Goal: Transaction & Acquisition: Book appointment/travel/reservation

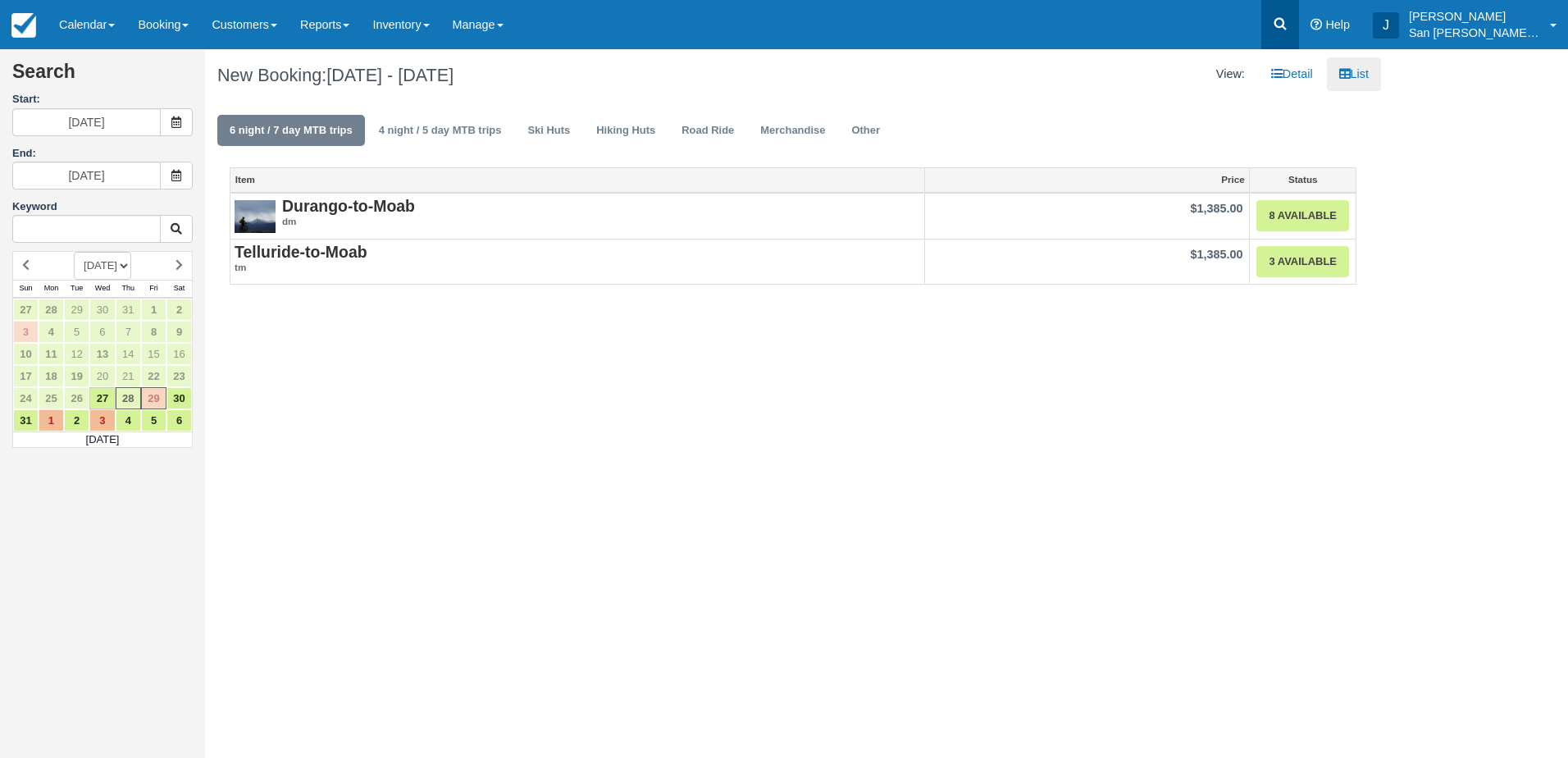
click at [1289, 21] on icon at bounding box center [1280, 23] width 16 height 16
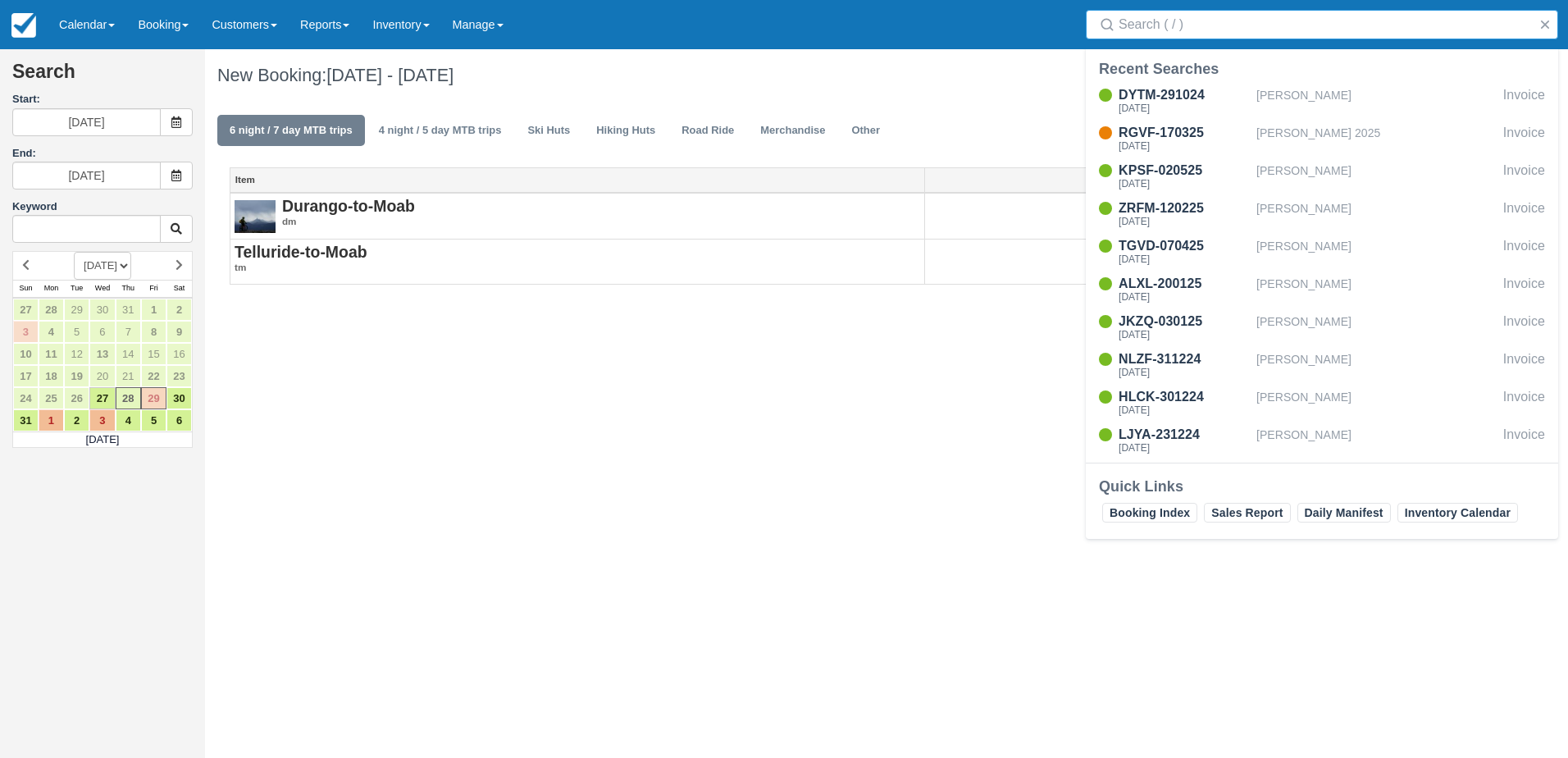
click at [1225, 28] on input "Search" at bounding box center [1325, 24] width 413 height 29
type input "crotty"
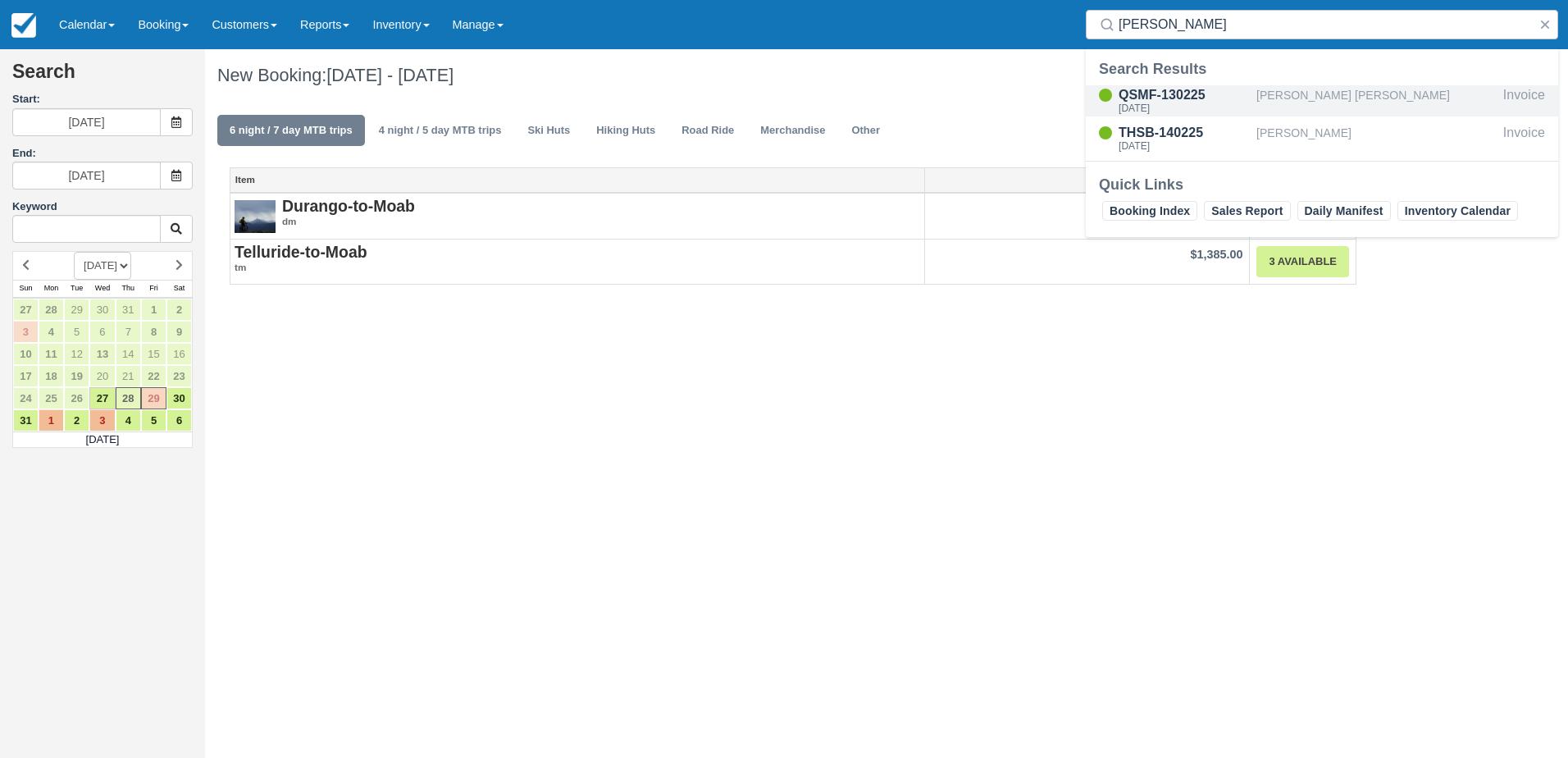
click at [1271, 95] on div "Christopher CJC Crotty" at bounding box center [1376, 101] width 240 height 31
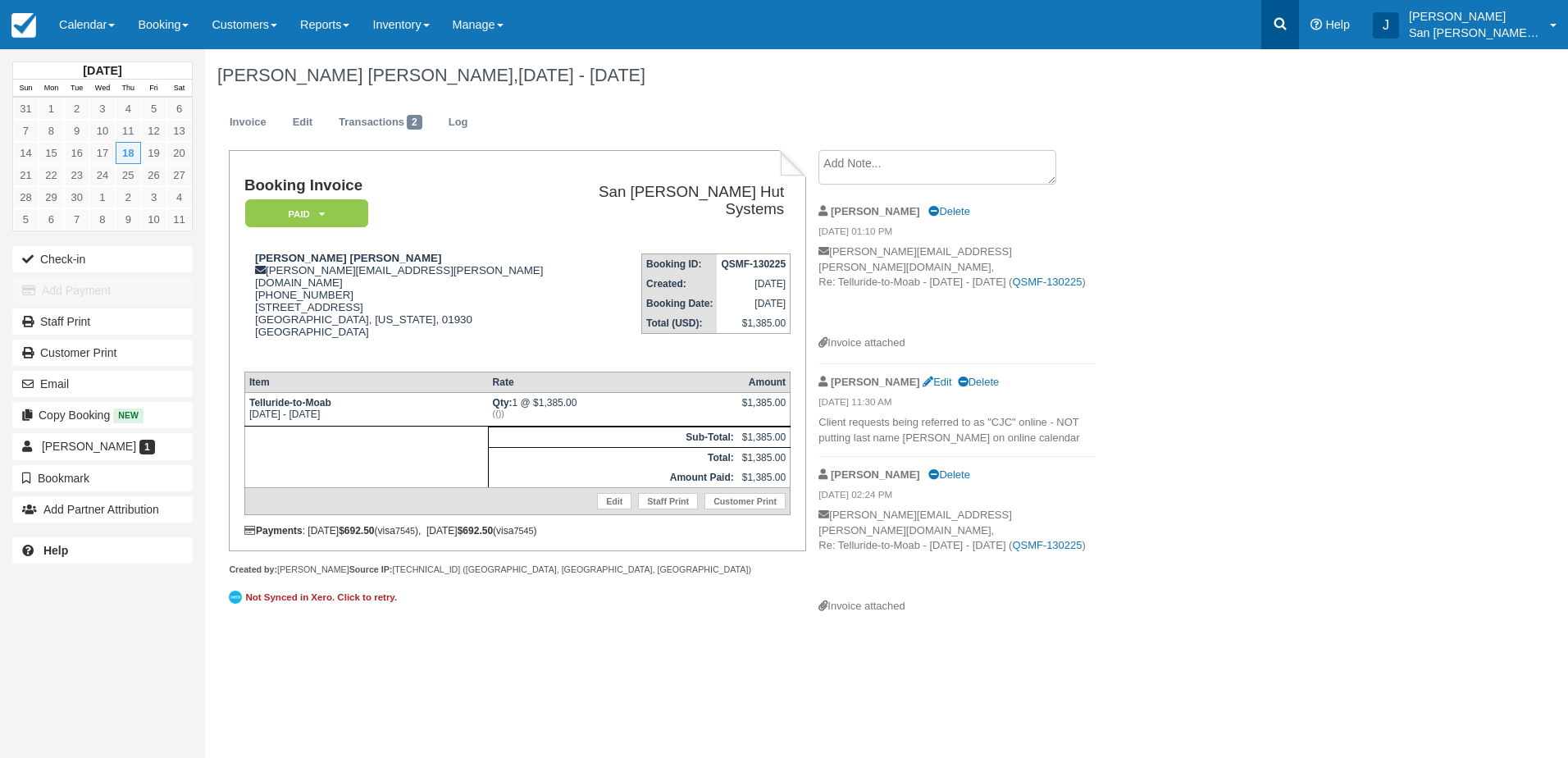
click at [1287, 28] on icon at bounding box center [1280, 24] width 12 height 12
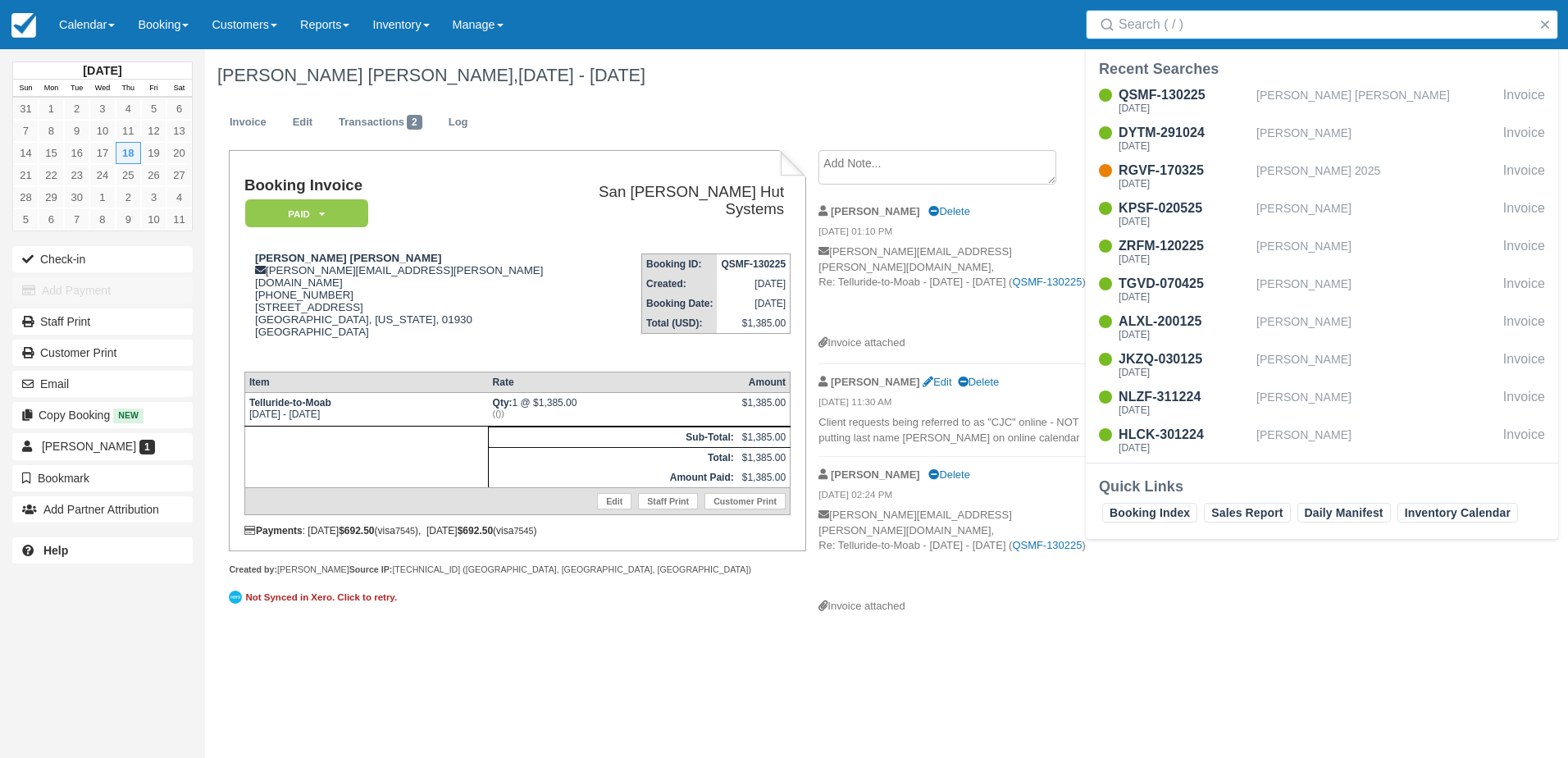
click at [1218, 28] on input "Search" at bounding box center [1325, 24] width 413 height 29
type input "gordon"
click at [1159, 100] on div "LJYA-231224" at bounding box center [1184, 95] width 131 height 20
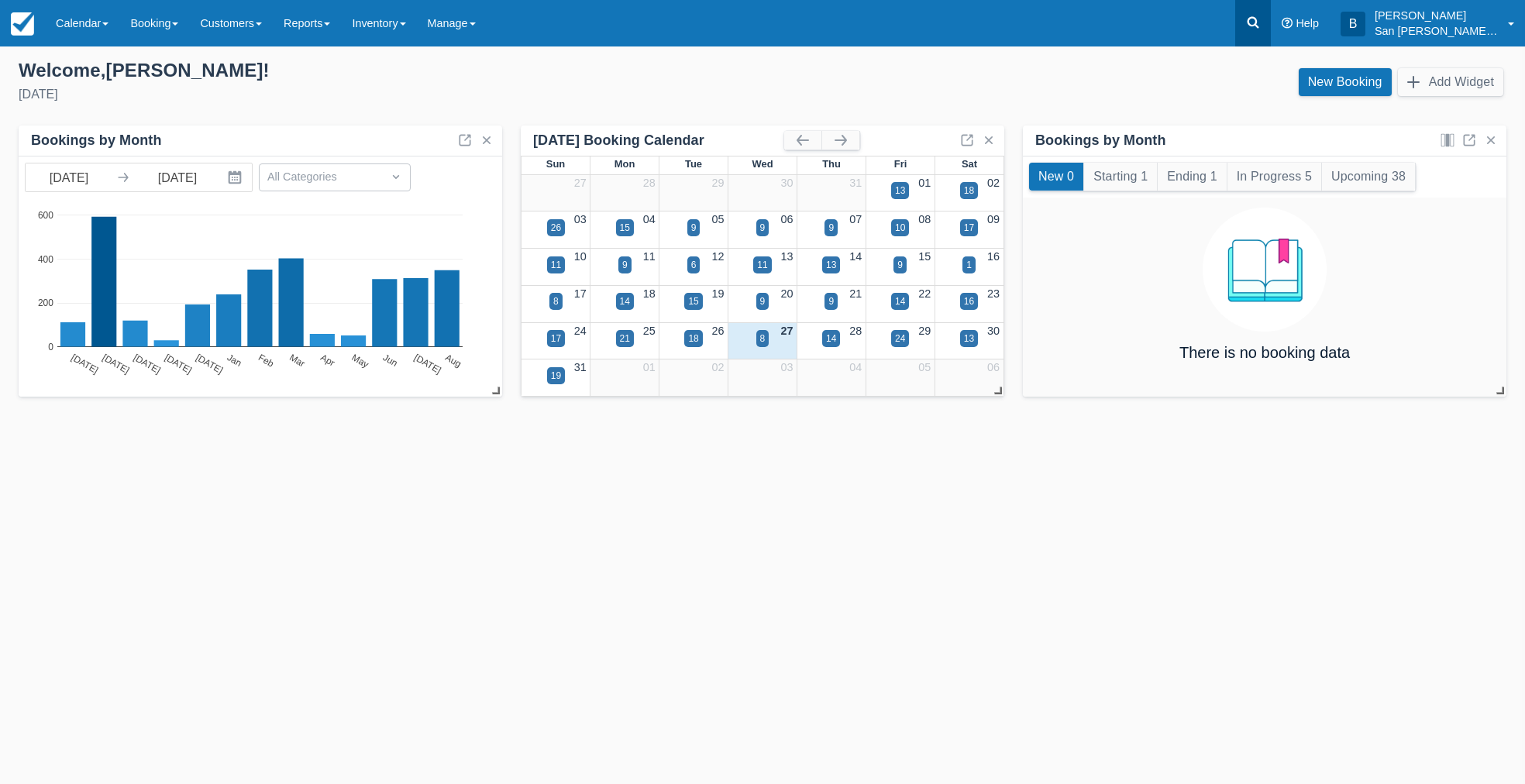
click at [1260, 21] on icon at bounding box center [1252, 22] width 15 height 15
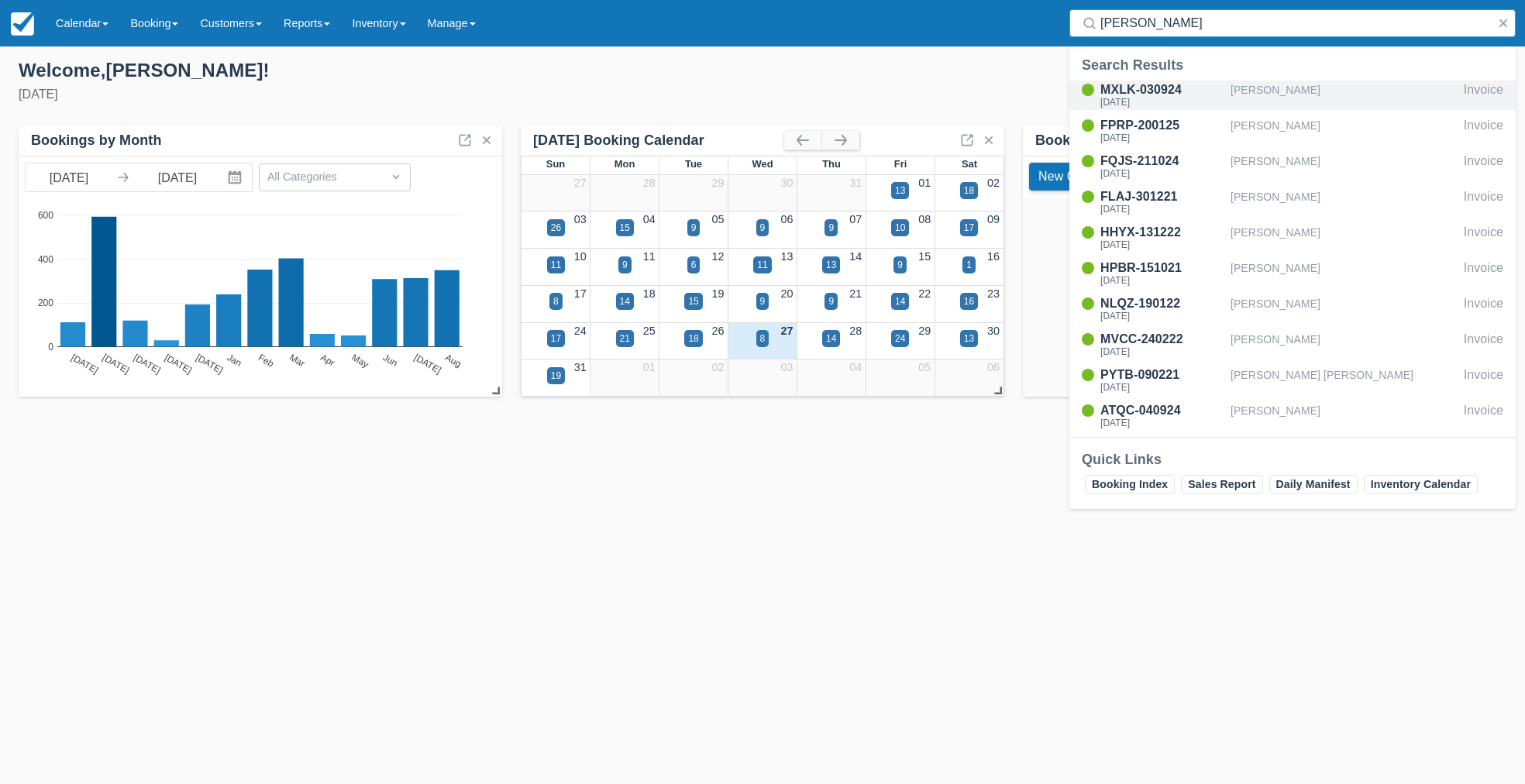
type input "wells"
click at [1163, 100] on div "Thu Sep 25 2025" at bounding box center [1163, 102] width 124 height 9
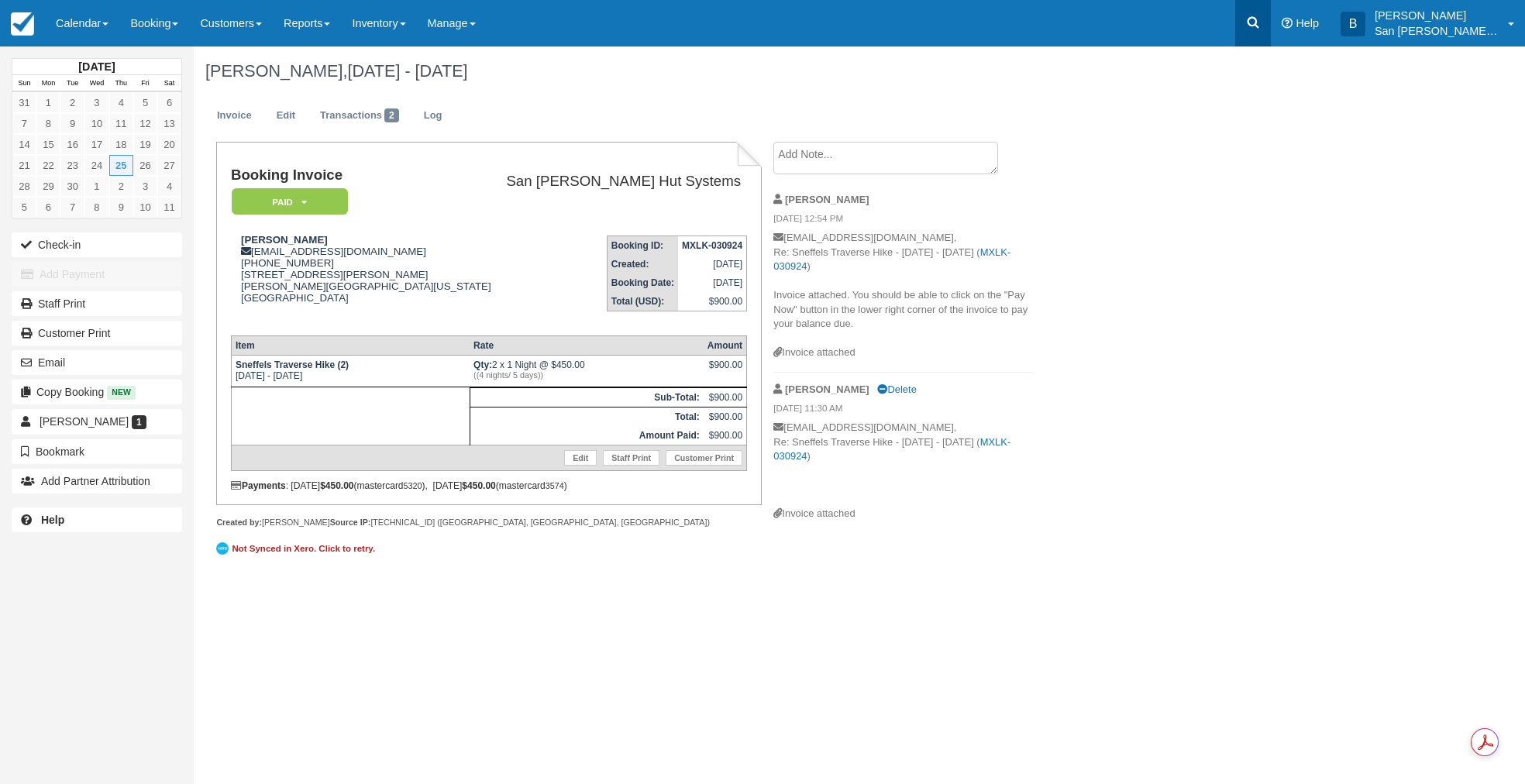
click at [1259, 29] on icon at bounding box center [1252, 22] width 15 height 15
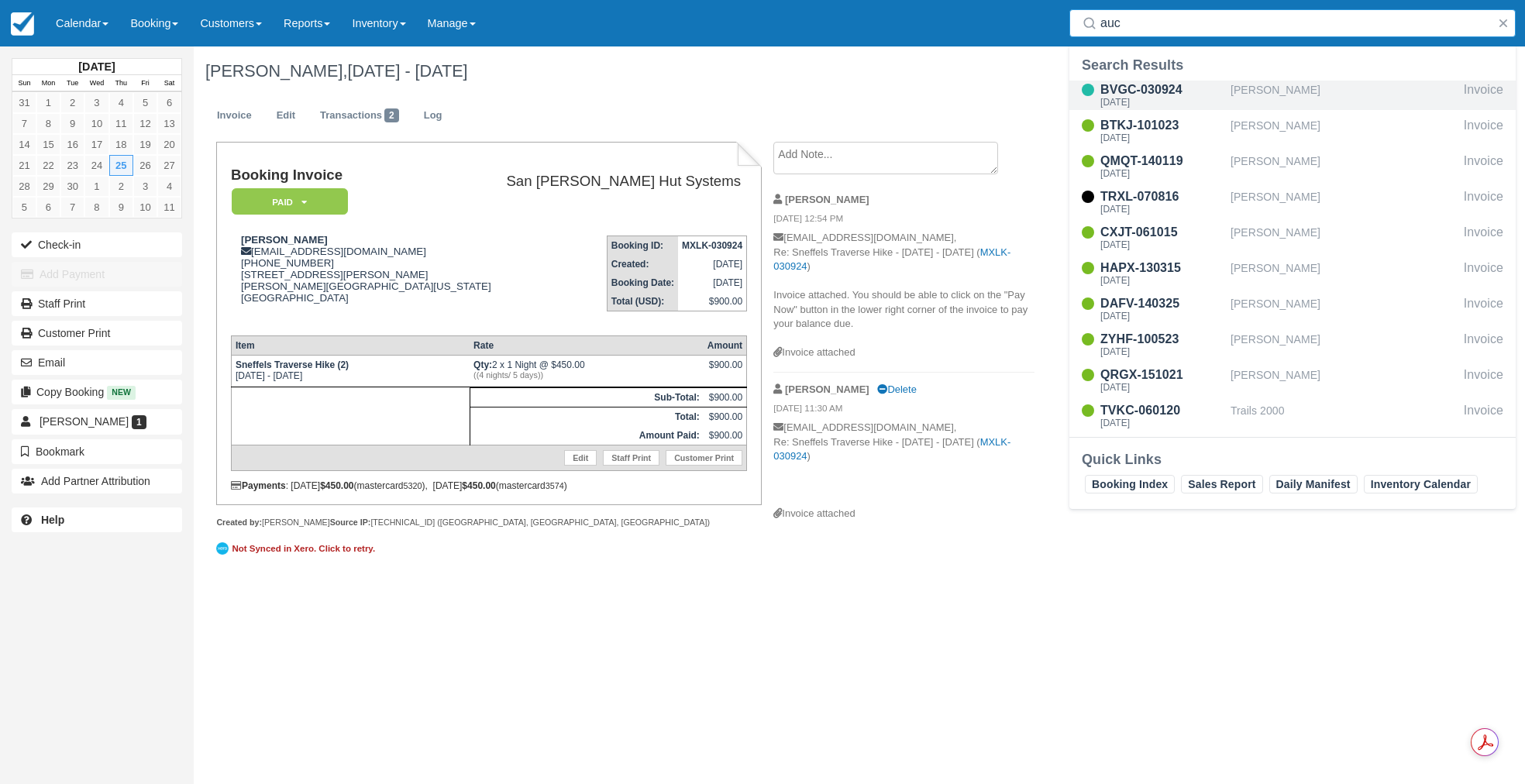
type input "auc"
click at [1146, 93] on div "BVGC-030924" at bounding box center [1163, 90] width 124 height 19
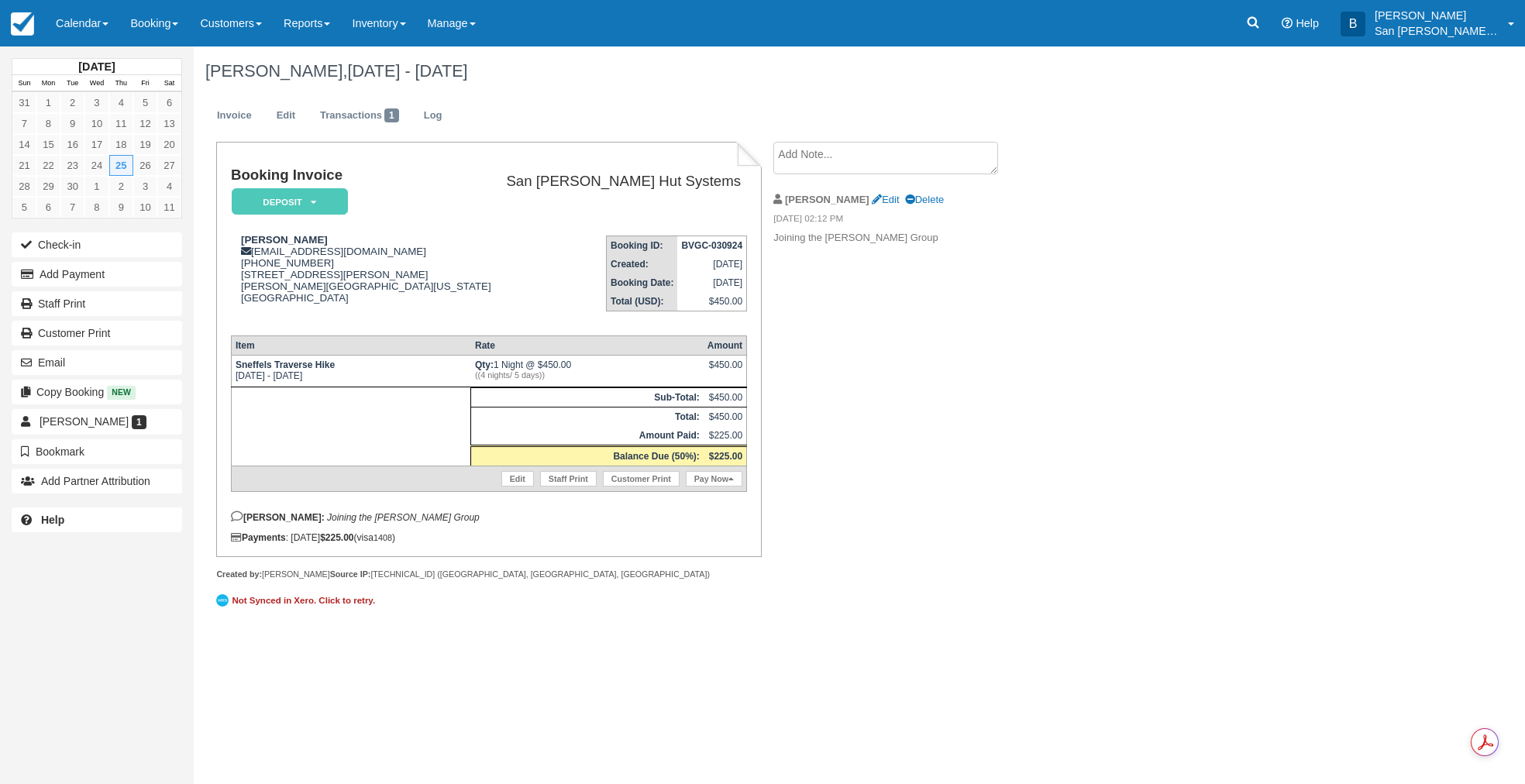
click at [862, 162] on textarea at bounding box center [885, 158] width 224 height 32
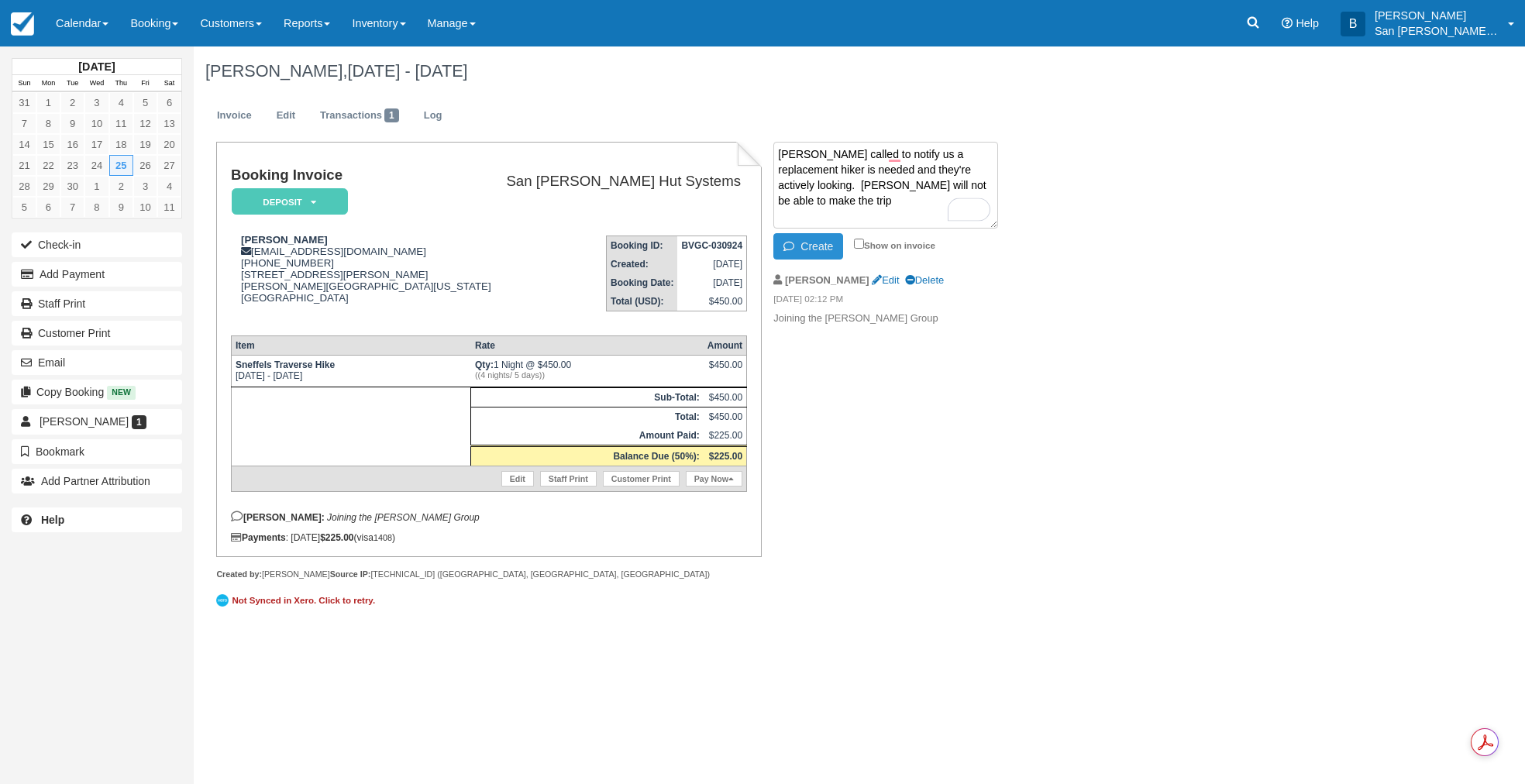
type textarea "Kelly called to notify us a replacement hiker is needed and they're actively lo…"
click at [811, 248] on button "Create" at bounding box center [808, 246] width 70 height 26
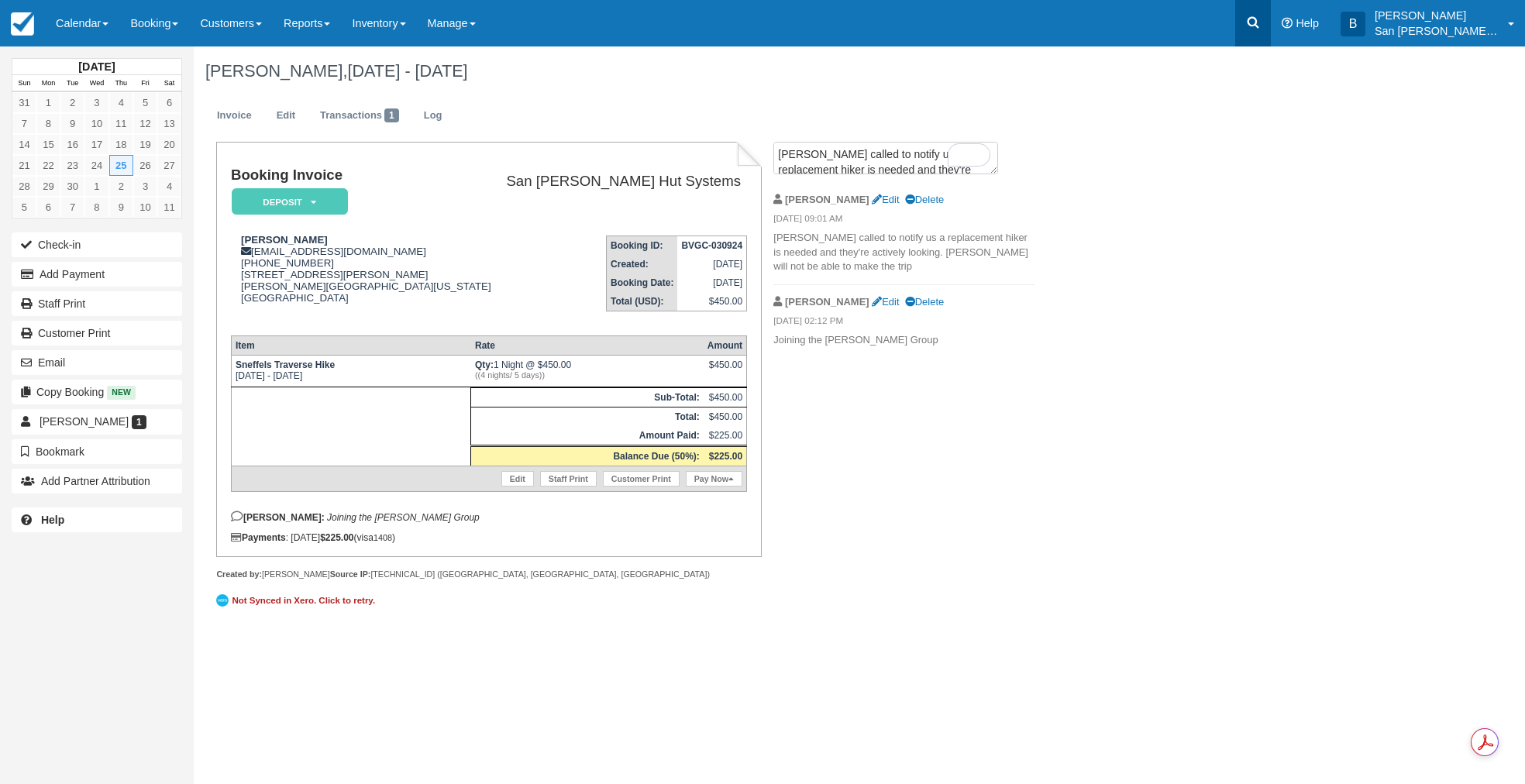
click at [1260, 30] on icon at bounding box center [1252, 22] width 15 height 15
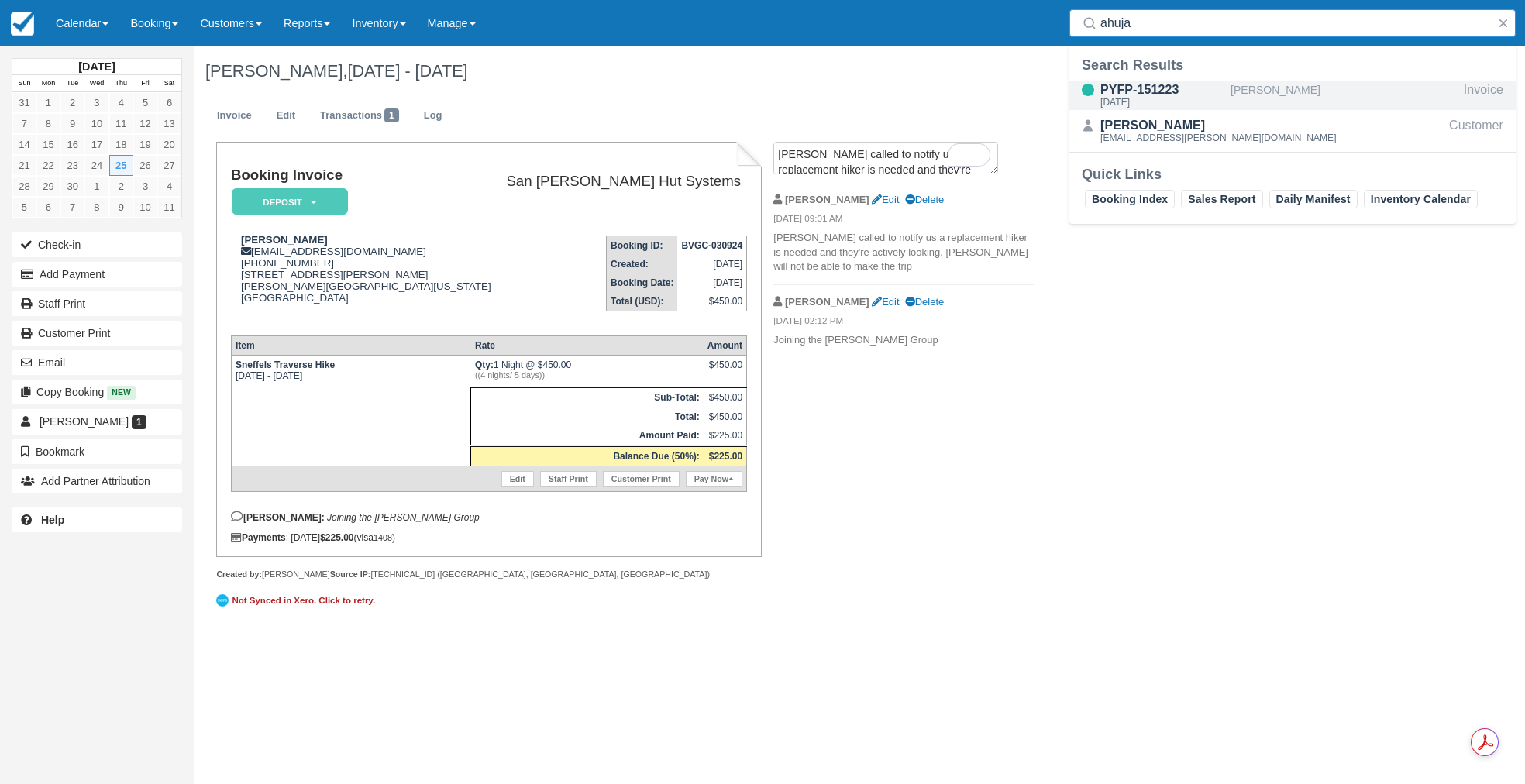
type input "ahuja"
click at [1144, 100] on div "Sun Aug 31 2025" at bounding box center [1163, 102] width 124 height 9
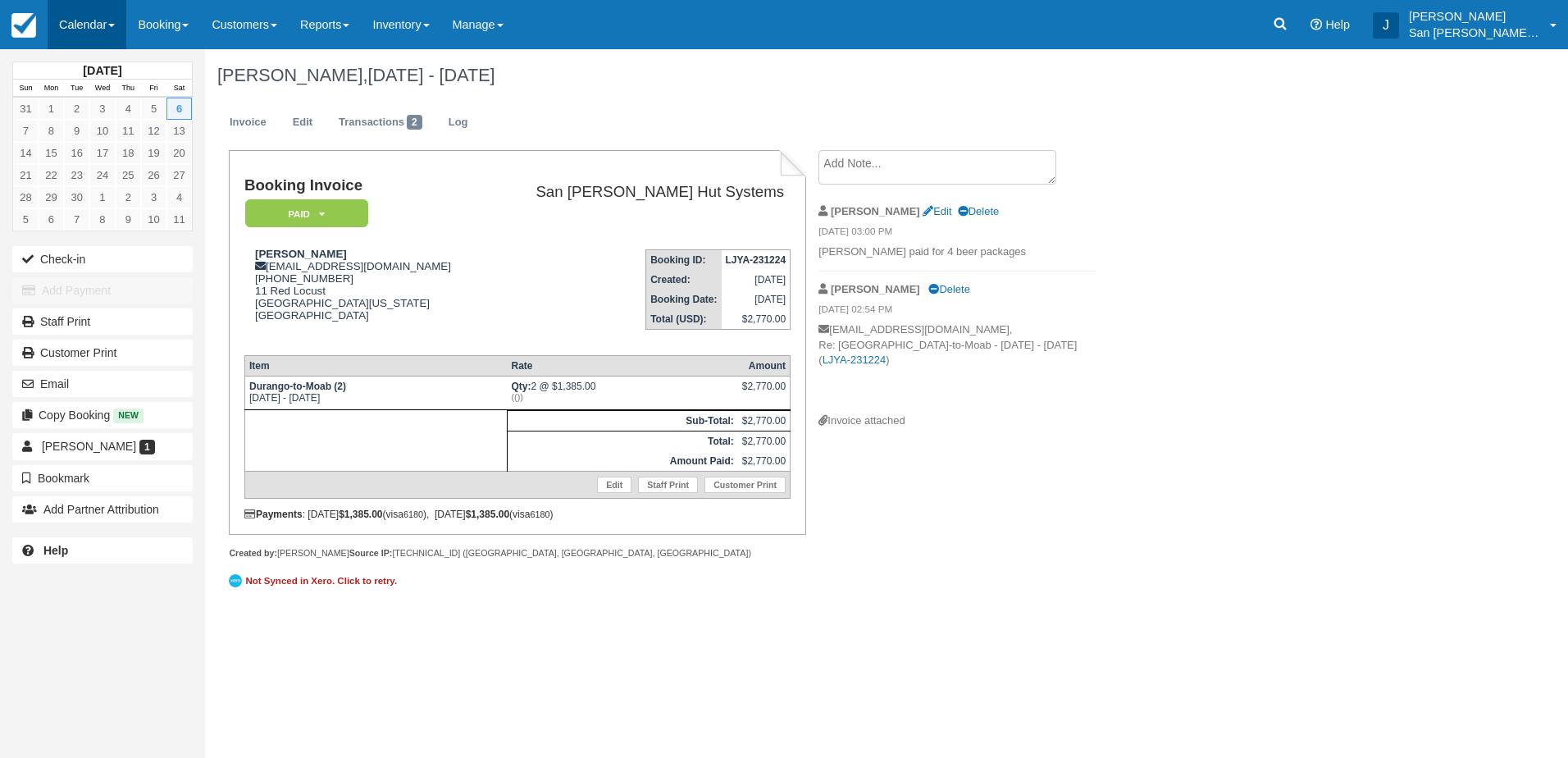
click at [93, 29] on link "Calendar" at bounding box center [86, 25] width 79 height 49
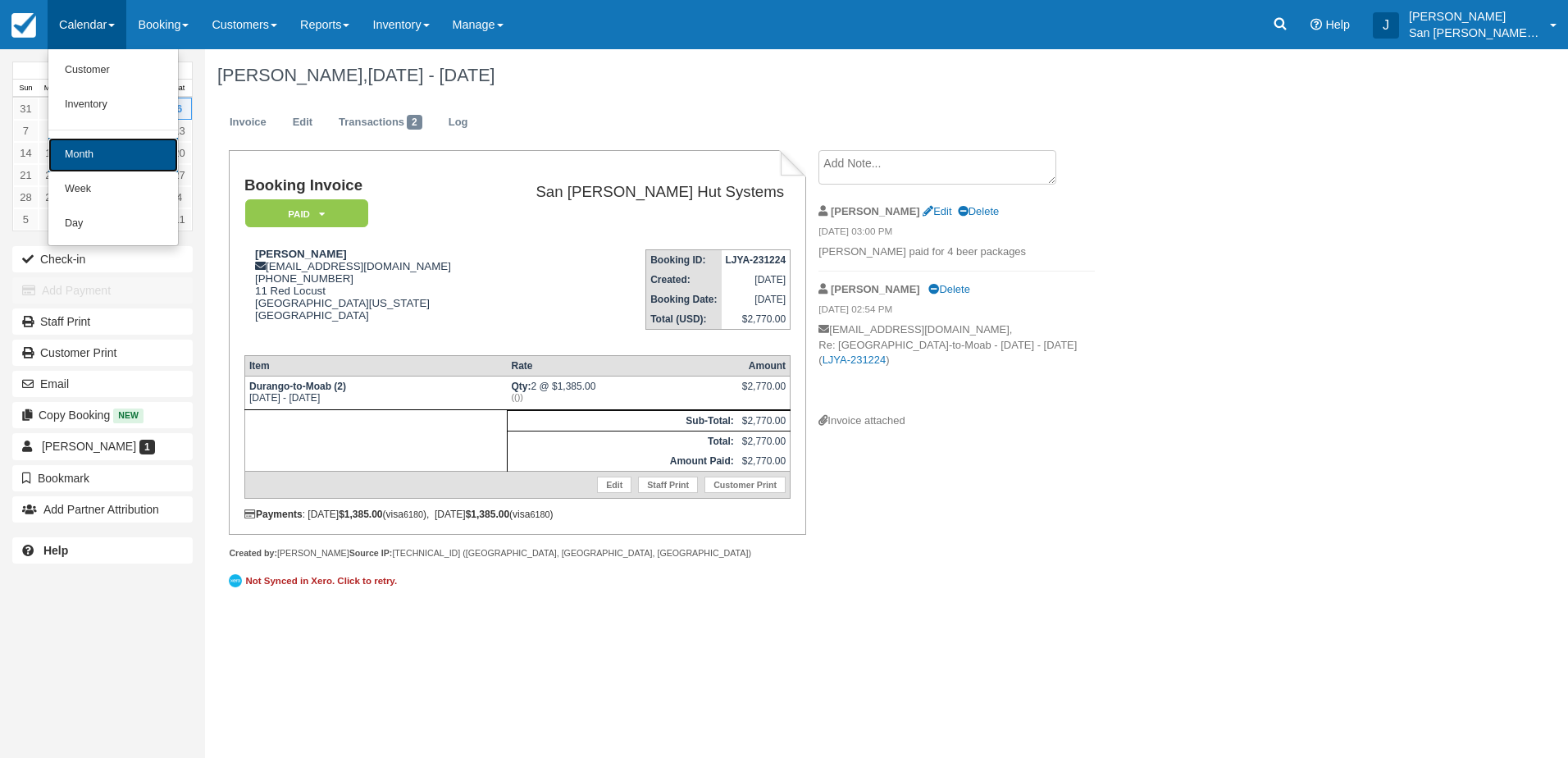
click at [77, 154] on link "Month" at bounding box center [113, 155] width 129 height 34
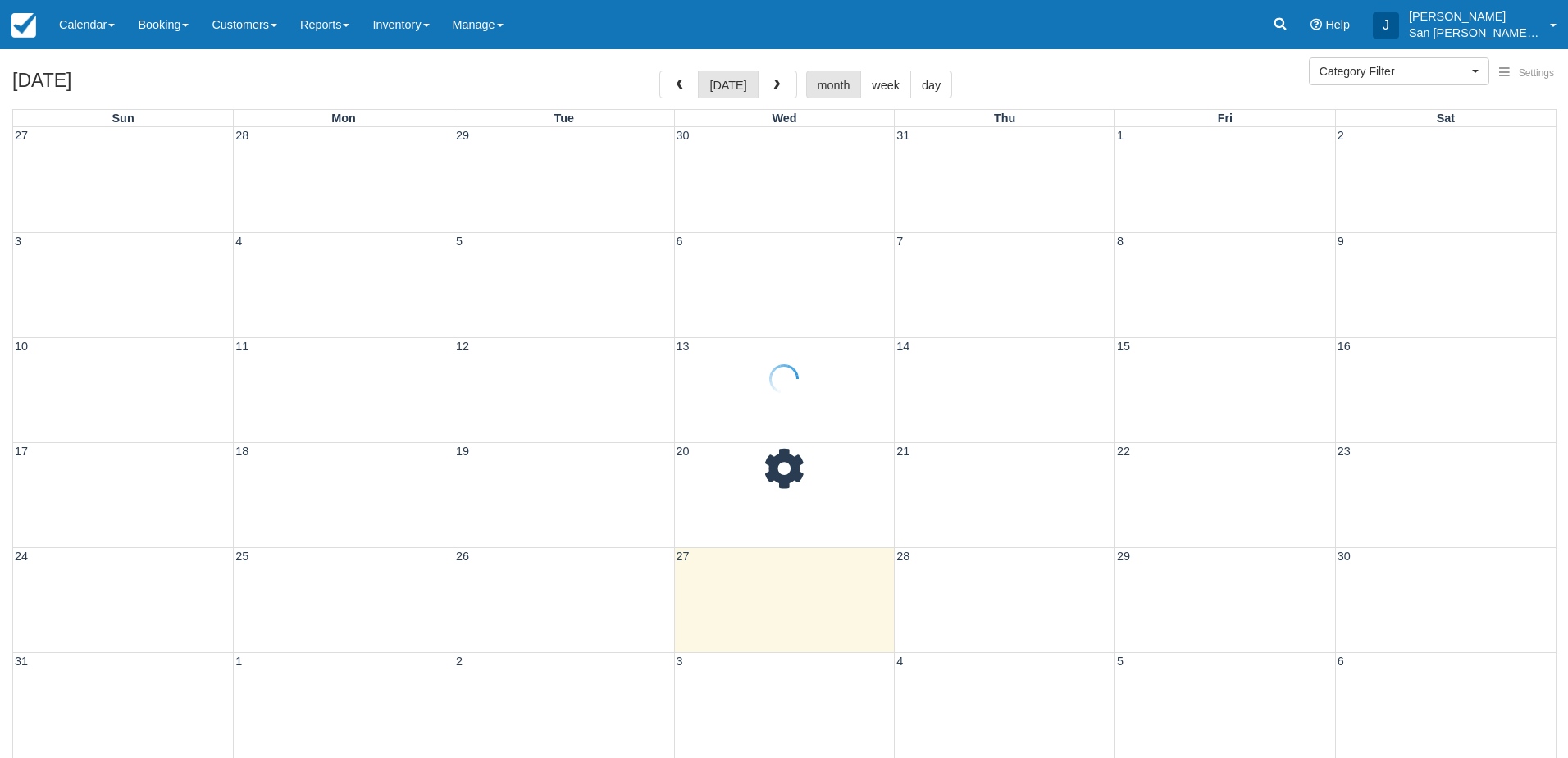
select select
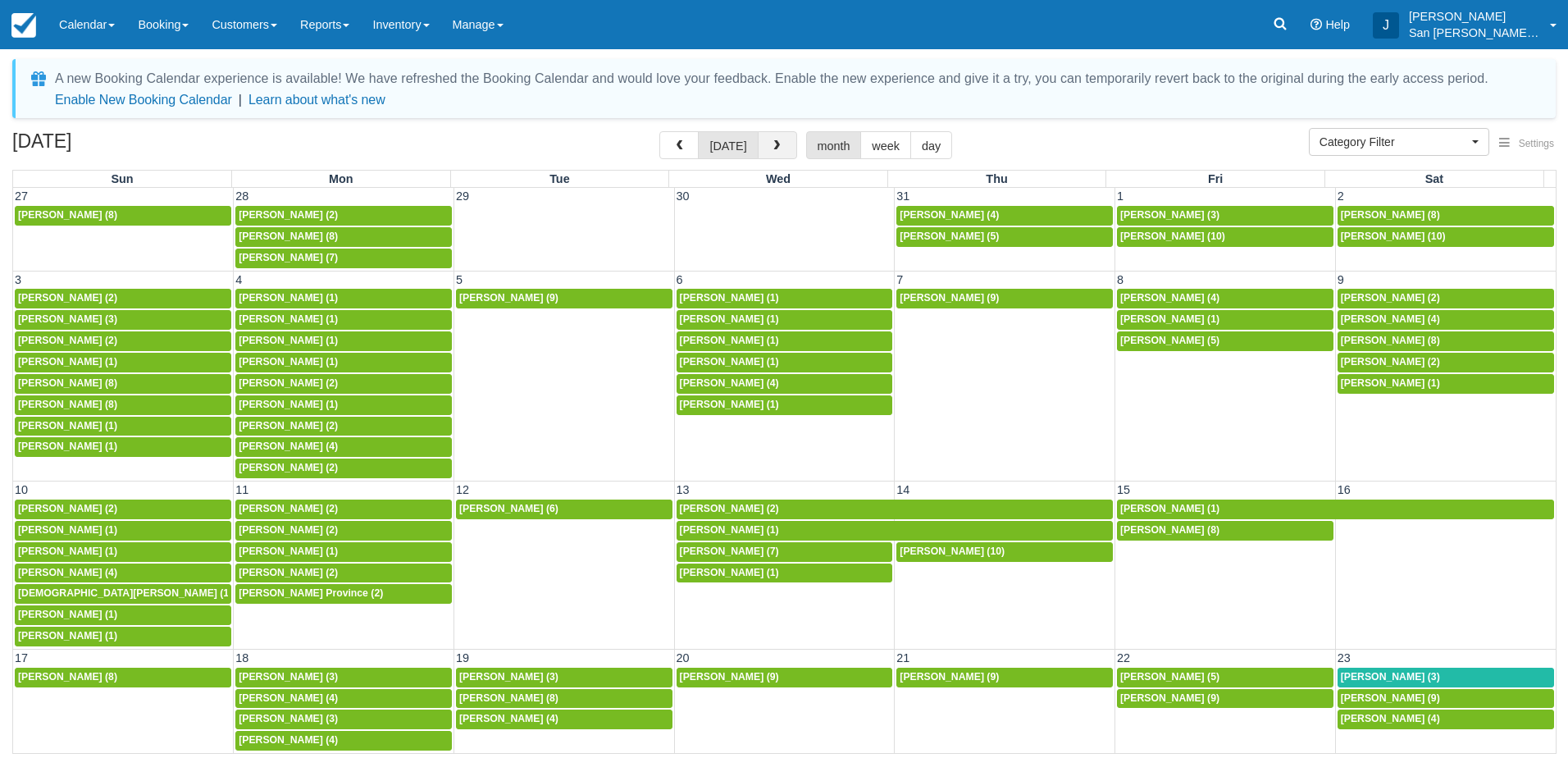
click at [777, 143] on span "button" at bounding box center [777, 146] width 11 height 11
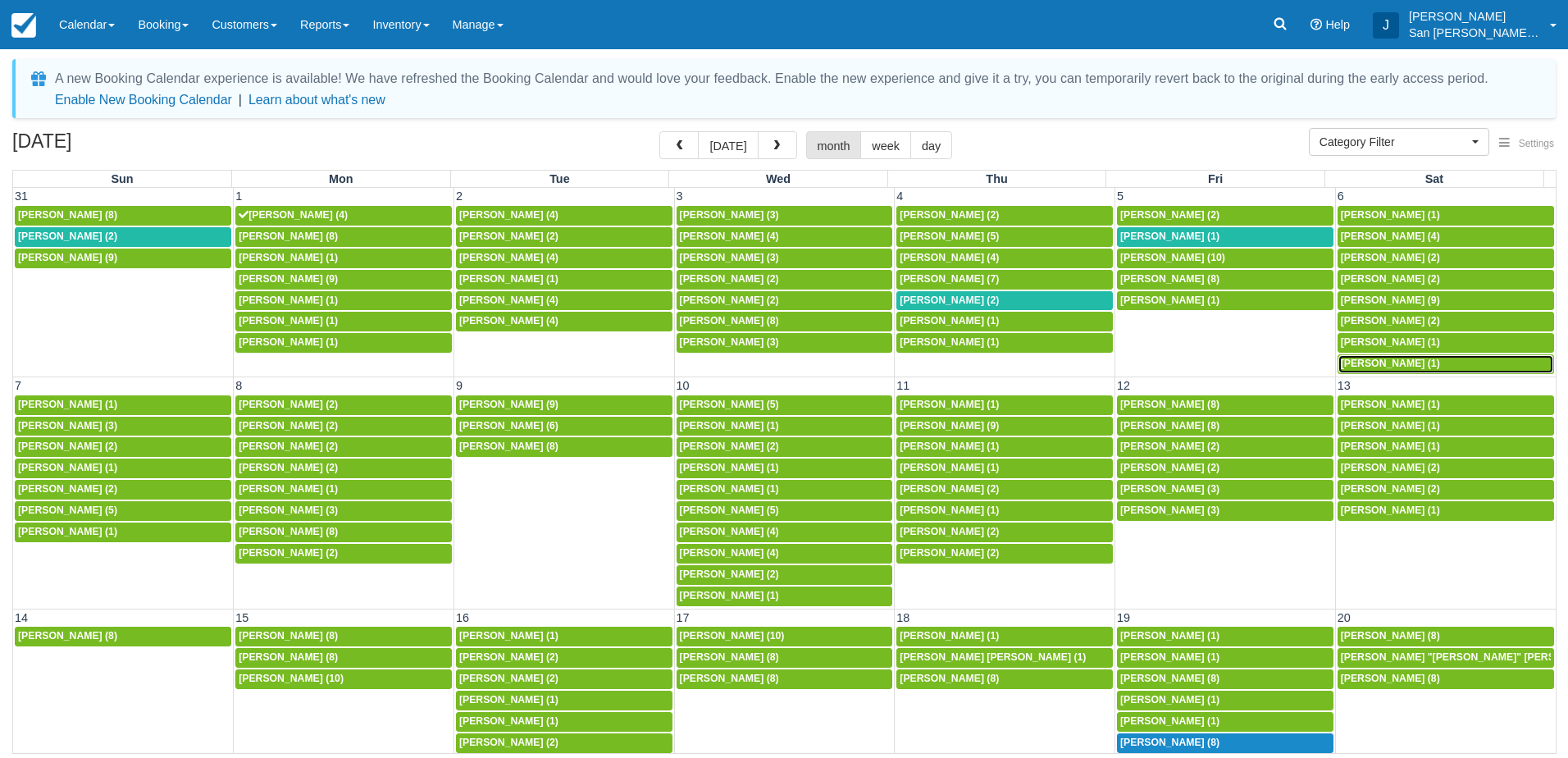
click at [1358, 365] on span "[PERSON_NAME] (1)" at bounding box center [1390, 364] width 100 height 11
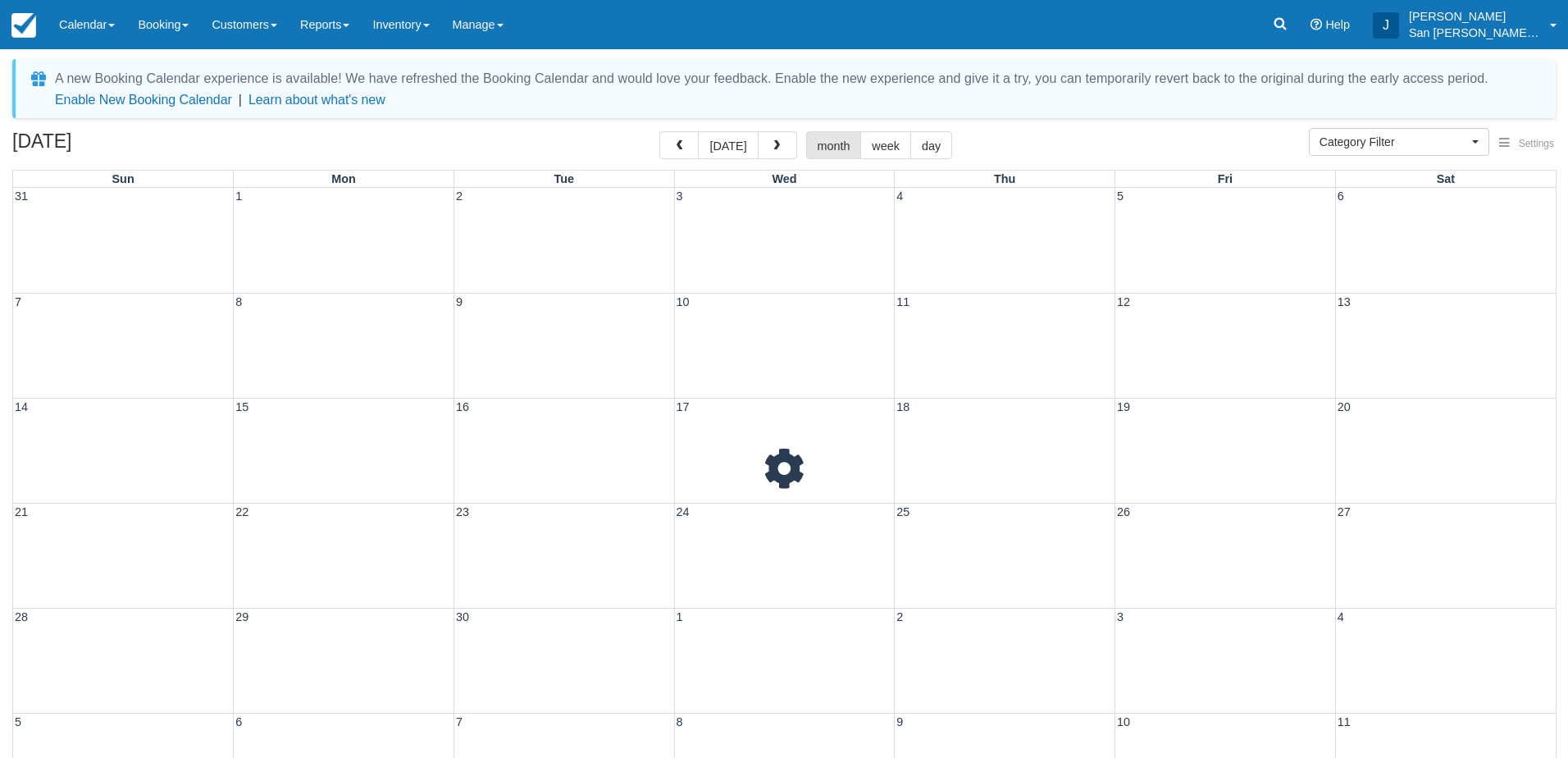
select select
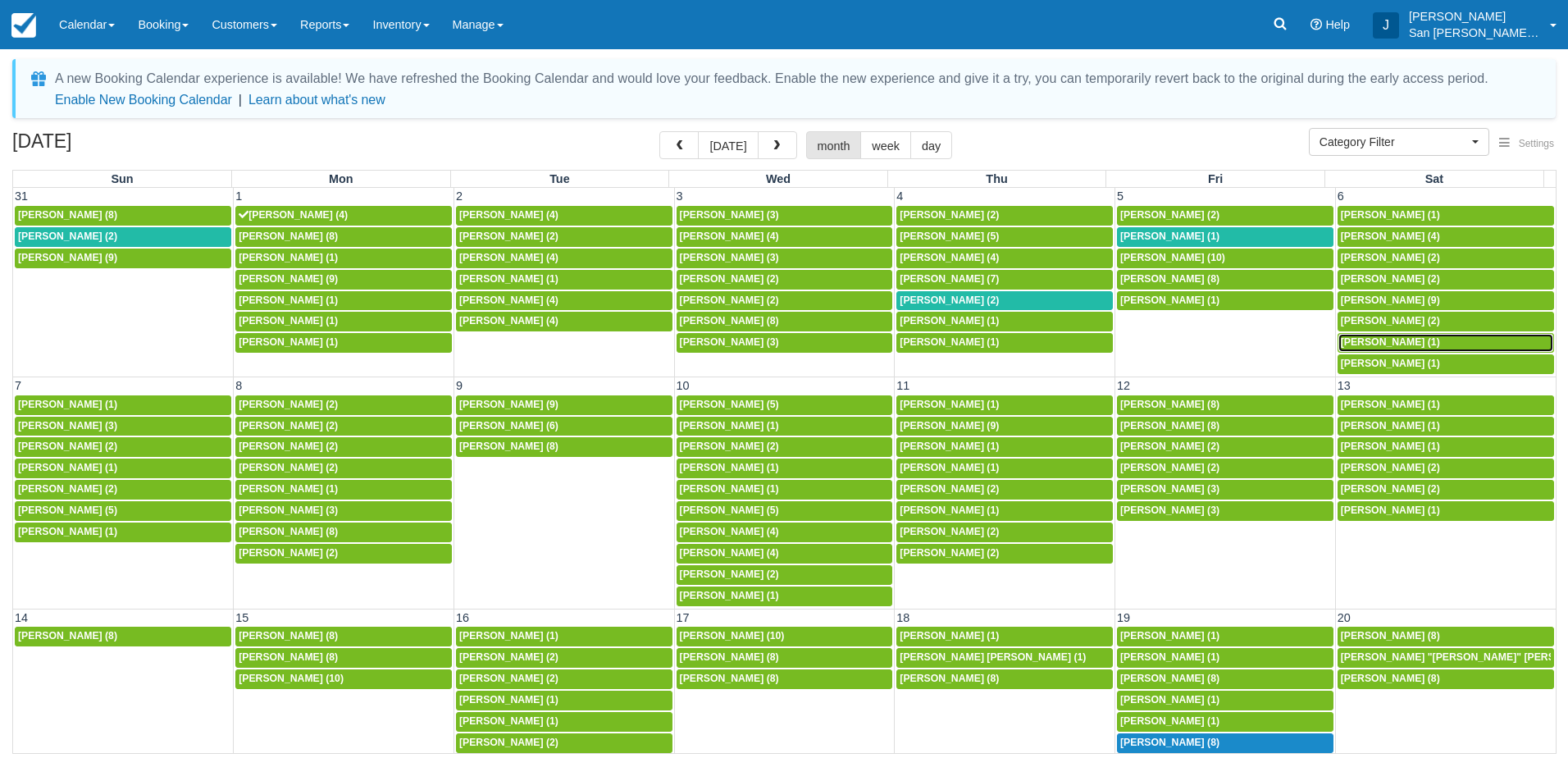
click at [1351, 337] on span "[PERSON_NAME] (1)" at bounding box center [1390, 342] width 100 height 11
select select
click at [1372, 321] on span "Ross Wittenburg (2)" at bounding box center [1390, 321] width 100 height 11
select select
click at [1372, 257] on span "Greg Schackel (2)" at bounding box center [1390, 257] width 100 height 11
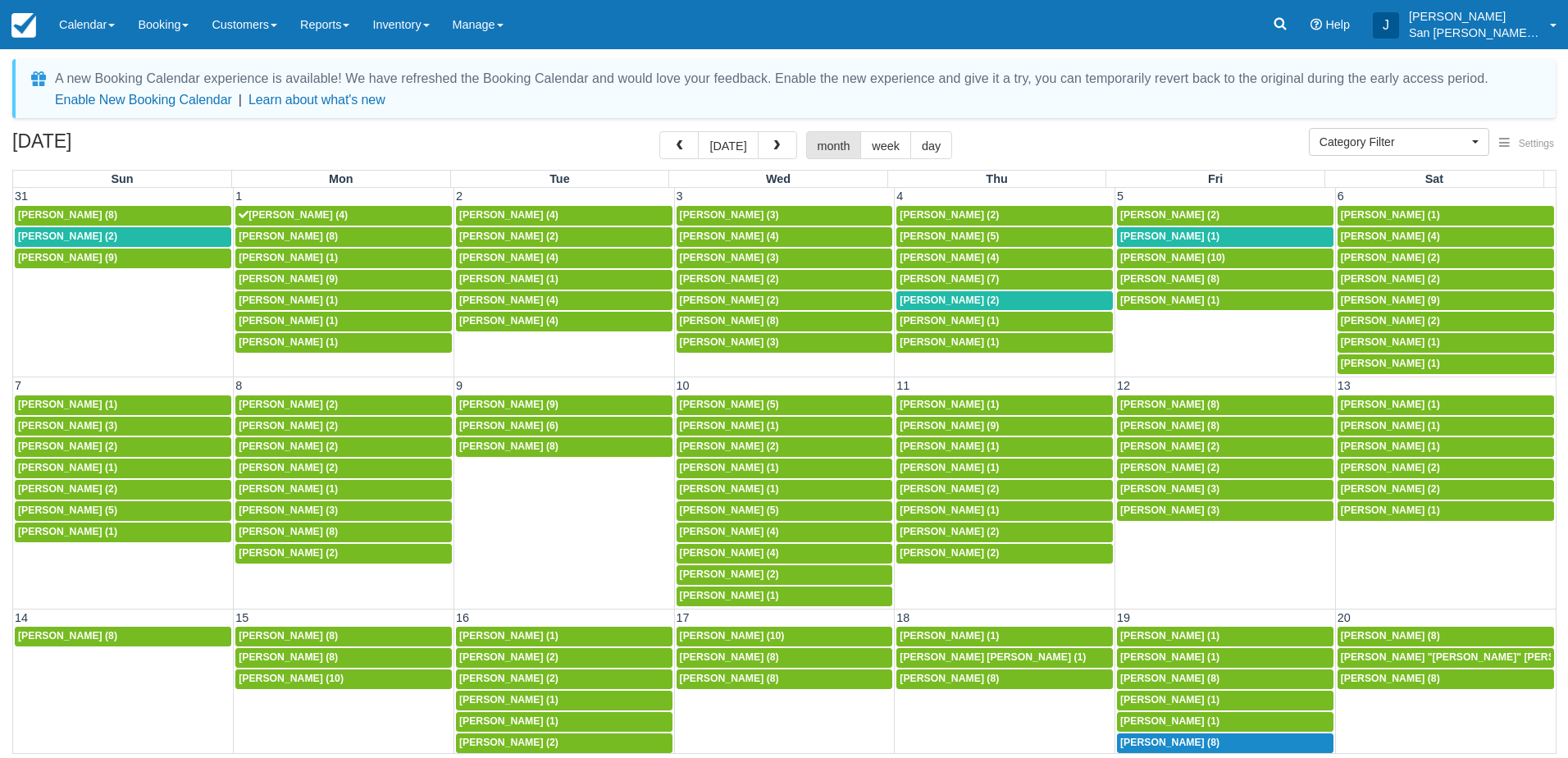
select select
click at [1356, 233] on span "Eileen Kinlaw (4)" at bounding box center [1390, 237] width 100 height 11
select select
click at [1380, 212] on span "Blake Spellman (1)" at bounding box center [1390, 215] width 100 height 11
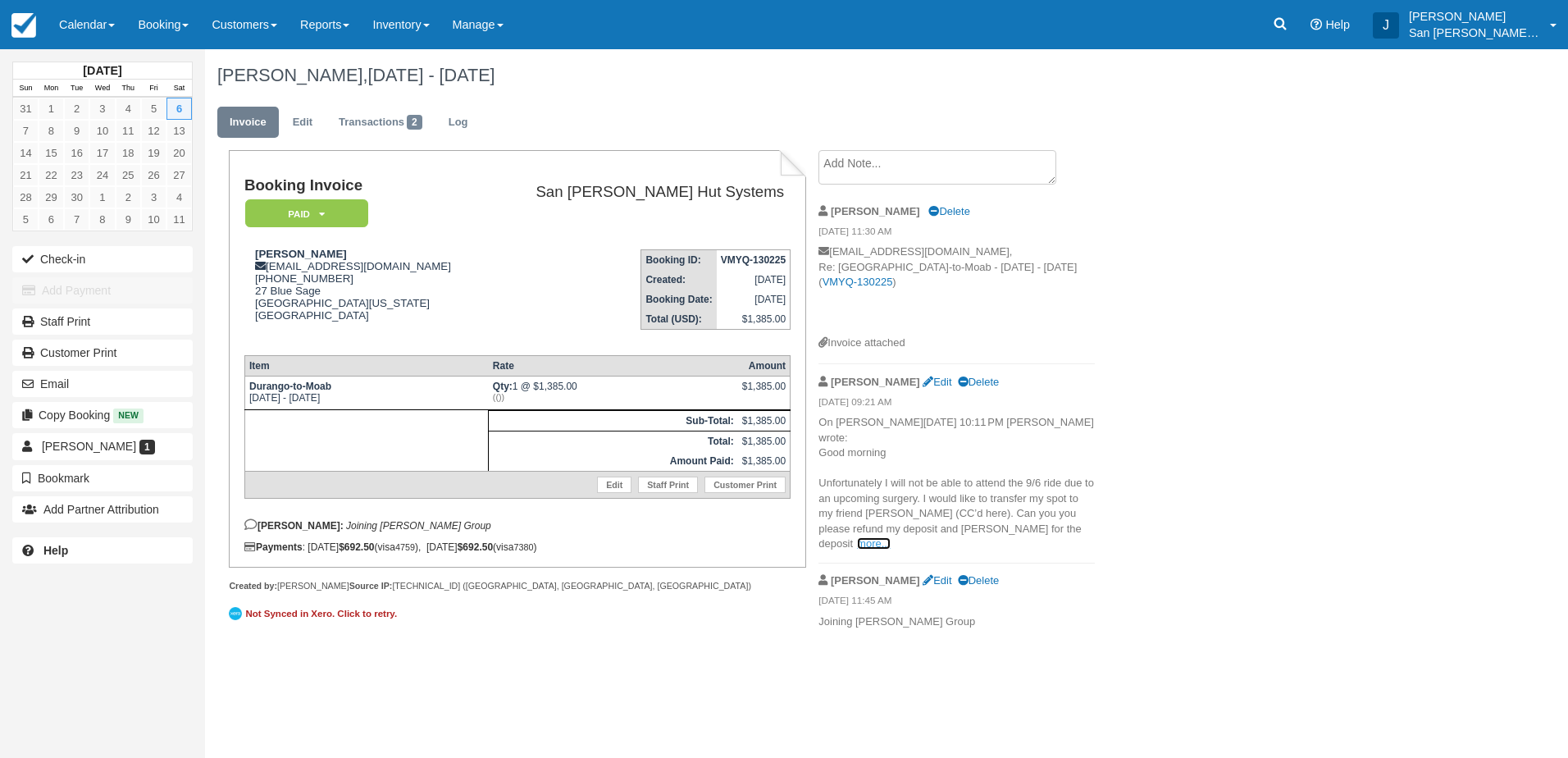
click at [858, 538] on link "more..." at bounding box center [874, 543] width 33 height 12
click at [1289, 28] on icon at bounding box center [1280, 23] width 16 height 16
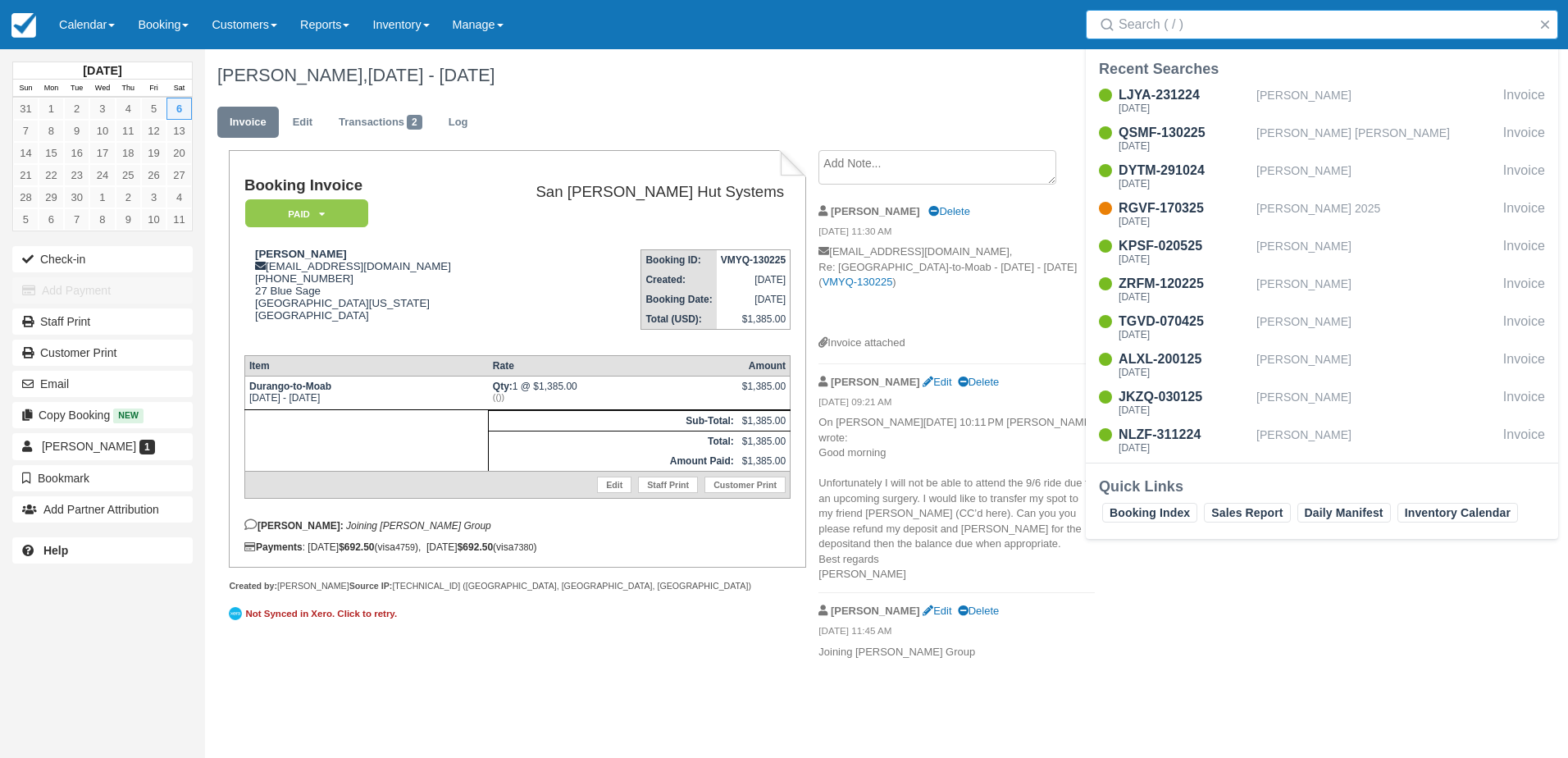
click at [1218, 28] on input "Search" at bounding box center [1325, 24] width 413 height 29
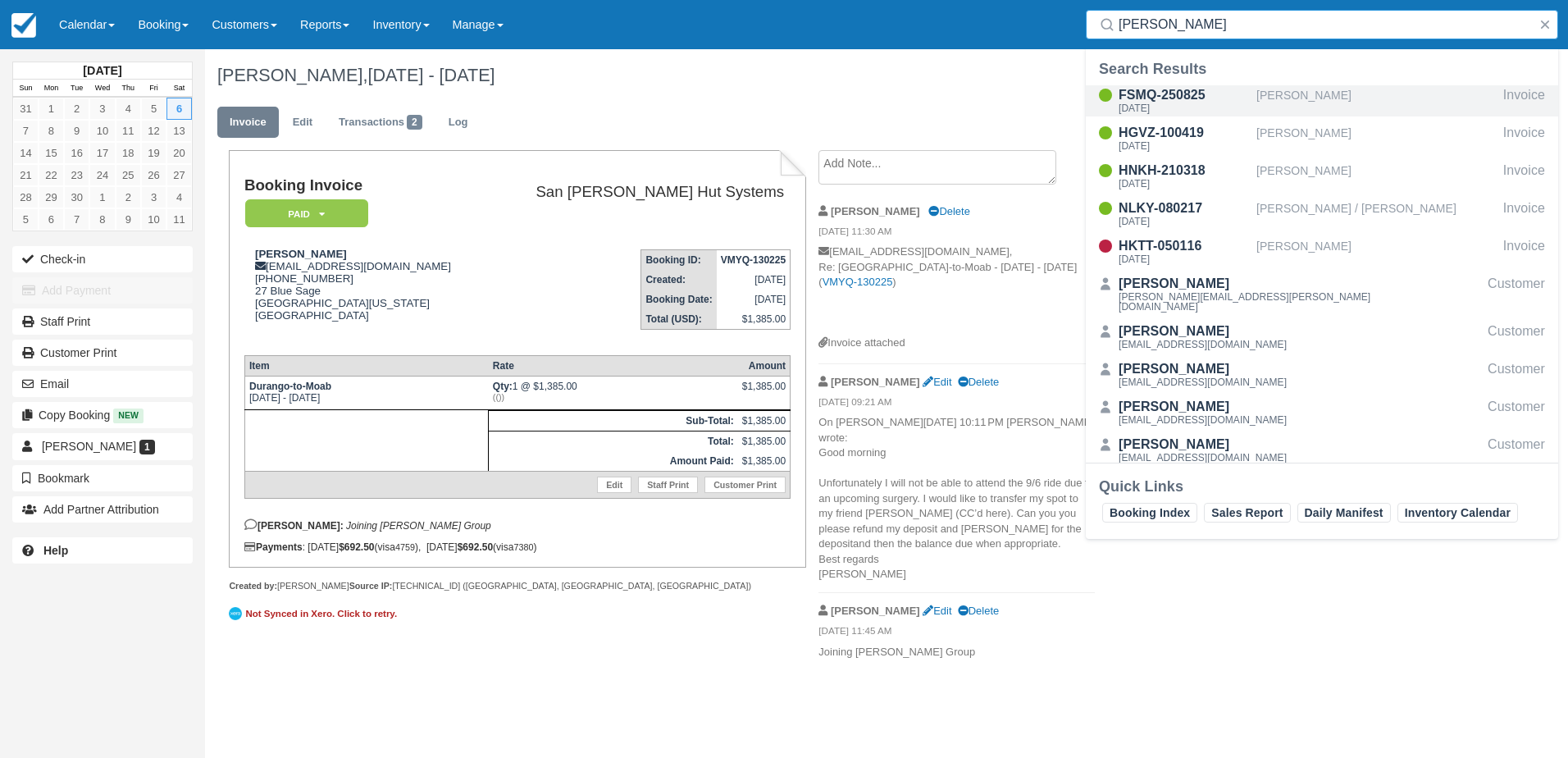
type input "[PERSON_NAME]"
click at [1164, 102] on div "FSMQ-250825" at bounding box center [1184, 95] width 131 height 20
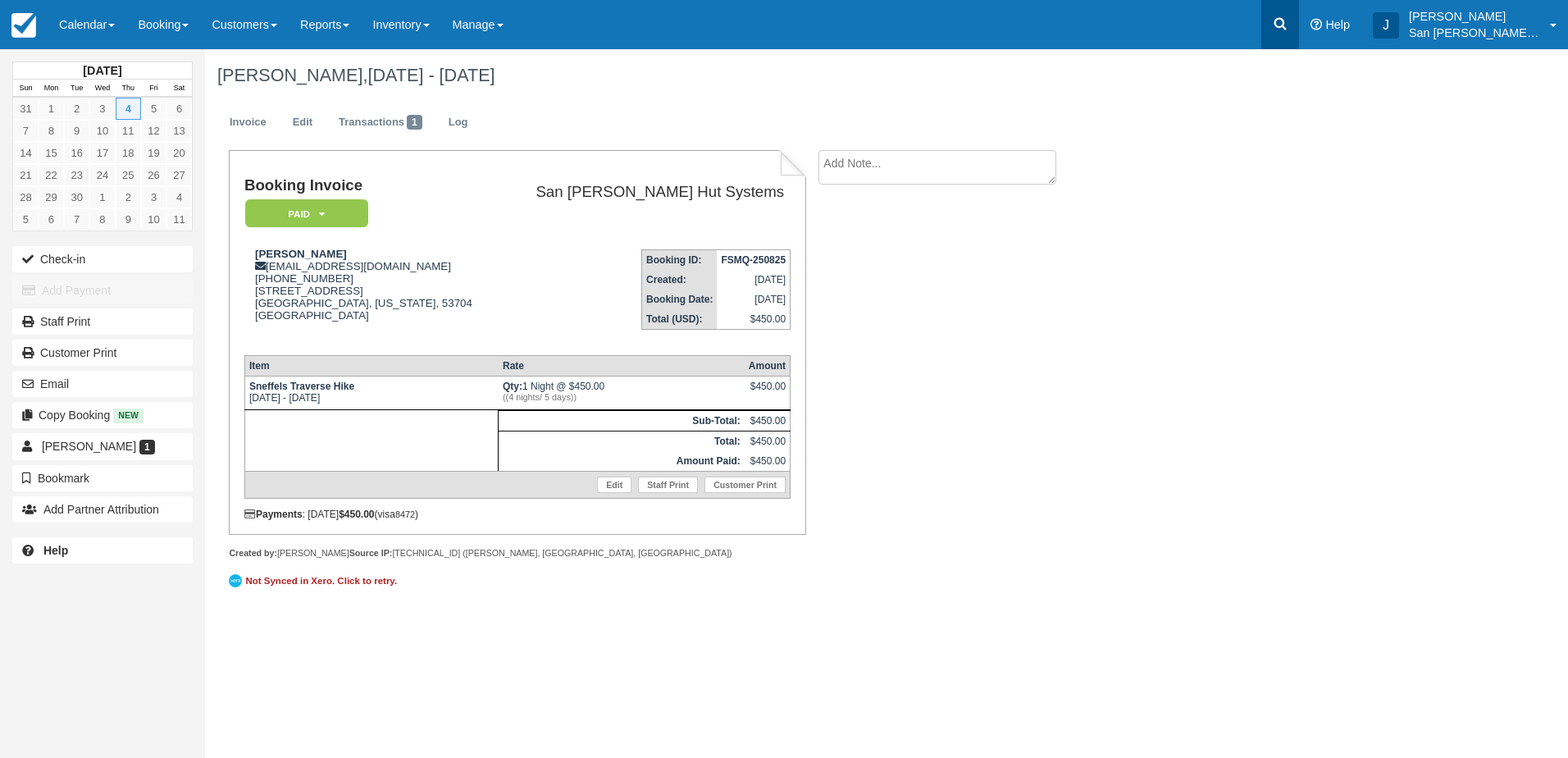
click at [1299, 29] on link at bounding box center [1280, 25] width 38 height 49
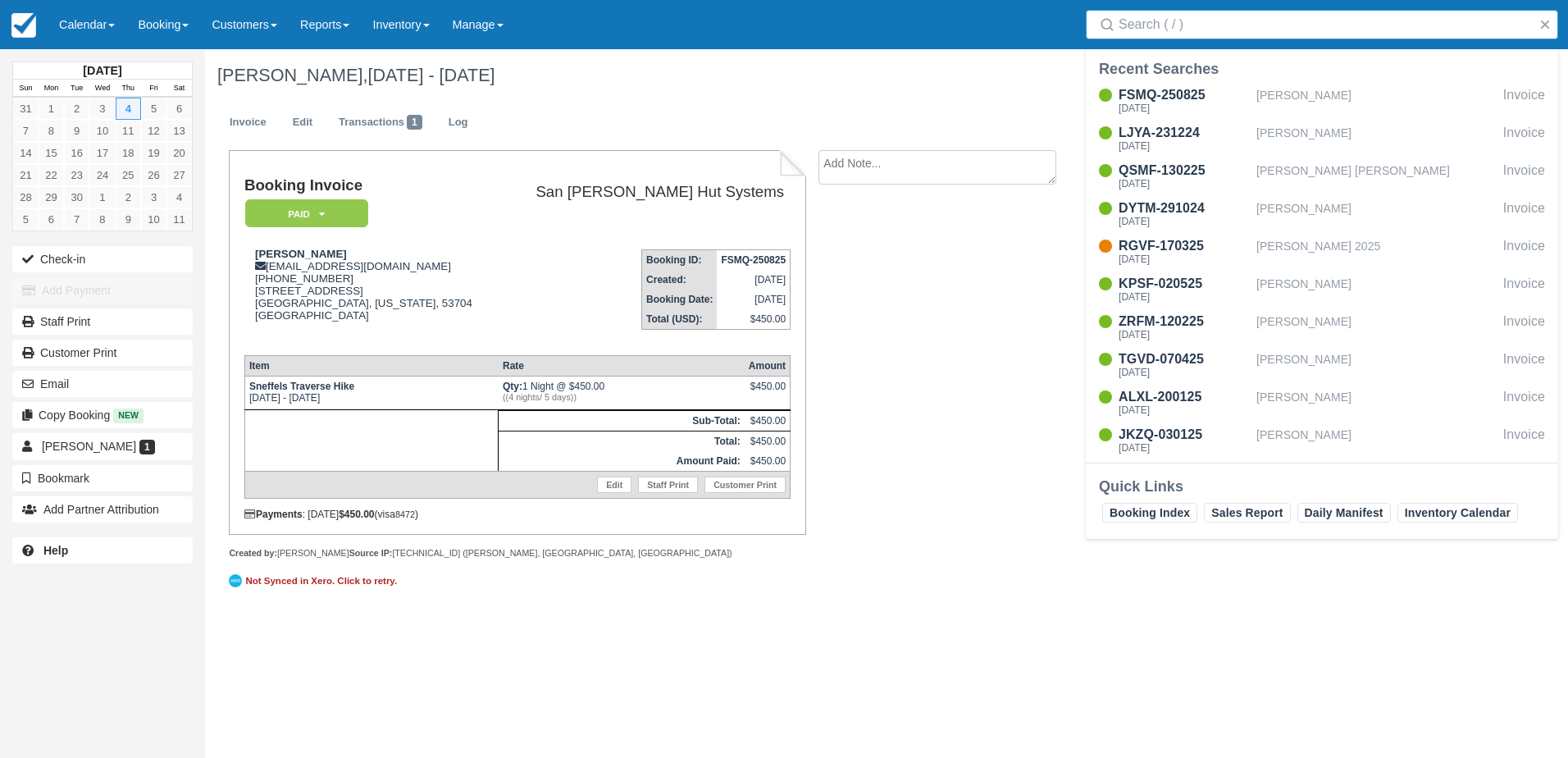
click at [1195, 21] on input "Search" at bounding box center [1325, 24] width 413 height 29
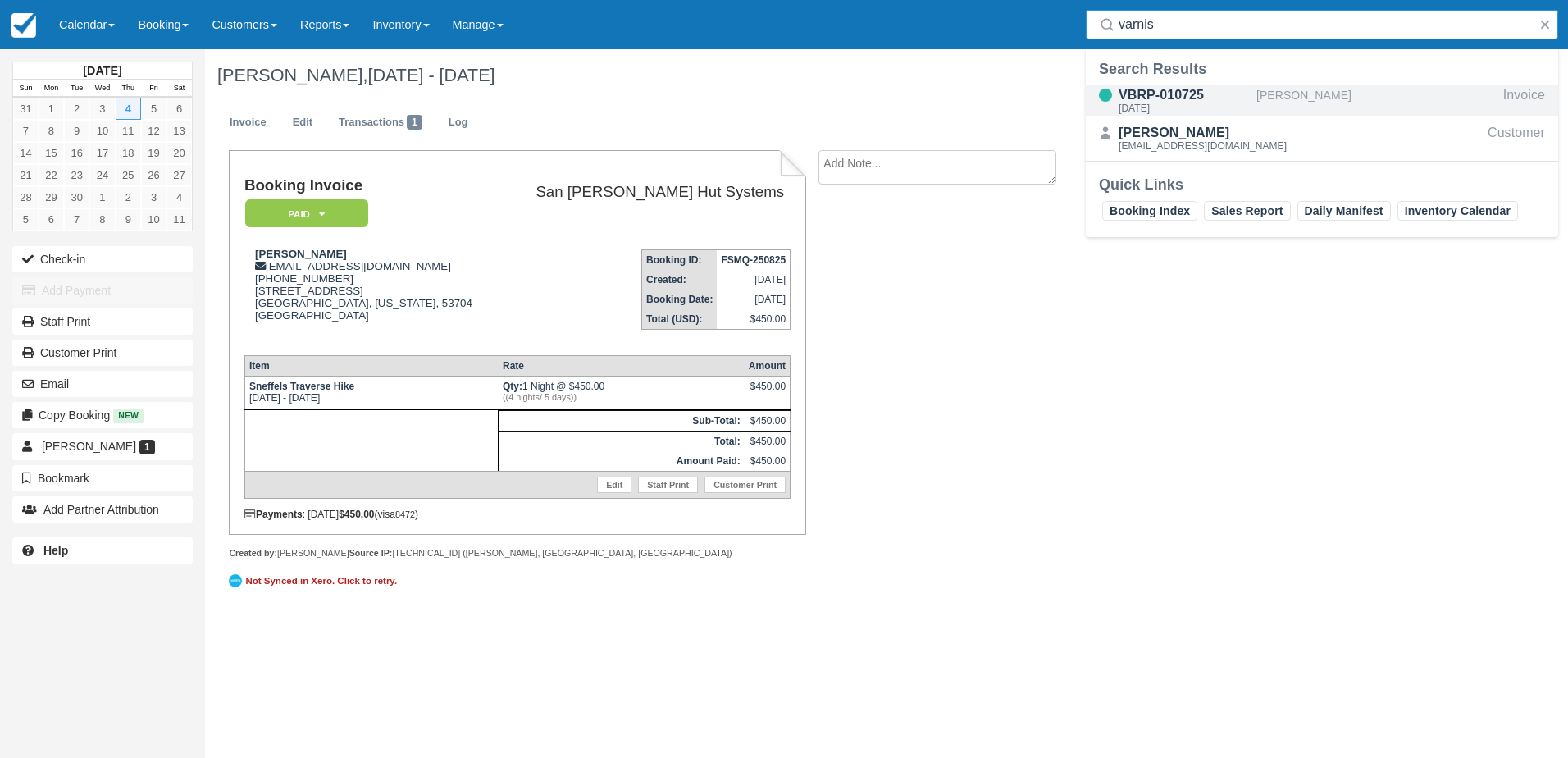
type input "varnis"
click at [1159, 97] on div "VBRP-010725" at bounding box center [1184, 95] width 131 height 20
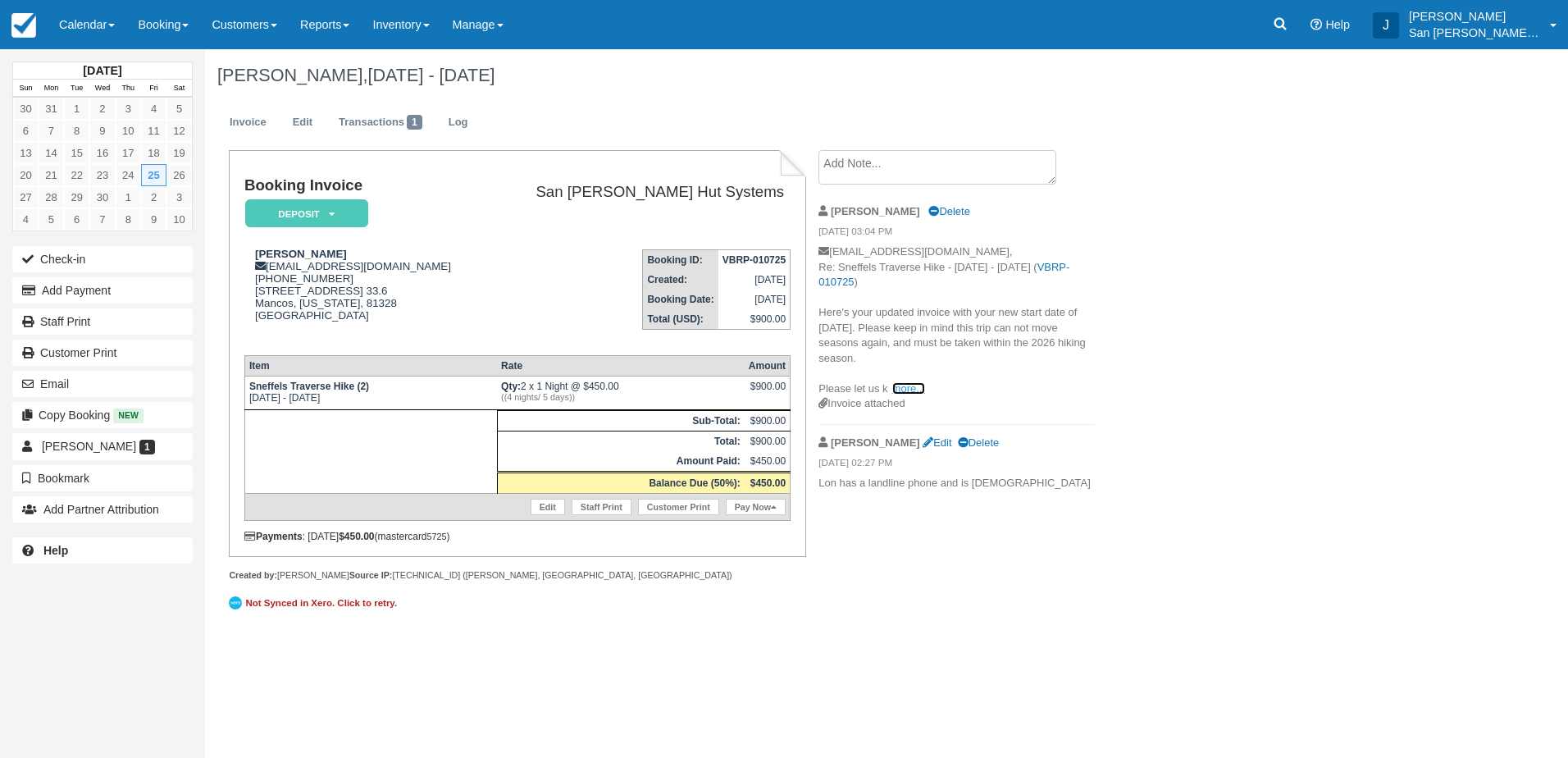
click at [905, 386] on link "more..." at bounding box center [909, 388] width 33 height 12
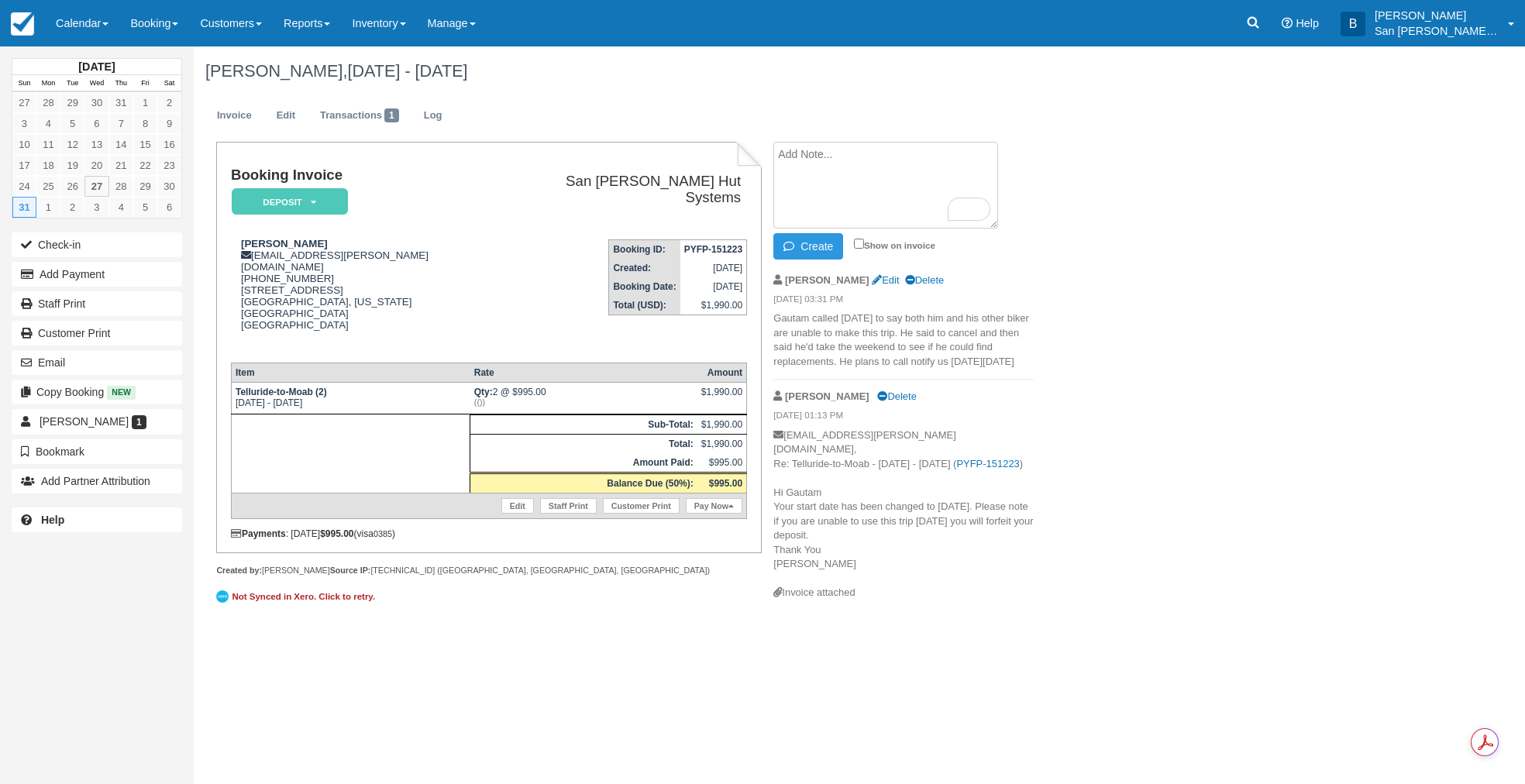
paste textarea "[PERSON_NAME] 8:45 AM (42 minutes ago) to me Hey [PERSON_NAME], Unfortunately, …"
type textarea "[PERSON_NAME] 8:45 AM (42 minutes ago) to me Hey [PERSON_NAME], Unfortunately, …"
click at [822, 241] on button "Create" at bounding box center [808, 246] width 70 height 26
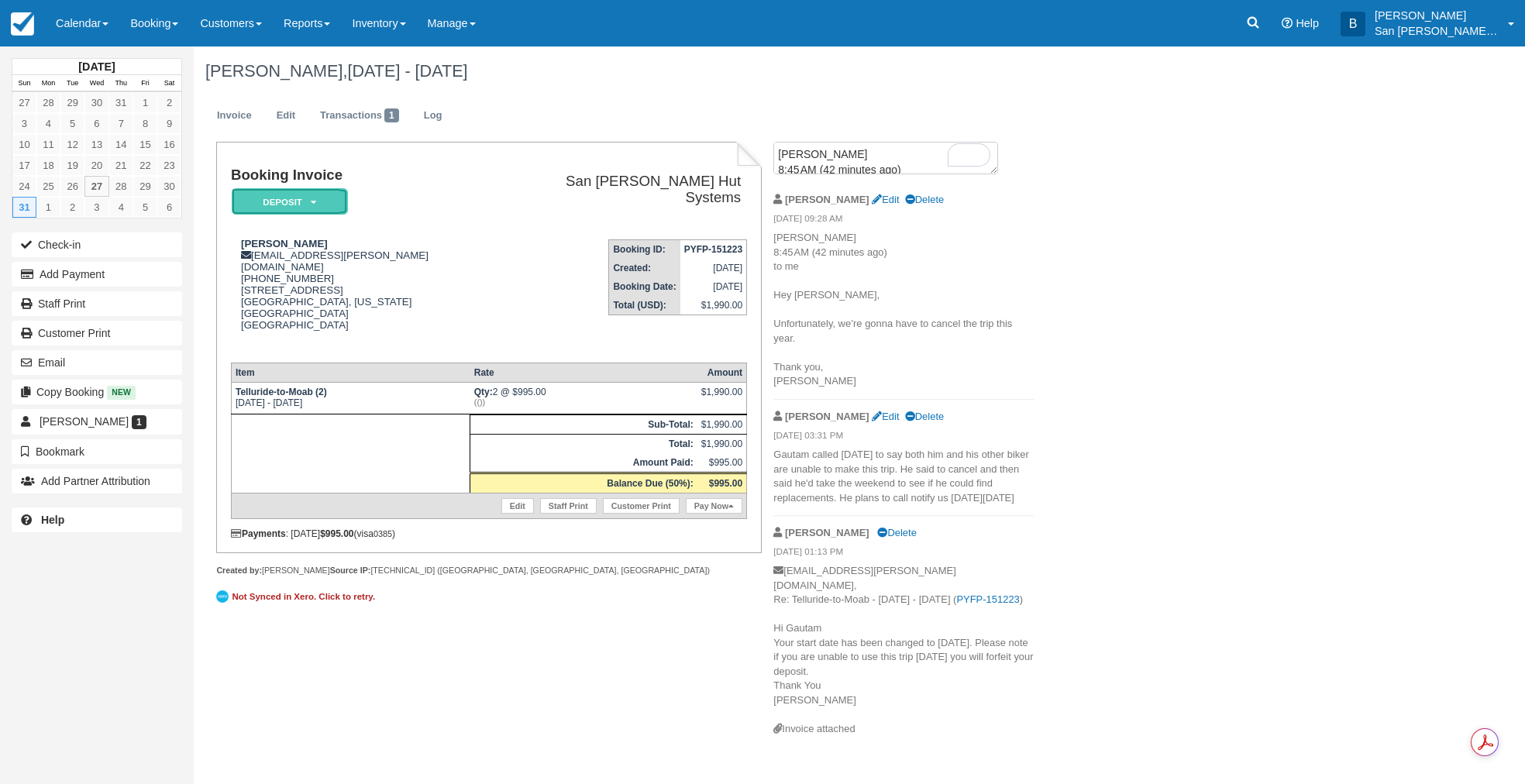
click at [303, 210] on em "Deposit" at bounding box center [290, 202] width 117 height 27
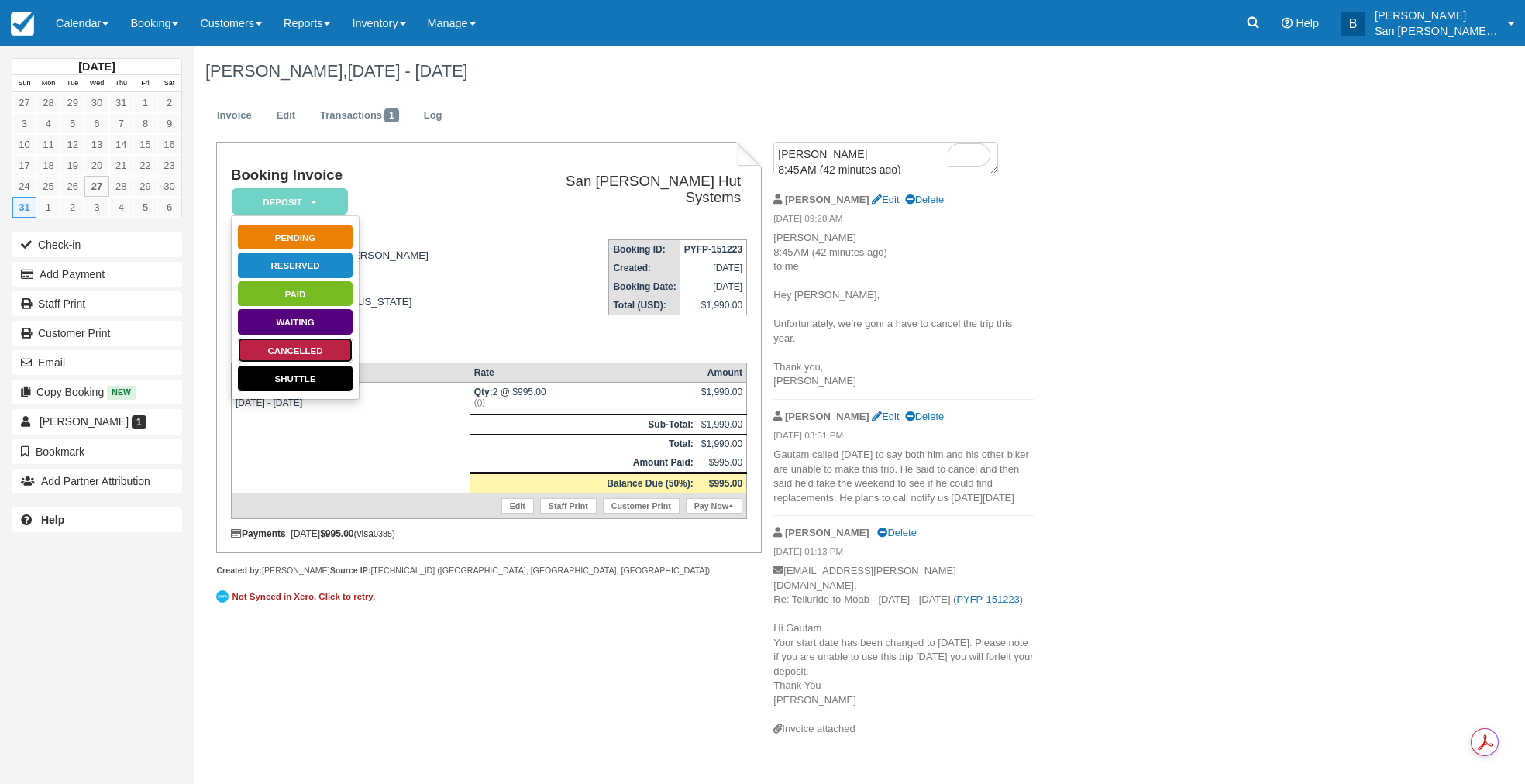
click at [299, 348] on link "Cancelled" at bounding box center [295, 351] width 117 height 27
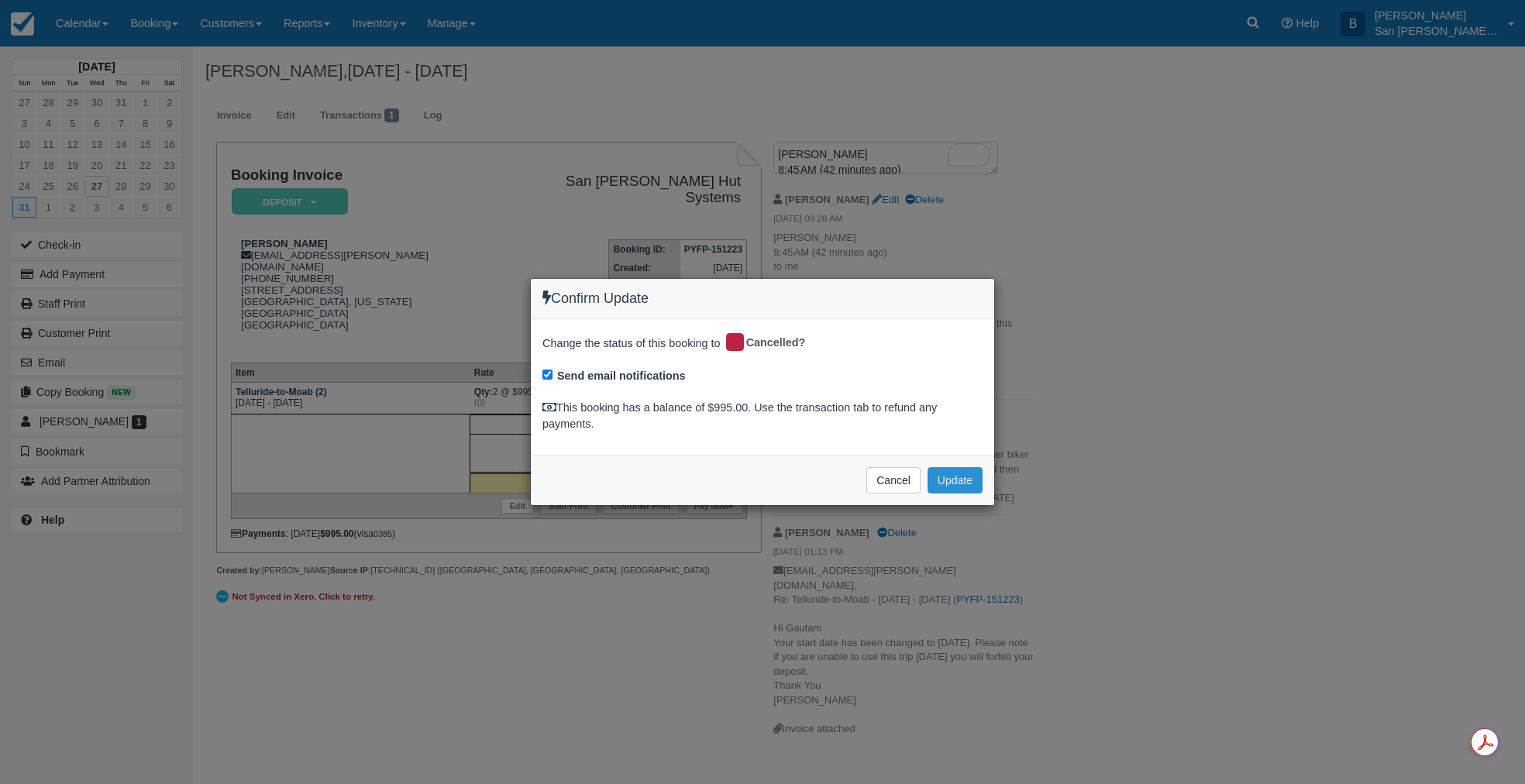
click at [963, 477] on button "Update" at bounding box center [954, 480] width 55 height 26
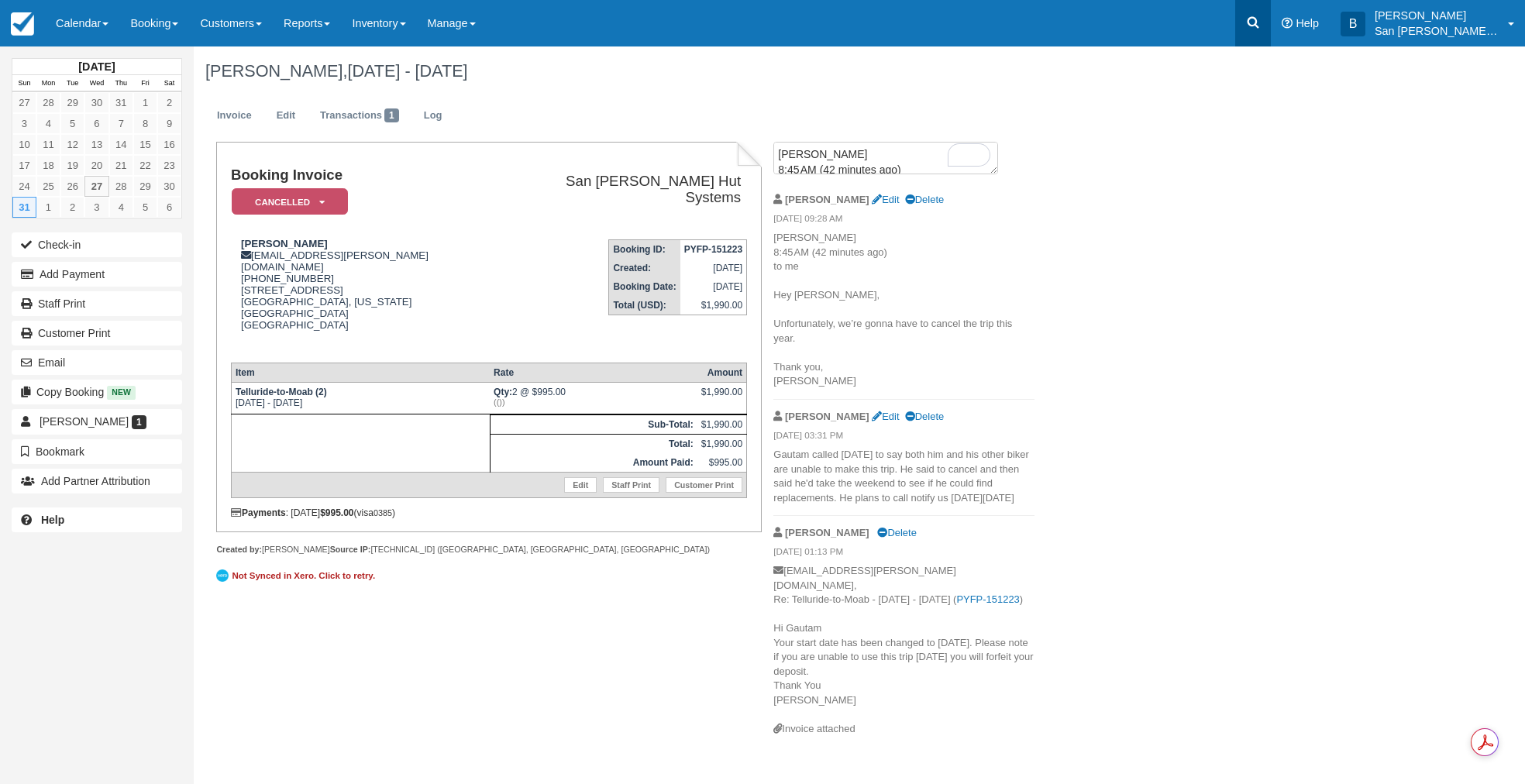
click at [1260, 27] on icon at bounding box center [1252, 22] width 15 height 15
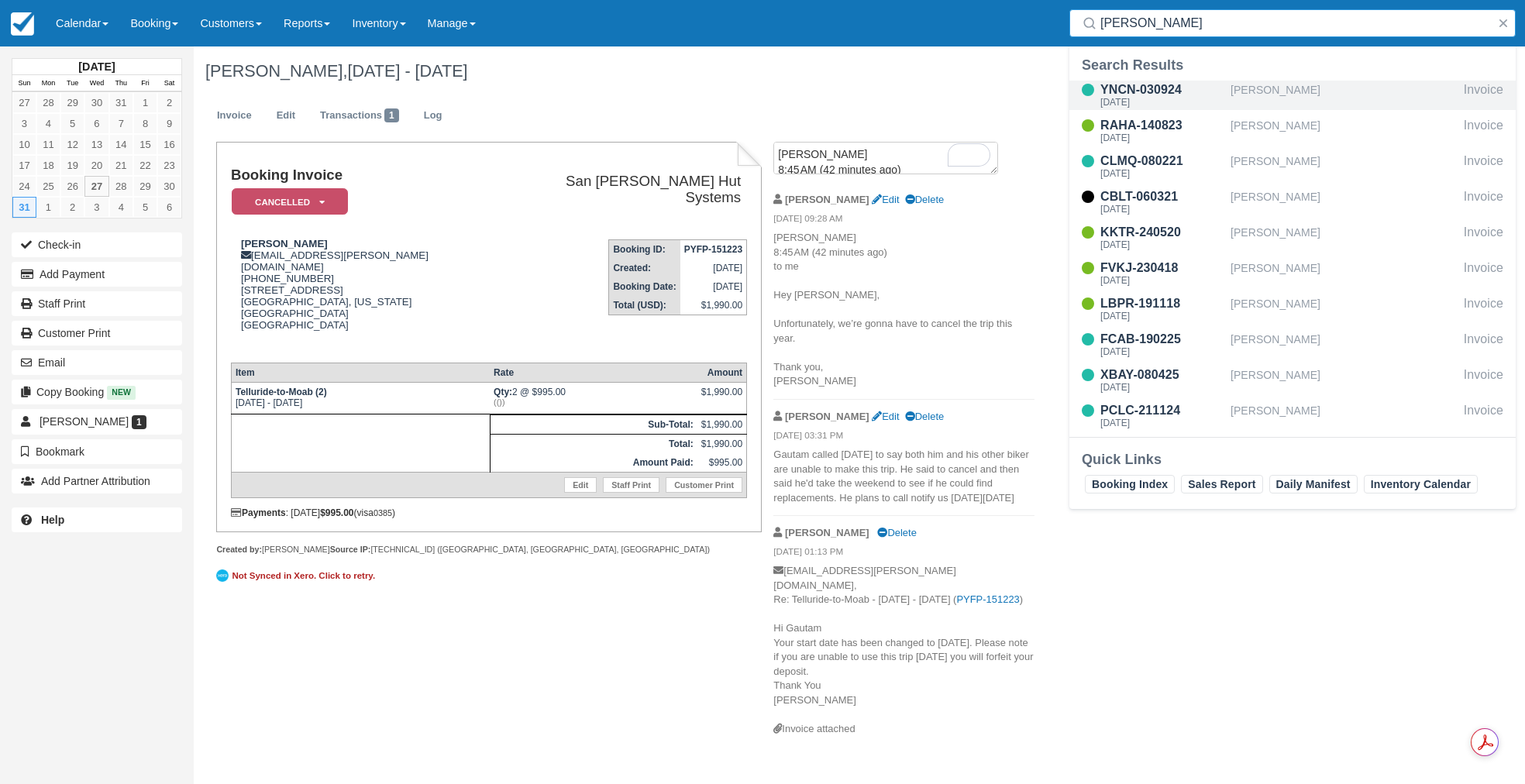
type input "Lue"
click at [1147, 90] on div "YNCN-030924" at bounding box center [1163, 90] width 124 height 19
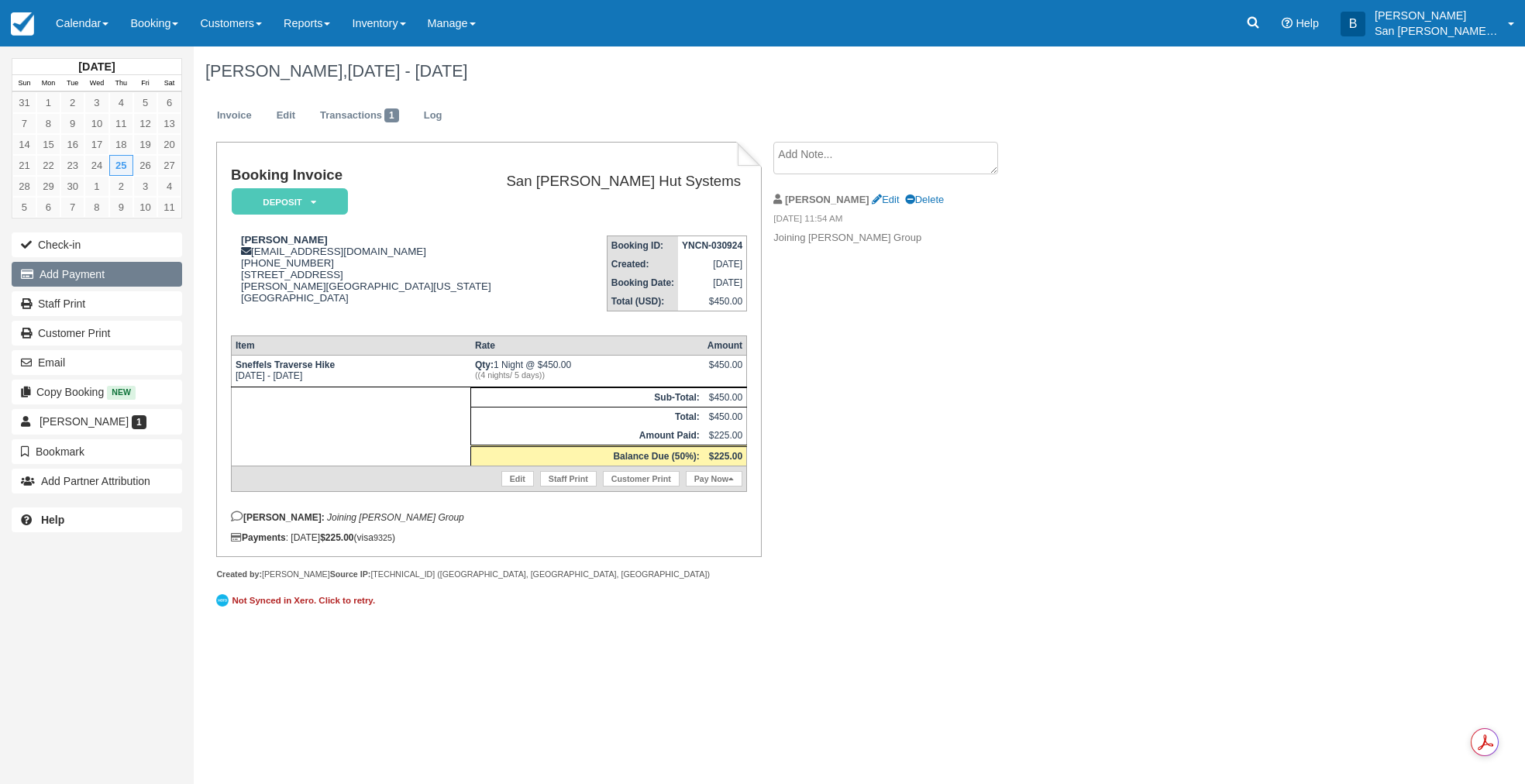
click at [68, 274] on button "Add Payment" at bounding box center [97, 274] width 170 height 25
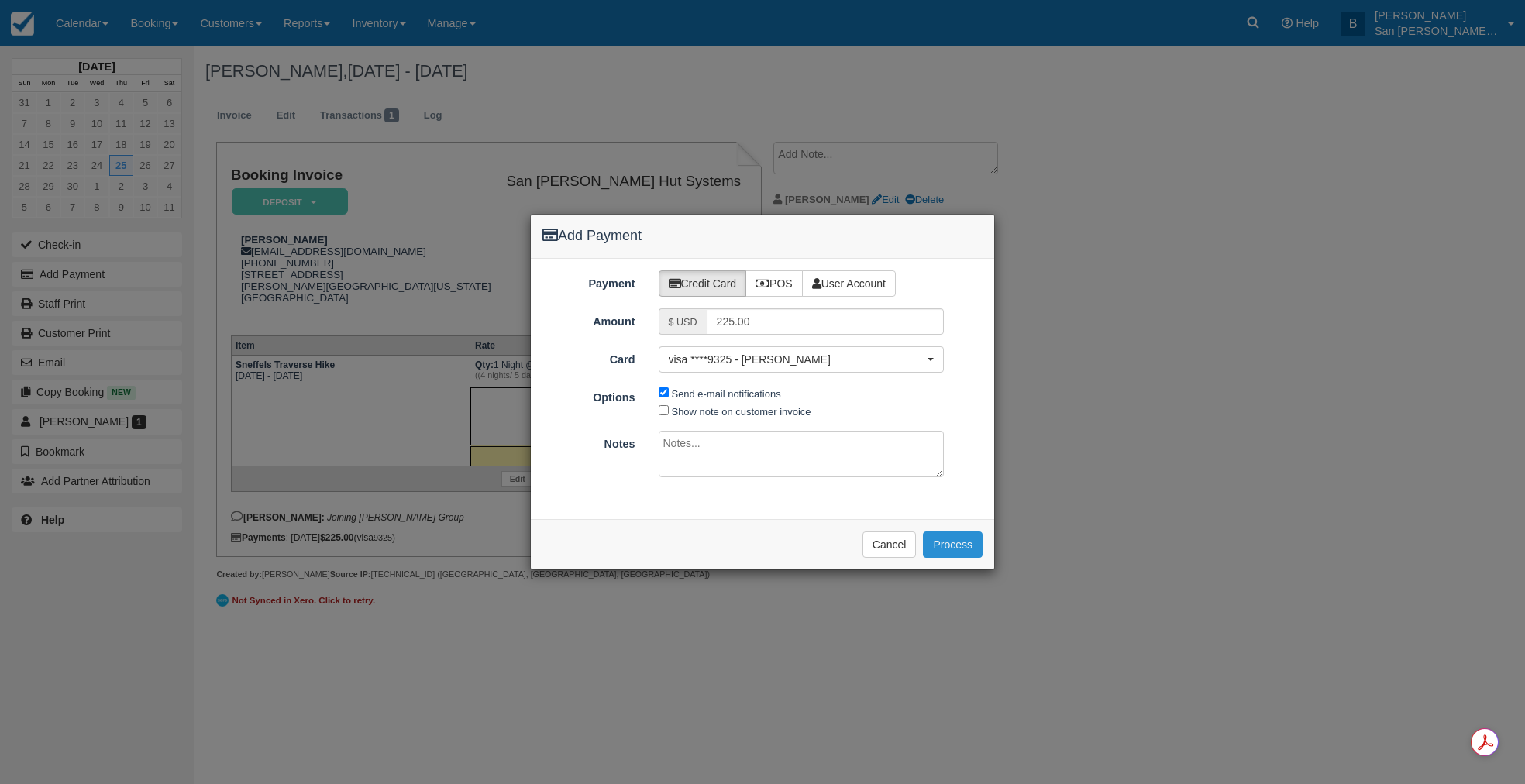
click at [953, 543] on button "Process" at bounding box center [953, 544] width 60 height 26
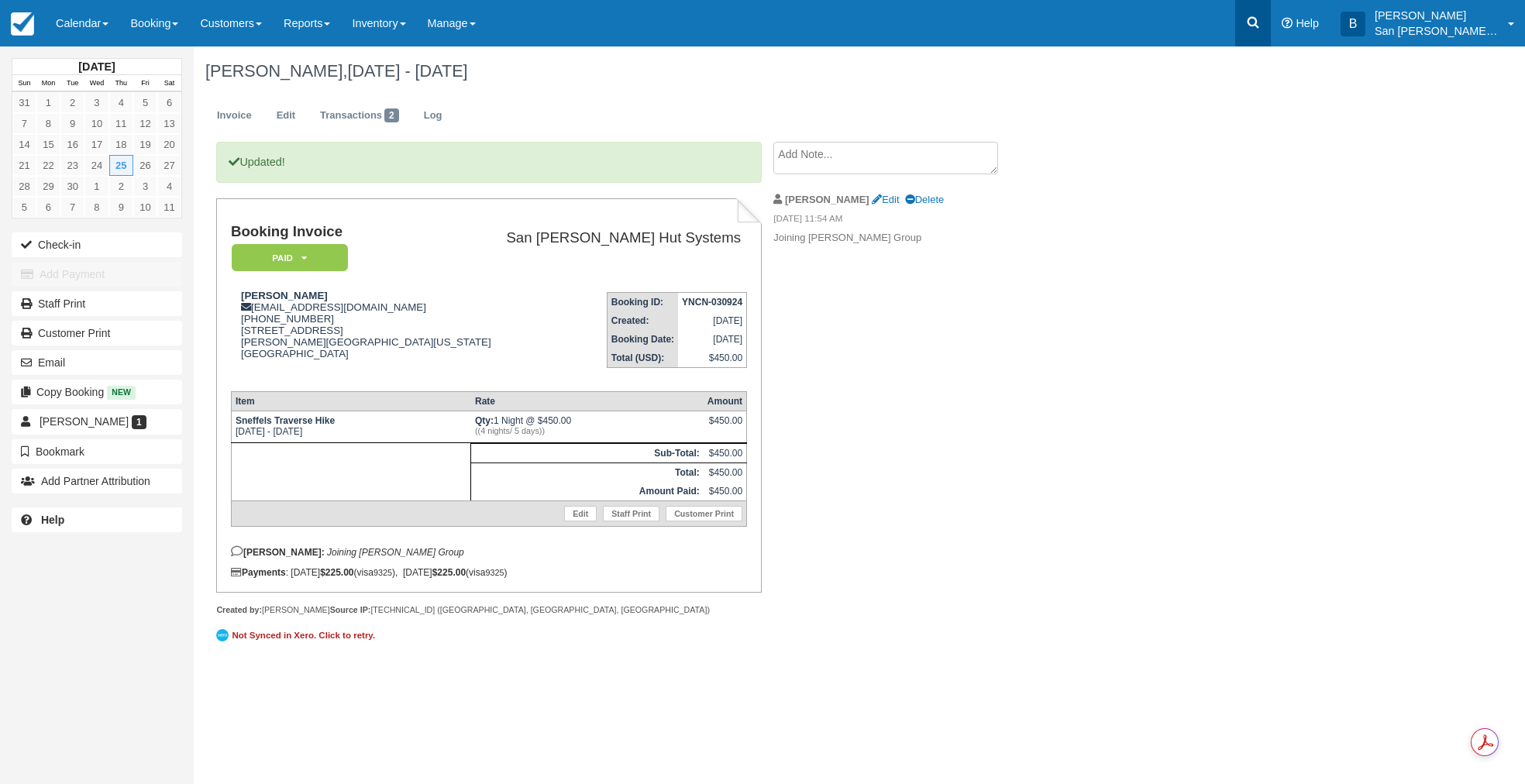
click at [1260, 24] on icon at bounding box center [1252, 22] width 15 height 15
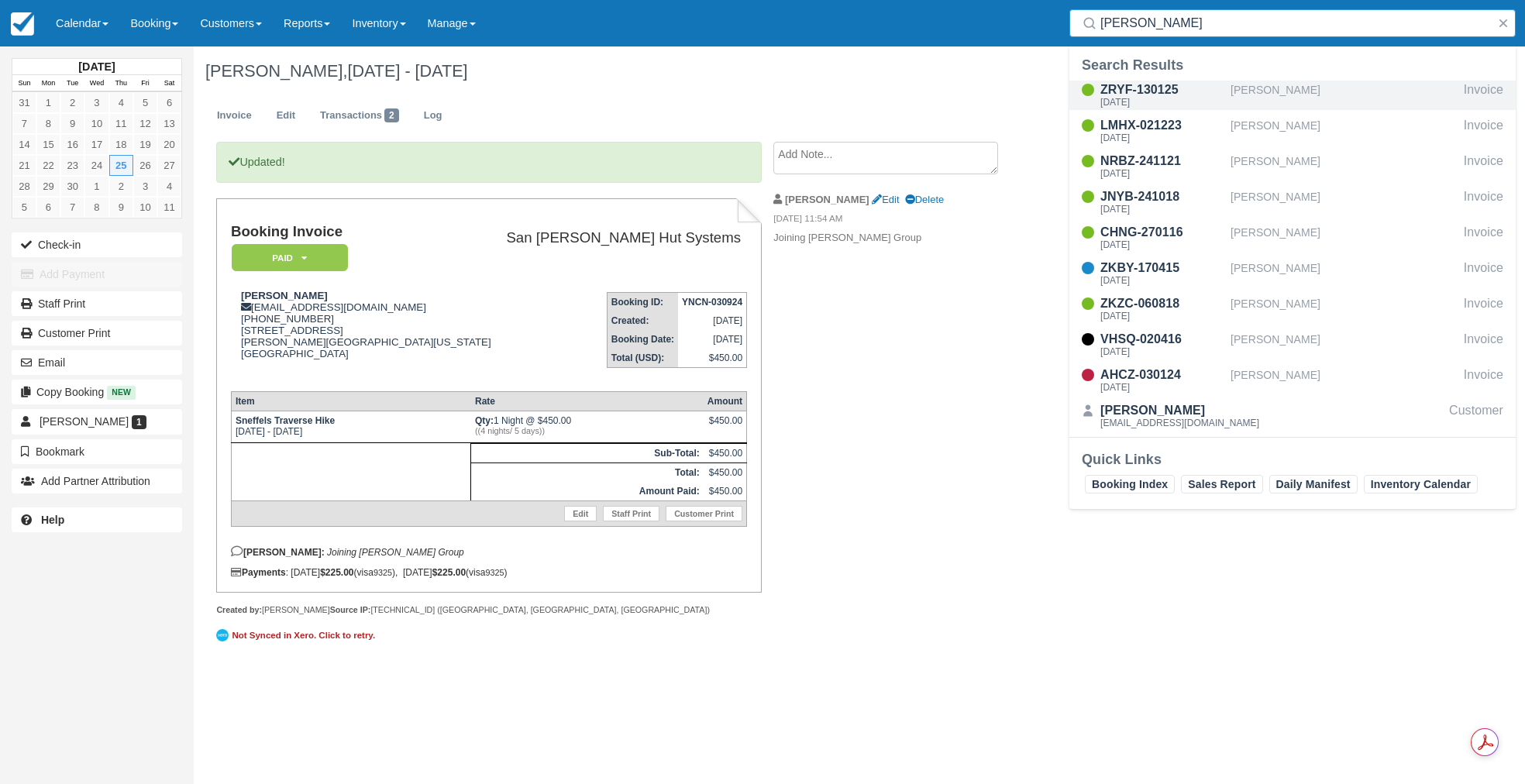
type input "Ellis"
click at [1134, 93] on div "ZRYF-130125" at bounding box center [1163, 90] width 124 height 19
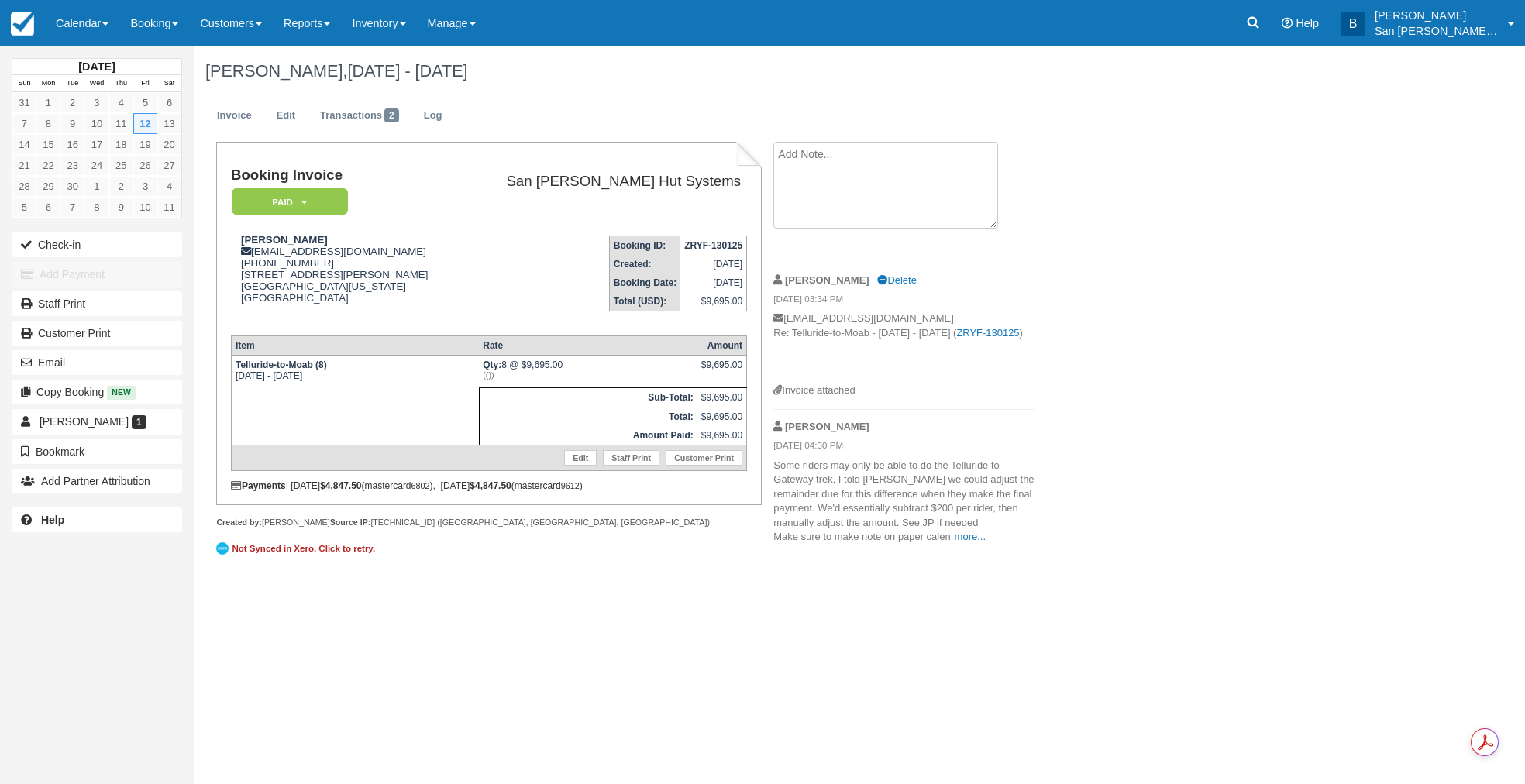
click at [814, 164] on textarea at bounding box center [885, 185] width 224 height 87
type textarea "Greg Ellis ordered 5 beer packages, charge denied, pending reply"
click at [807, 240] on button "Create" at bounding box center [808, 246] width 70 height 26
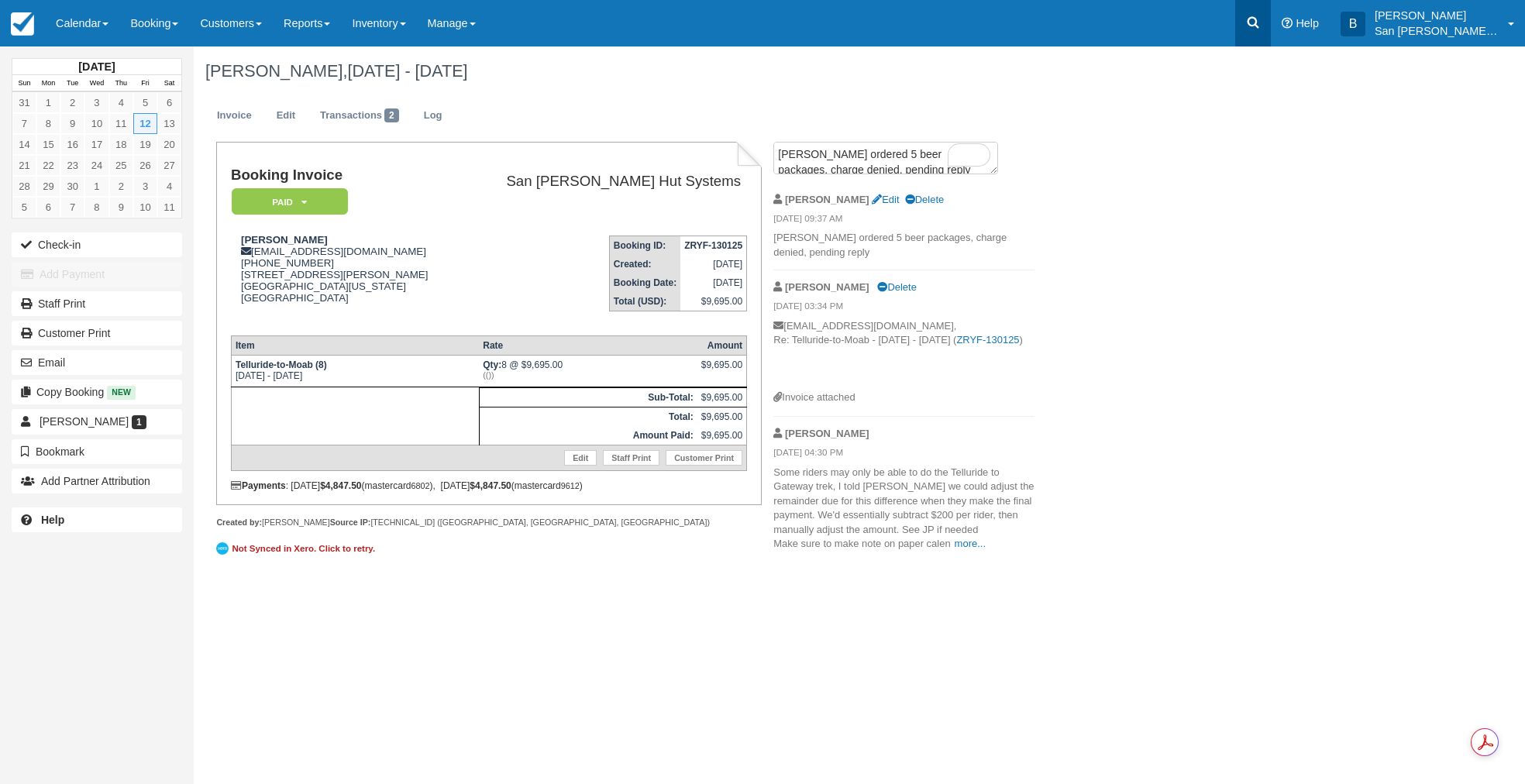
click at [1259, 25] on icon at bounding box center [1253, 22] width 12 height 12
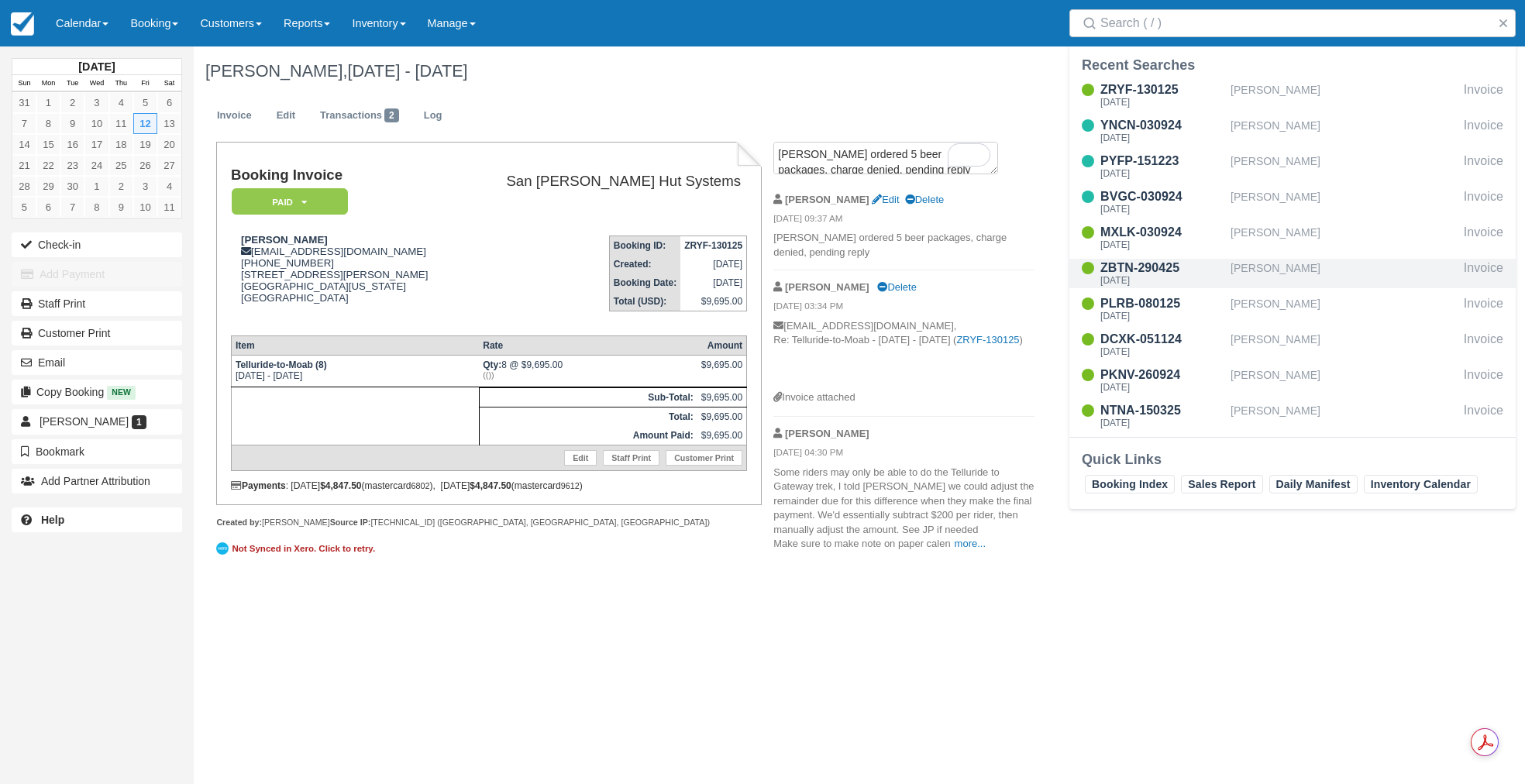
click at [1157, 266] on div "ZBTN-290425" at bounding box center [1163, 267] width 124 height 19
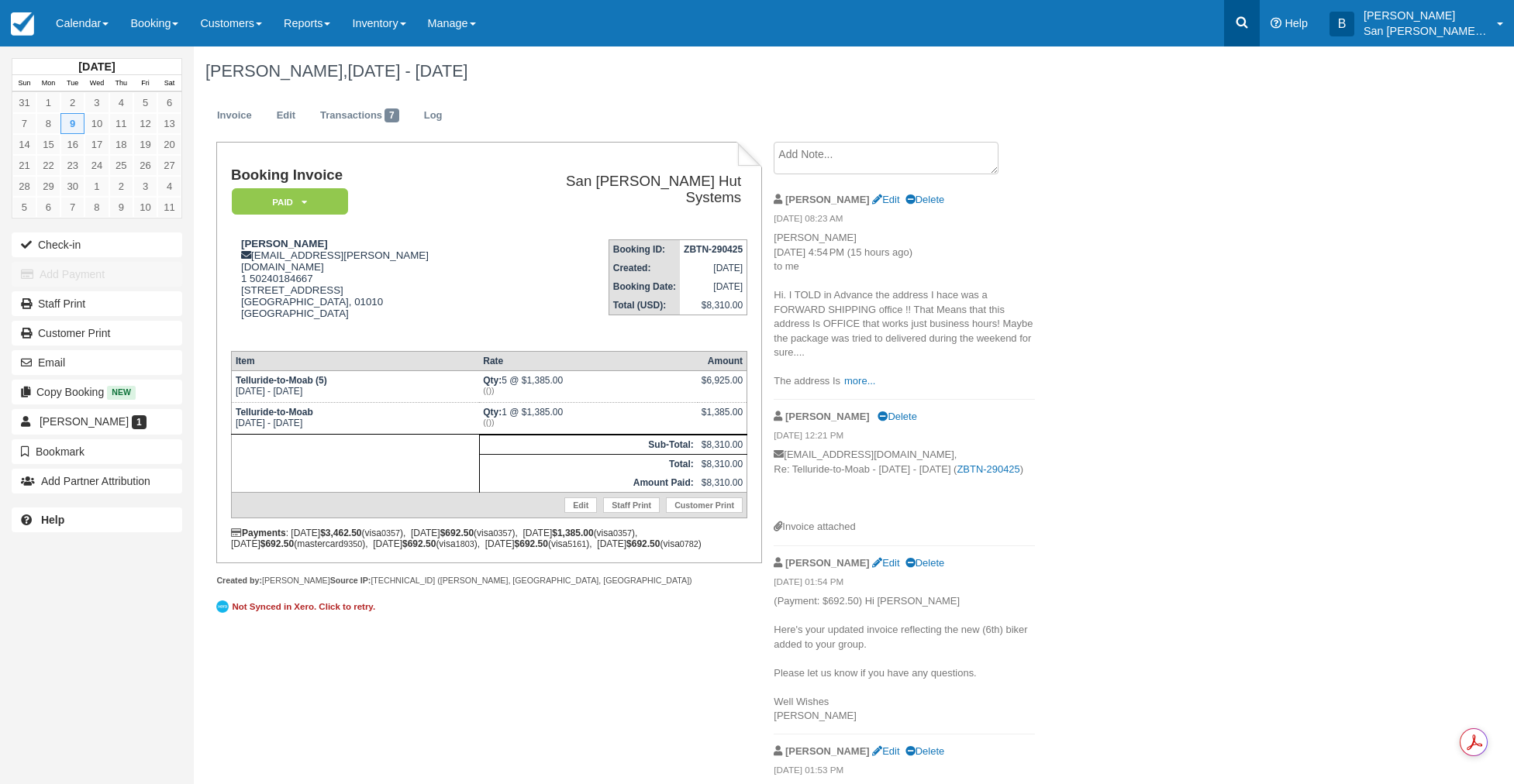
click at [1249, 21] on icon at bounding box center [1241, 22] width 15 height 15
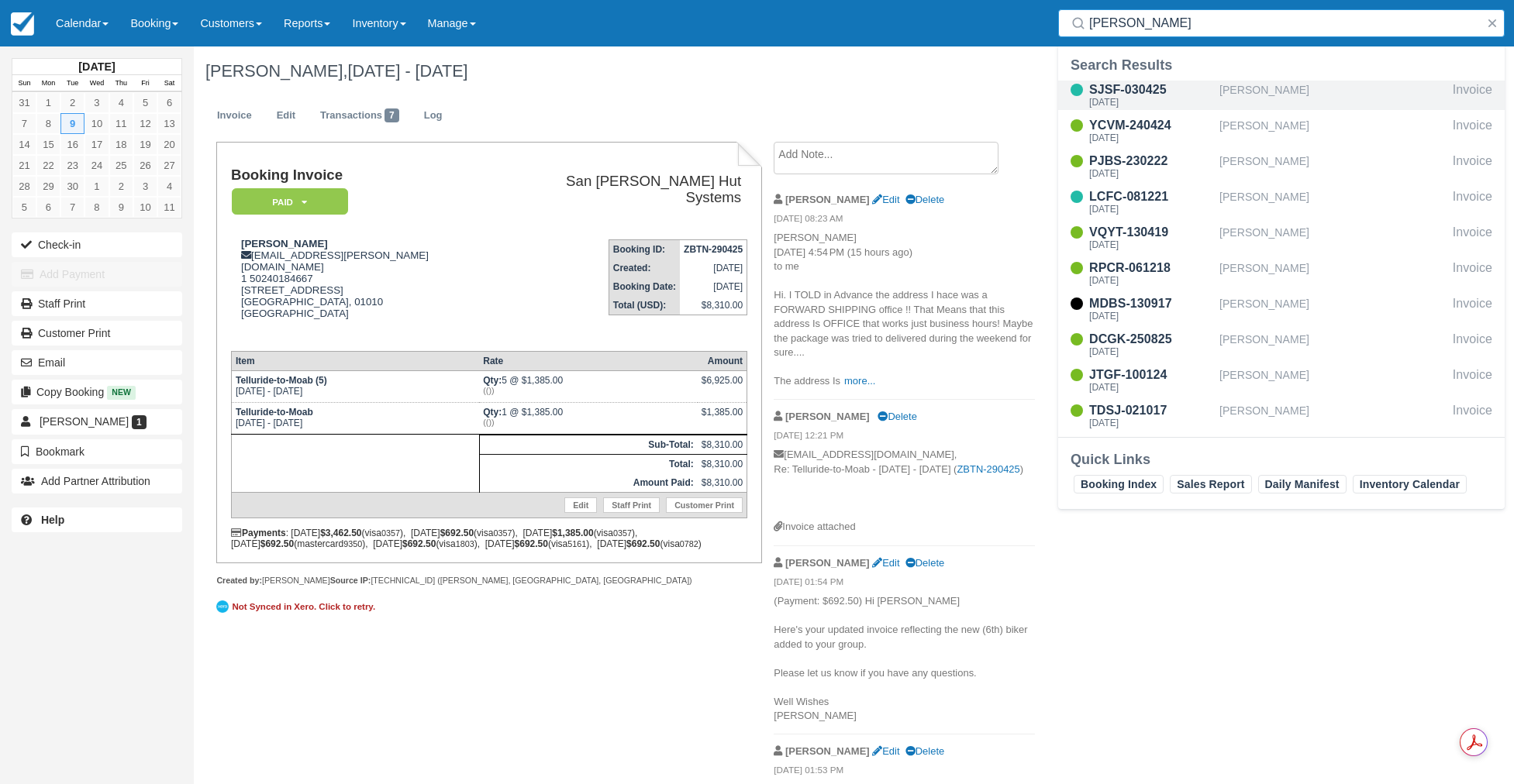
type input "[PERSON_NAME]"
click at [1159, 102] on div "[DATE]" at bounding box center [1151, 102] width 124 height 9
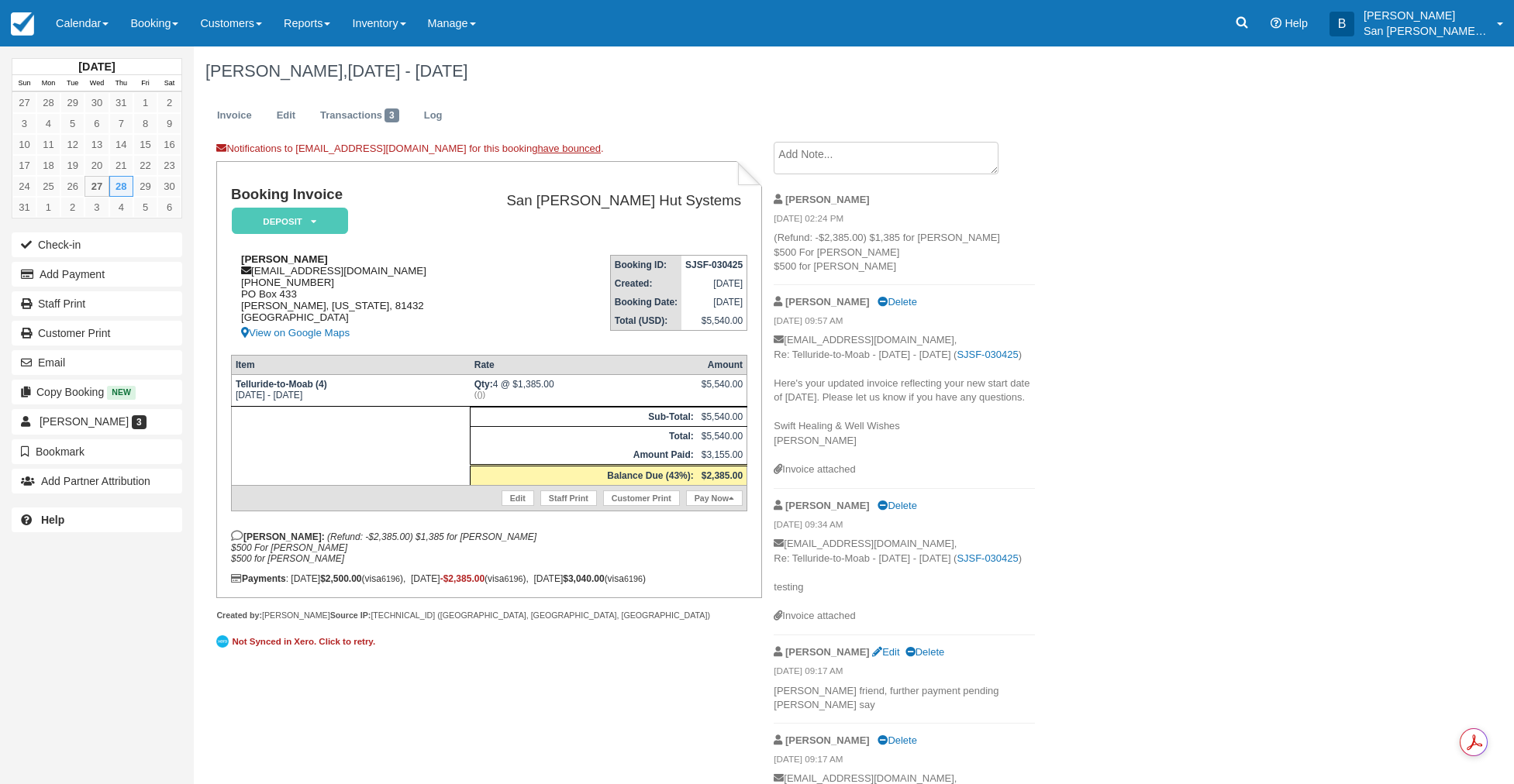
click at [258, 272] on div "Kristin Arnold kristinarnold2@gmail.com 1 (303) 618-9356 PO Box 433 Ridgway, Co…" at bounding box center [345, 297] width 228 height 89
drag, startPoint x: 254, startPoint y: 271, endPoint x: 398, endPoint y: 278, distance: 144.2
click at [420, 277] on div "Kristin Arnold kristinarnold2@gmail.com 1 (303) 618-9356 PO Box 433 Ridgway, Co…" at bounding box center [345, 297] width 228 height 89
click at [367, 271] on div "Kristin Arnold kristinarnold2@gmail.com 1 (303) 618-9356 PO Box 433 Ridgway, Co…" at bounding box center [345, 297] width 228 height 89
drag, startPoint x: 258, startPoint y: 271, endPoint x: 276, endPoint y: 274, distance: 18.2
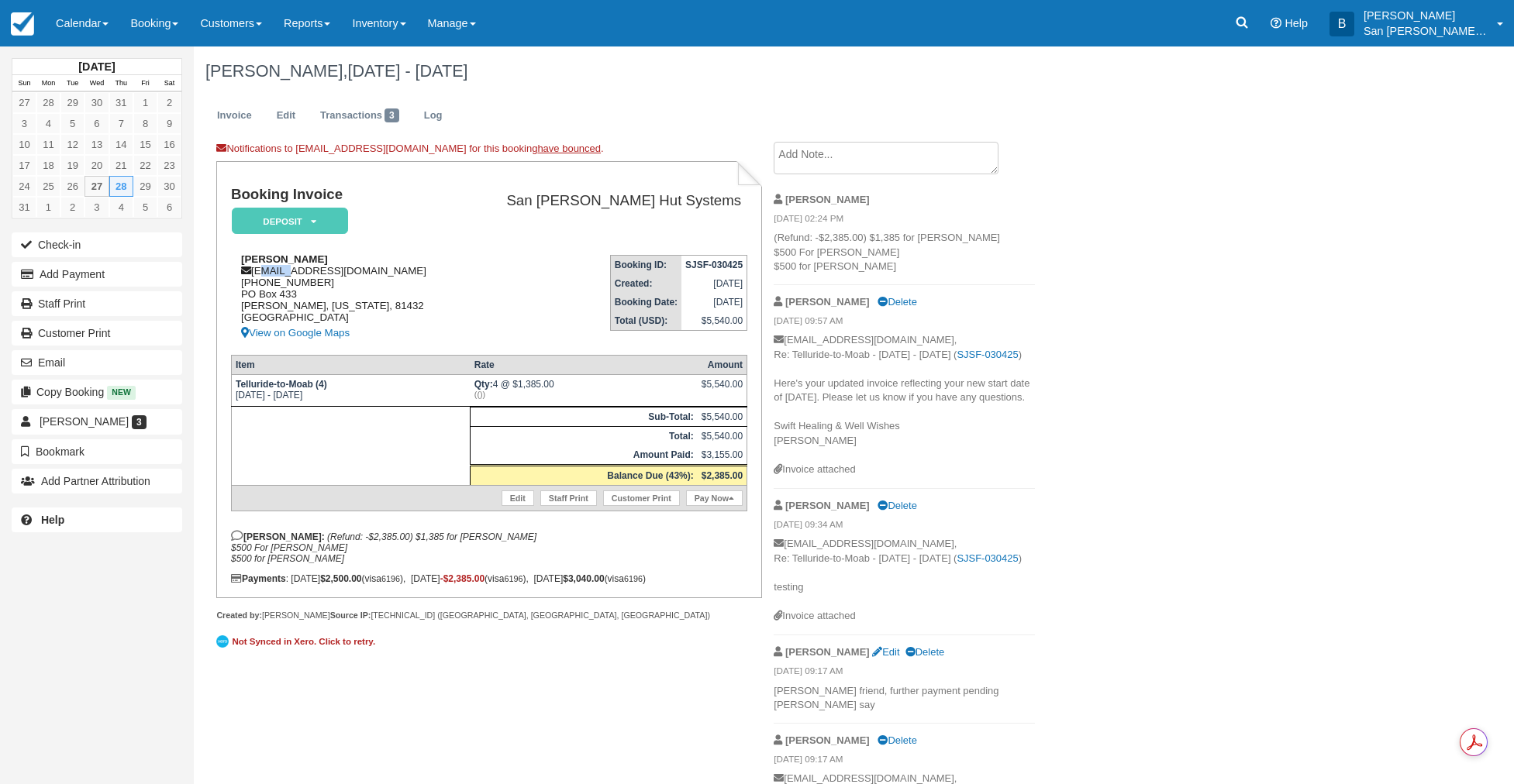
click at [277, 273] on div "Kristin Arnold kristinarnold2@gmail.com 1 (303) 618-9356 PO Box 433 Ridgway, Co…" at bounding box center [345, 297] width 228 height 89
drag, startPoint x: 254, startPoint y: 269, endPoint x: 346, endPoint y: 271, distance: 92.0
click at [372, 270] on div "Kristin Arnold kristinarnold2@gmail.com 1 (303) 618-9356 PO Box 433 Ridgway, Co…" at bounding box center [345, 297] width 228 height 89
copy div "kristinarnold2@gmail.com"
click at [855, 164] on textarea at bounding box center [886, 158] width 224 height 32
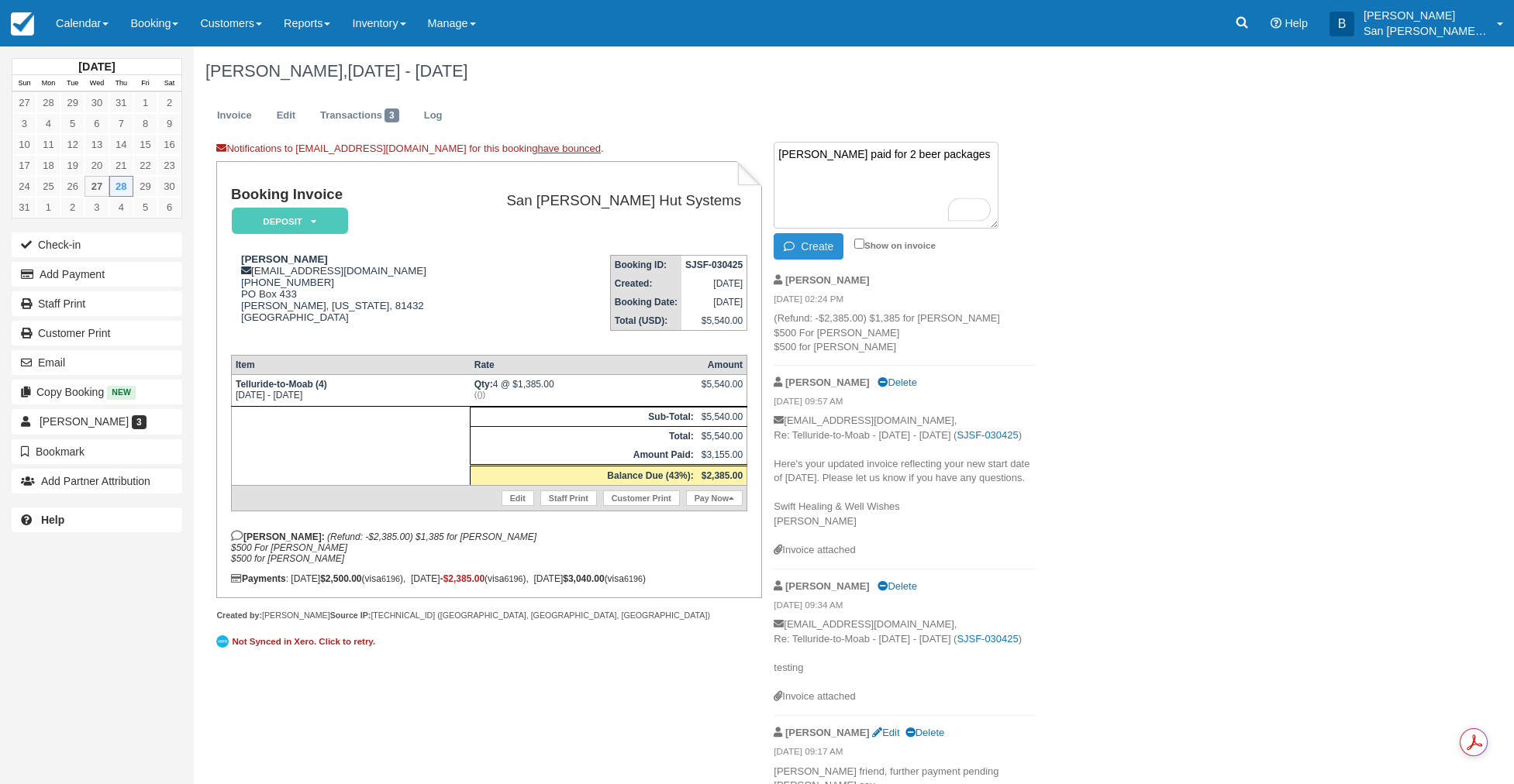
type textarea "Kristin Arnold paid for 2 beer packages"
click at [827, 242] on button "Create" at bounding box center [809, 246] width 70 height 26
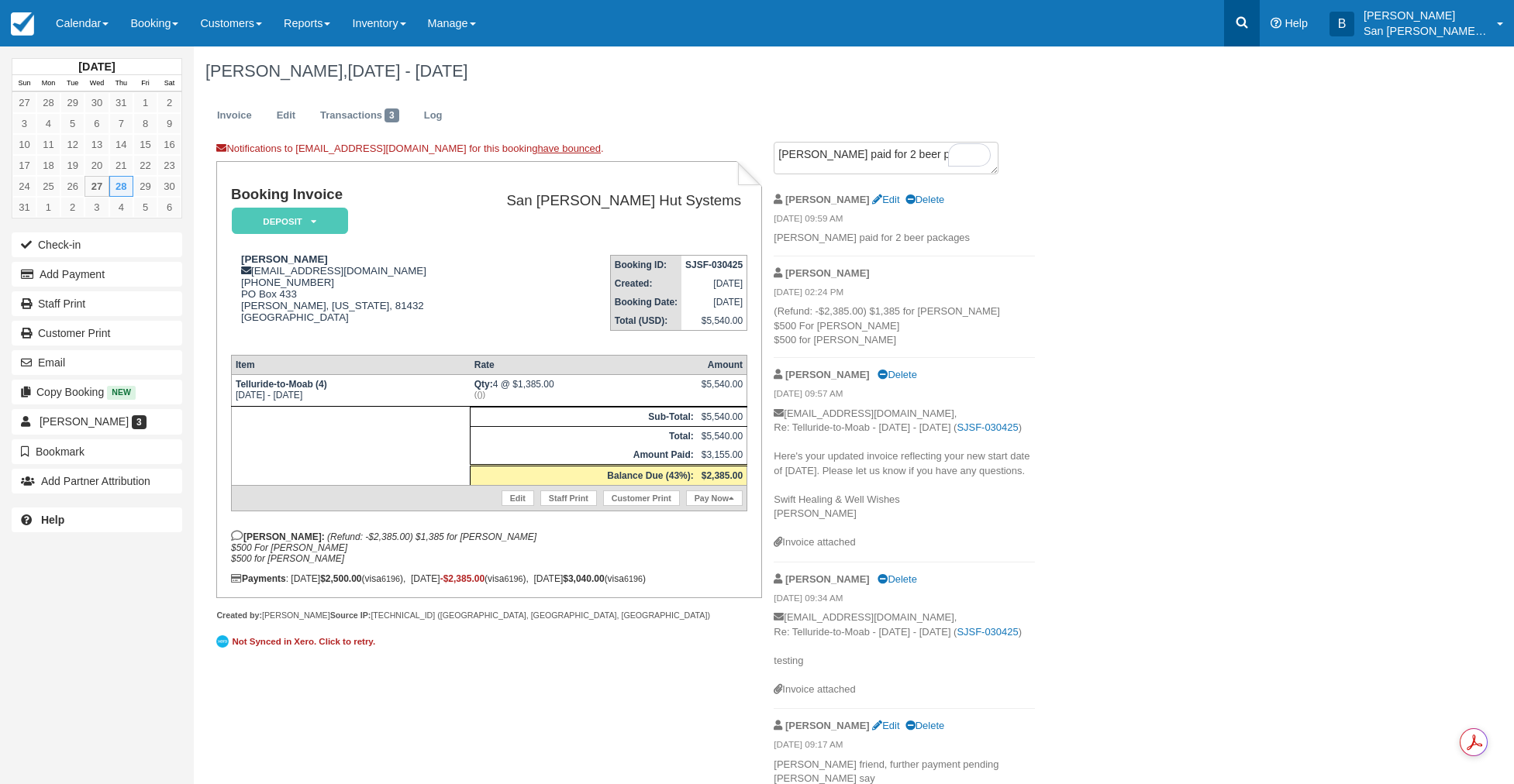
click at [1248, 28] on icon at bounding box center [1242, 22] width 12 height 12
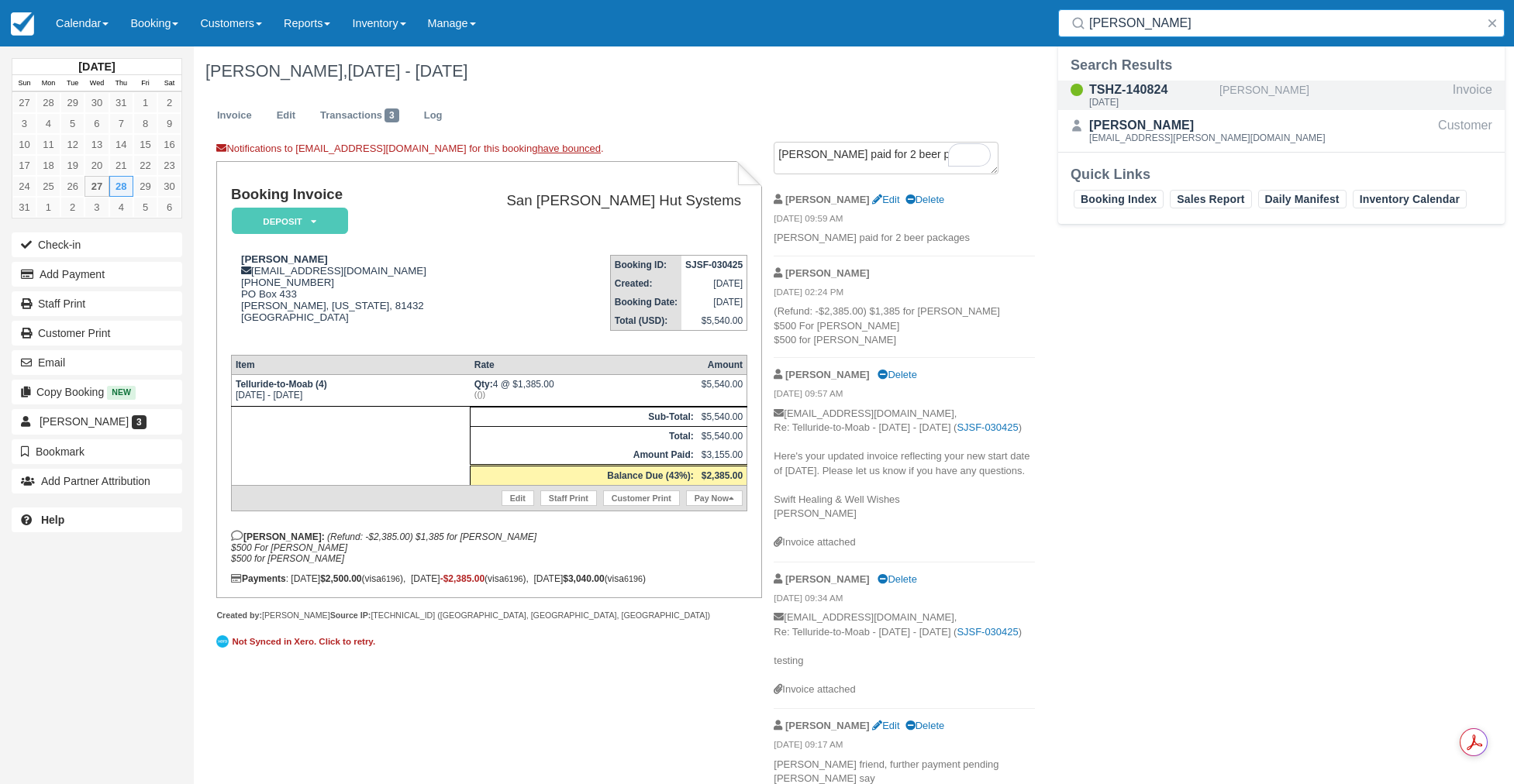
type input "farrish"
click at [1105, 90] on div "TSHZ-140824" at bounding box center [1151, 90] width 124 height 19
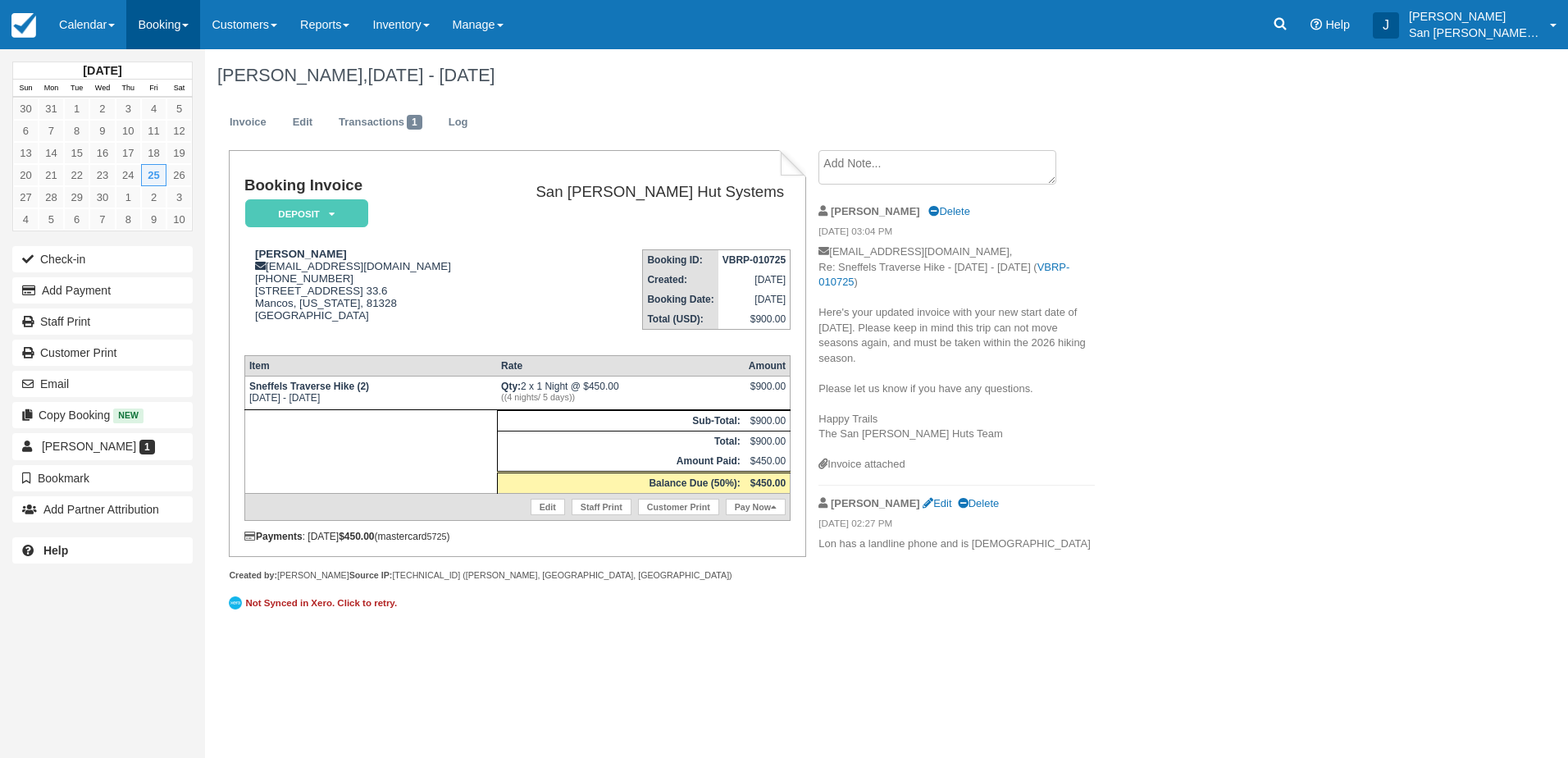
click at [164, 31] on link "Booking" at bounding box center [163, 25] width 74 height 49
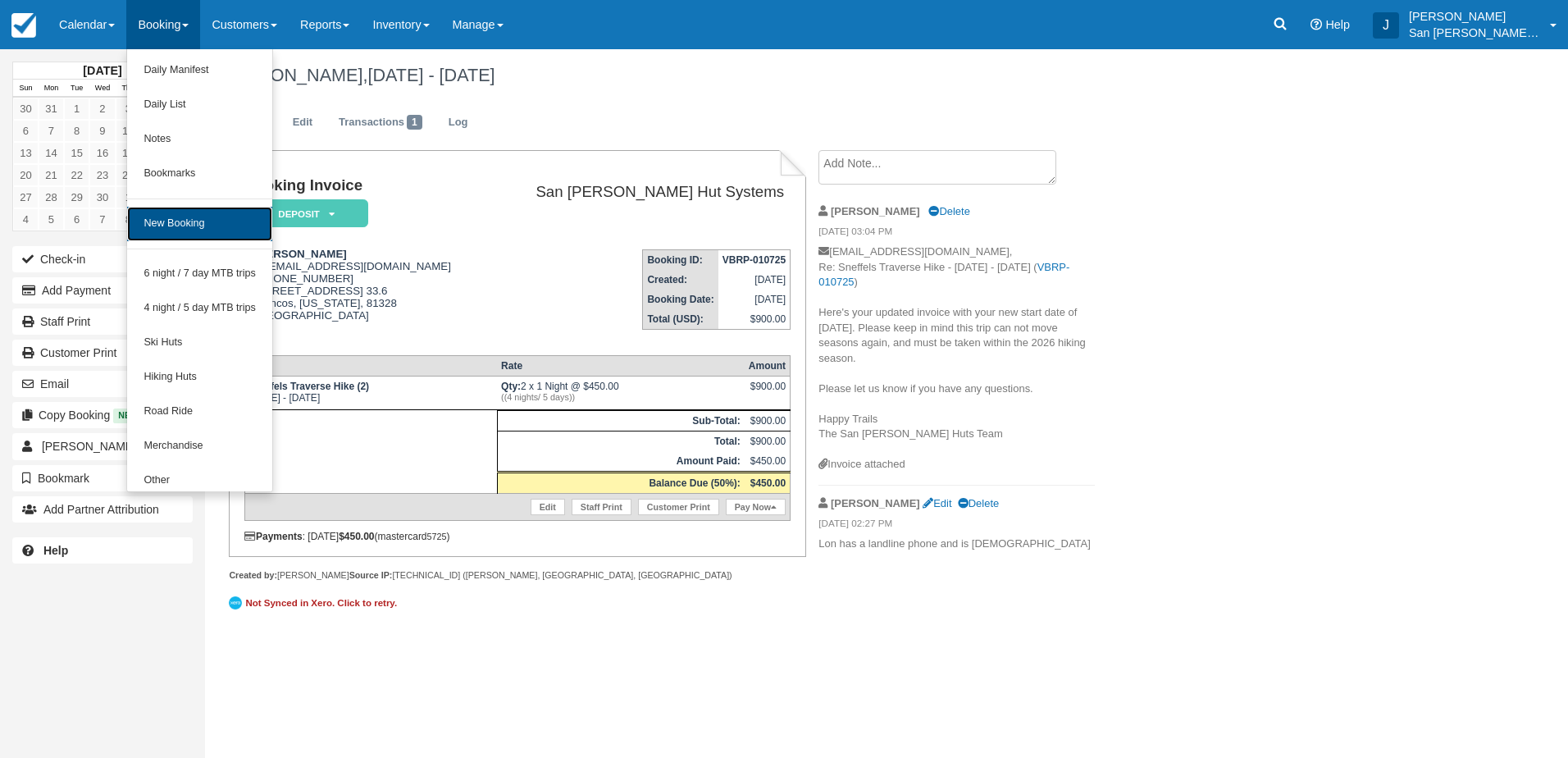
click at [148, 222] on link "New Booking" at bounding box center [199, 224] width 145 height 34
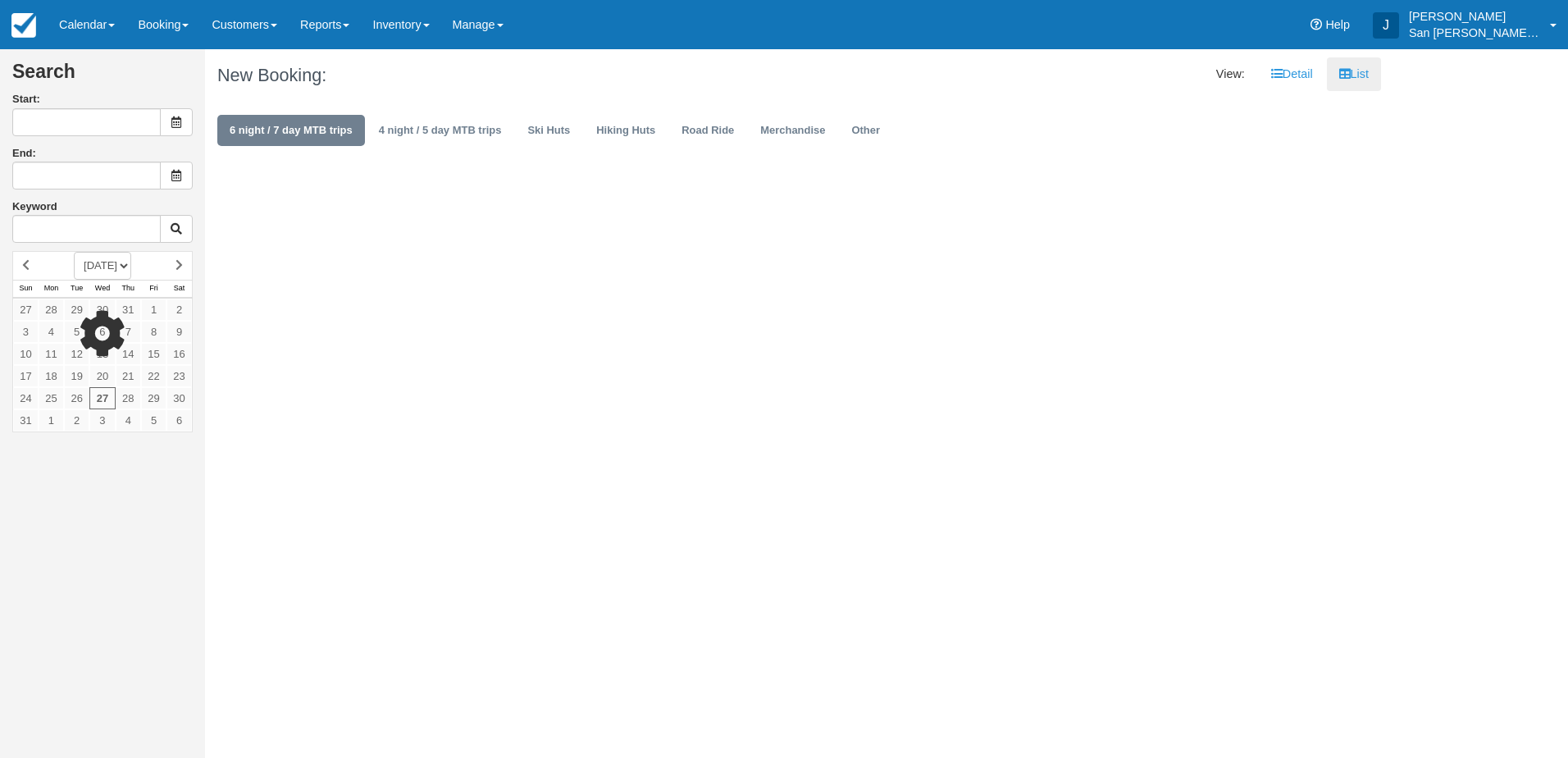
type input "[DATE]"
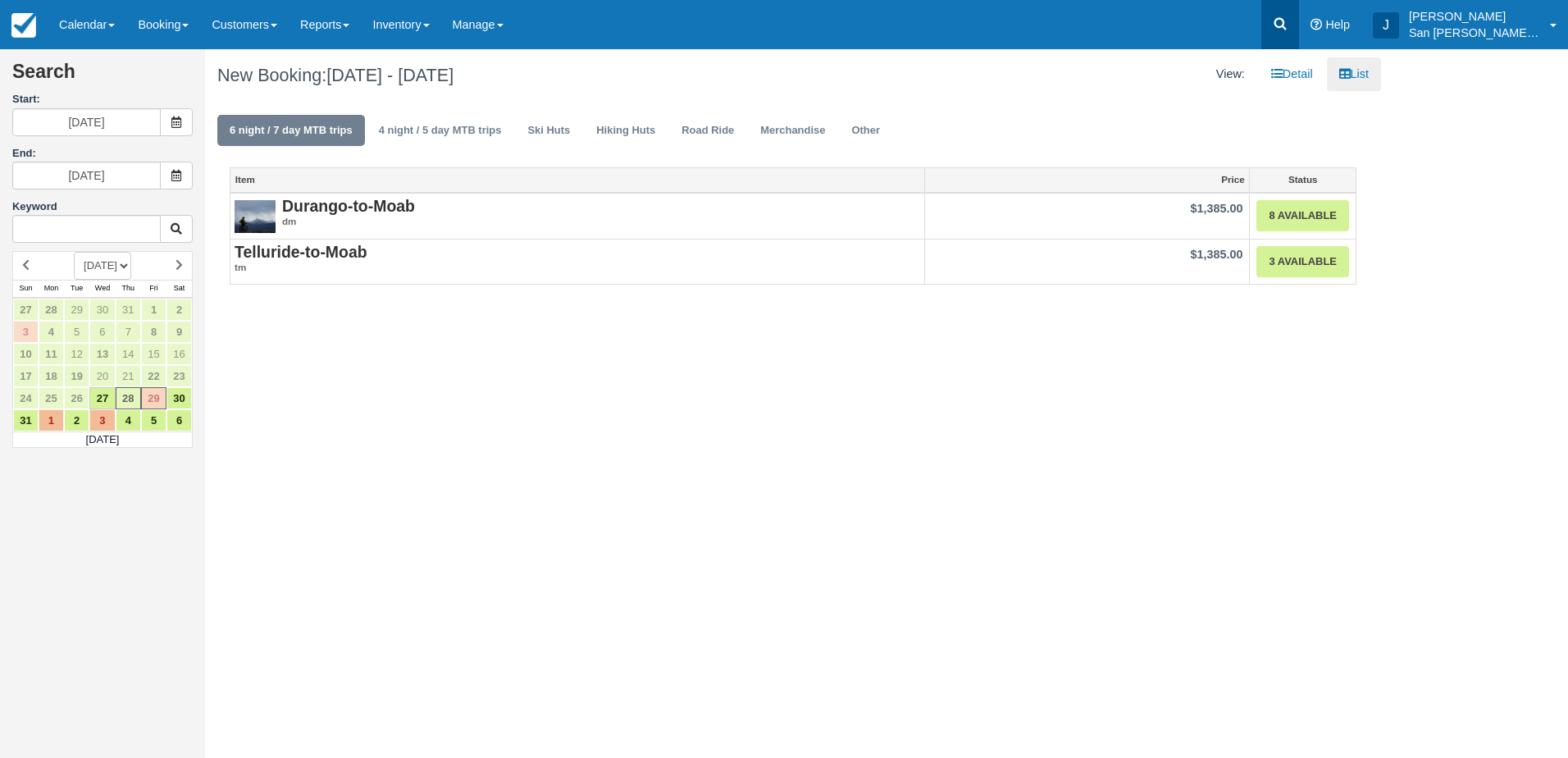
click at [1289, 24] on icon at bounding box center [1280, 23] width 16 height 16
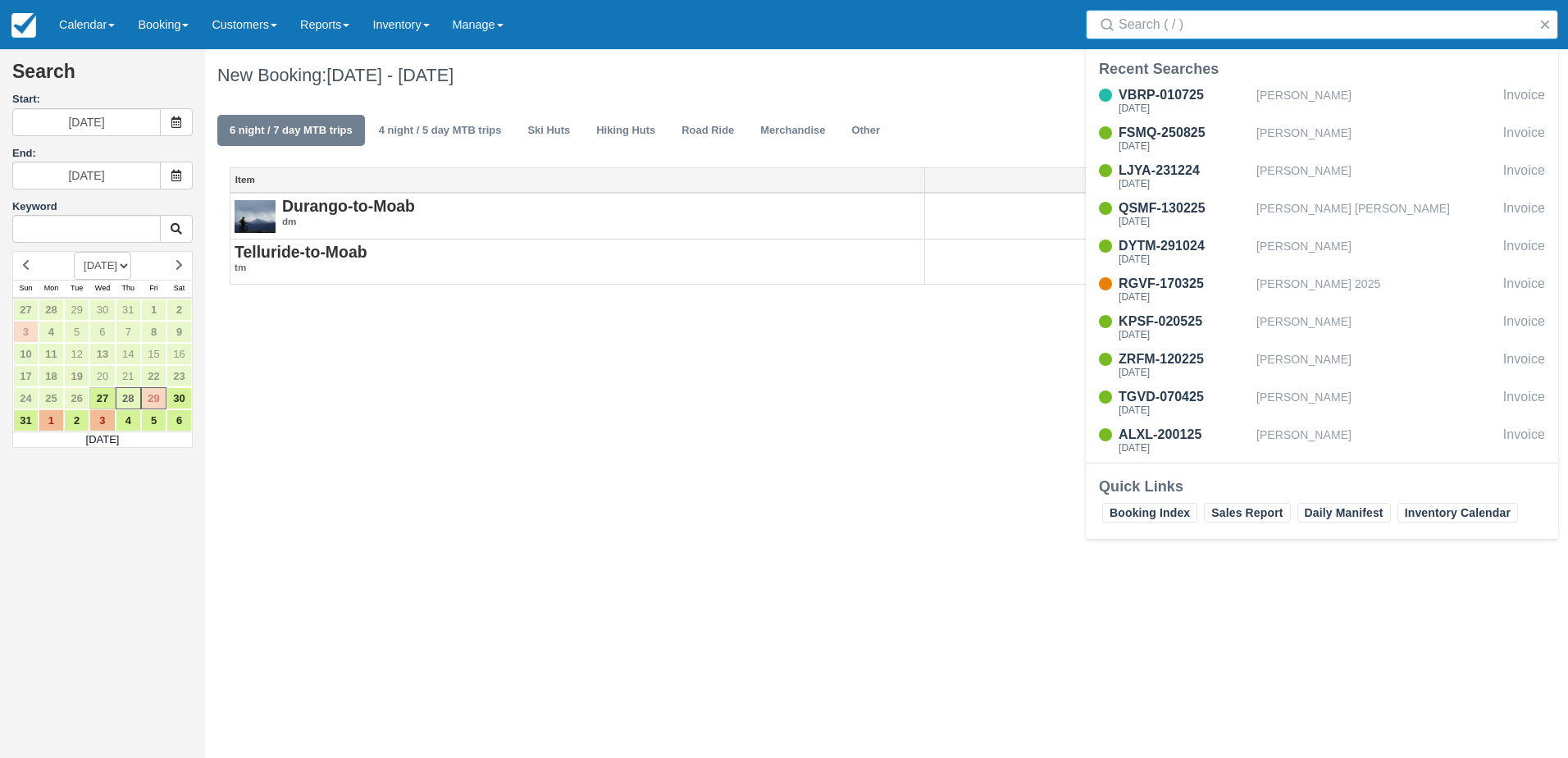
click at [1227, 28] on input "Search" at bounding box center [1325, 24] width 413 height 29
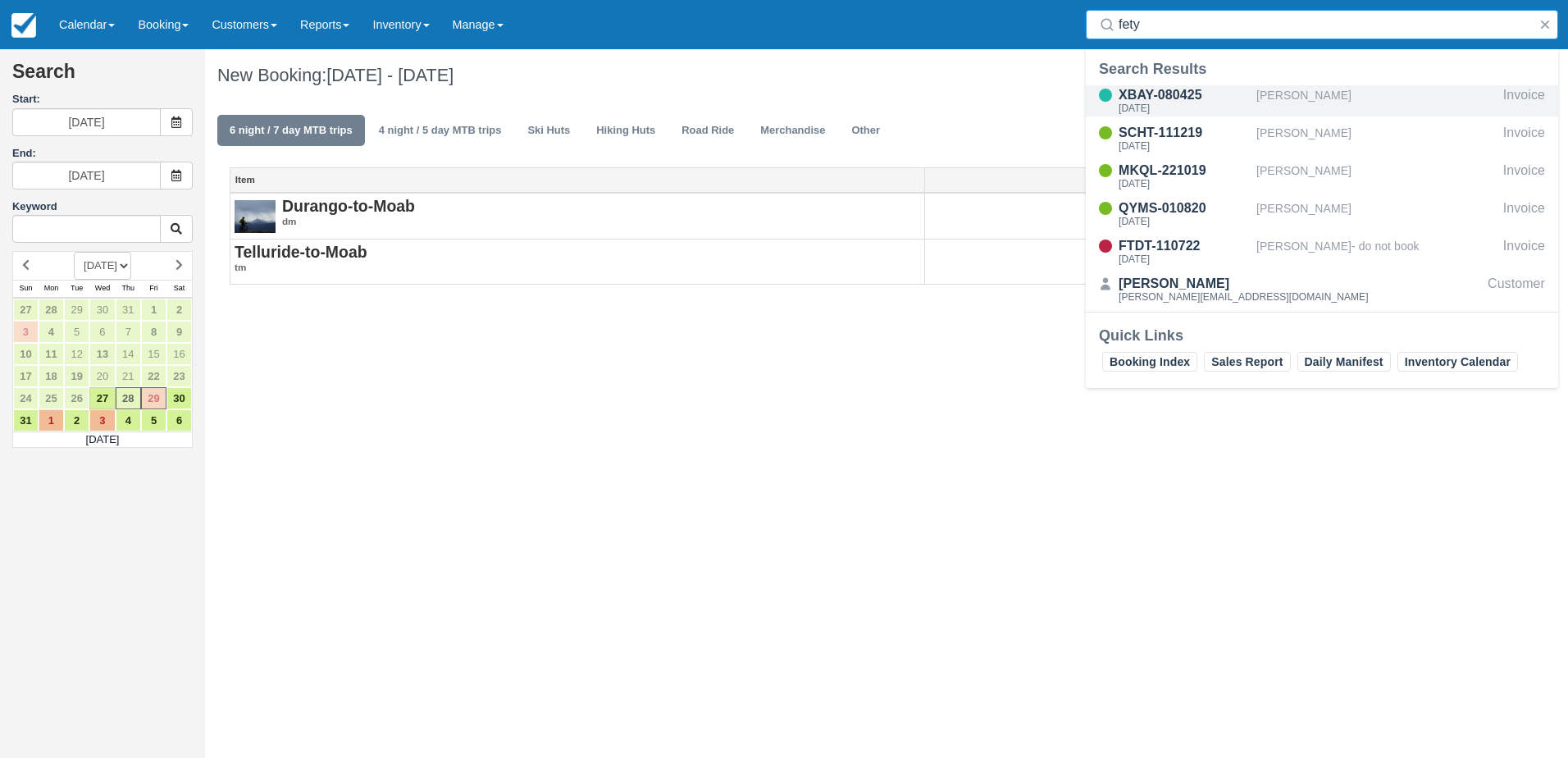
type input "fety"
click at [1163, 100] on div "XBAY-080425" at bounding box center [1184, 95] width 131 height 20
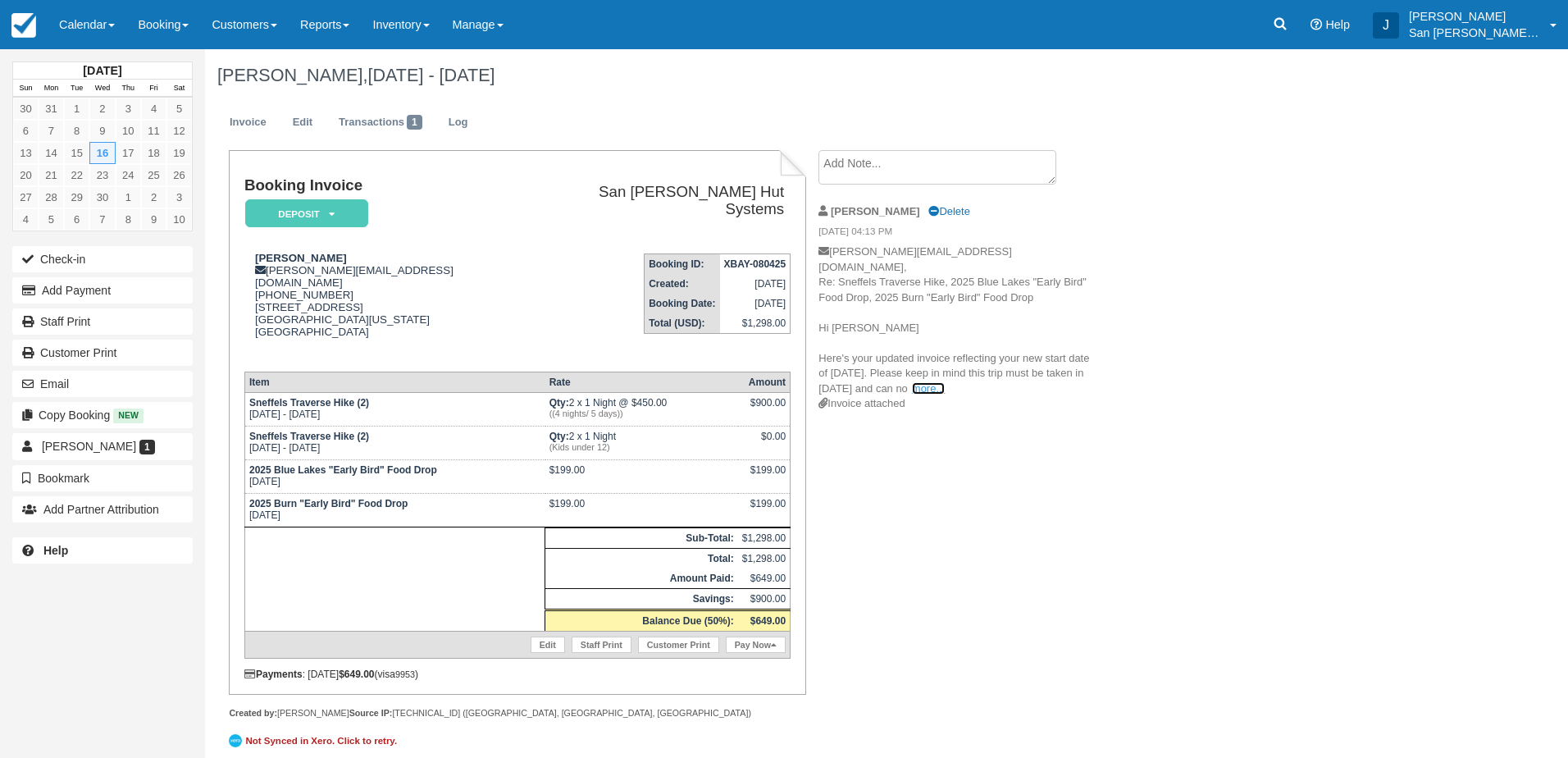
click at [932, 383] on link "more..." at bounding box center [928, 388] width 33 height 12
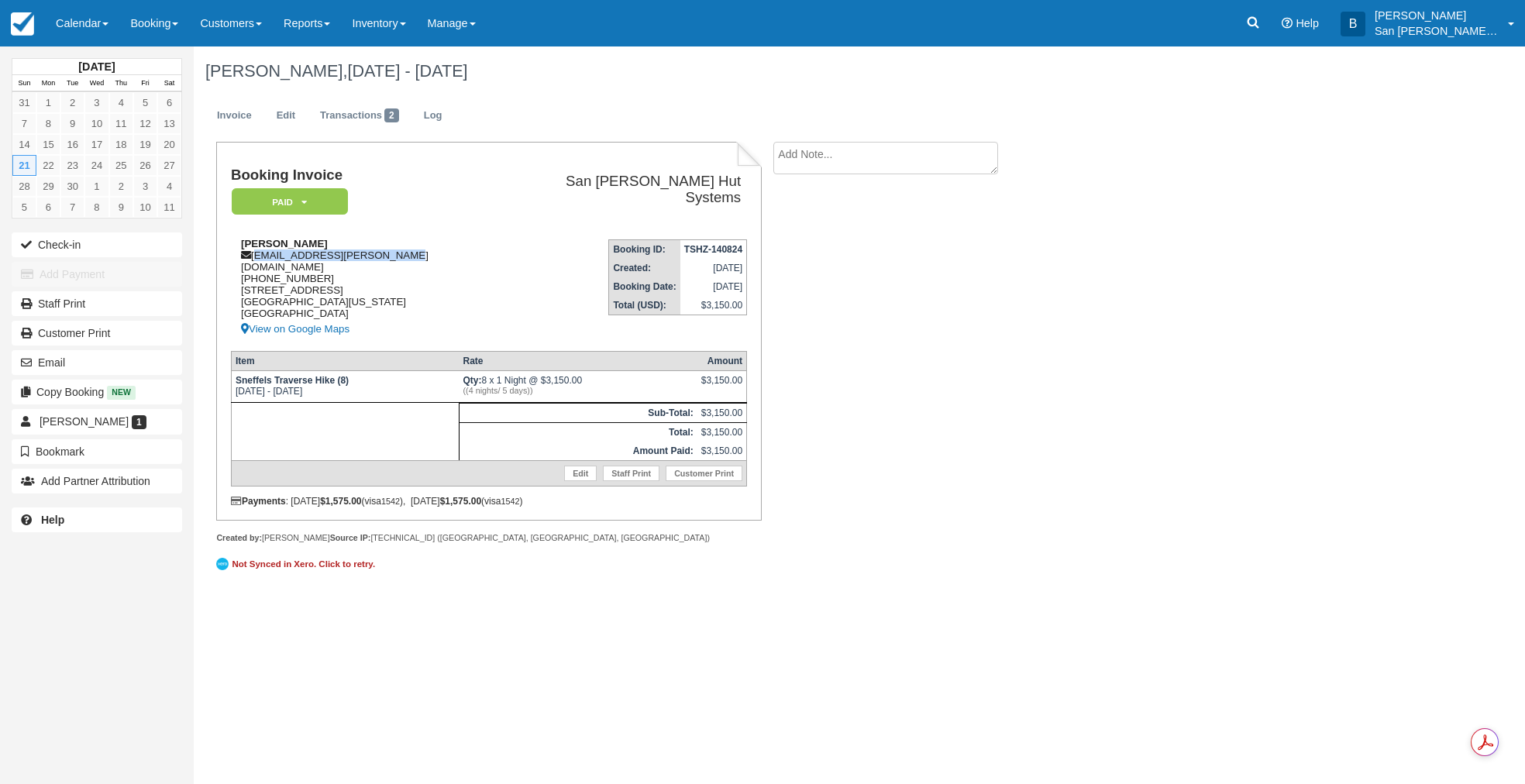
drag, startPoint x: 255, startPoint y: 251, endPoint x: 390, endPoint y: 251, distance: 135.0
click at [401, 251] on div "Kaeleigh Farrish kaeleigh.farrish@gmail.com 1 (513) 608-4083 1118 Race Street C…" at bounding box center [367, 288] width 274 height 100
copy div "kaeleigh.farrish@gmail.com"
click at [139, 22] on link "Booking" at bounding box center [154, 23] width 70 height 47
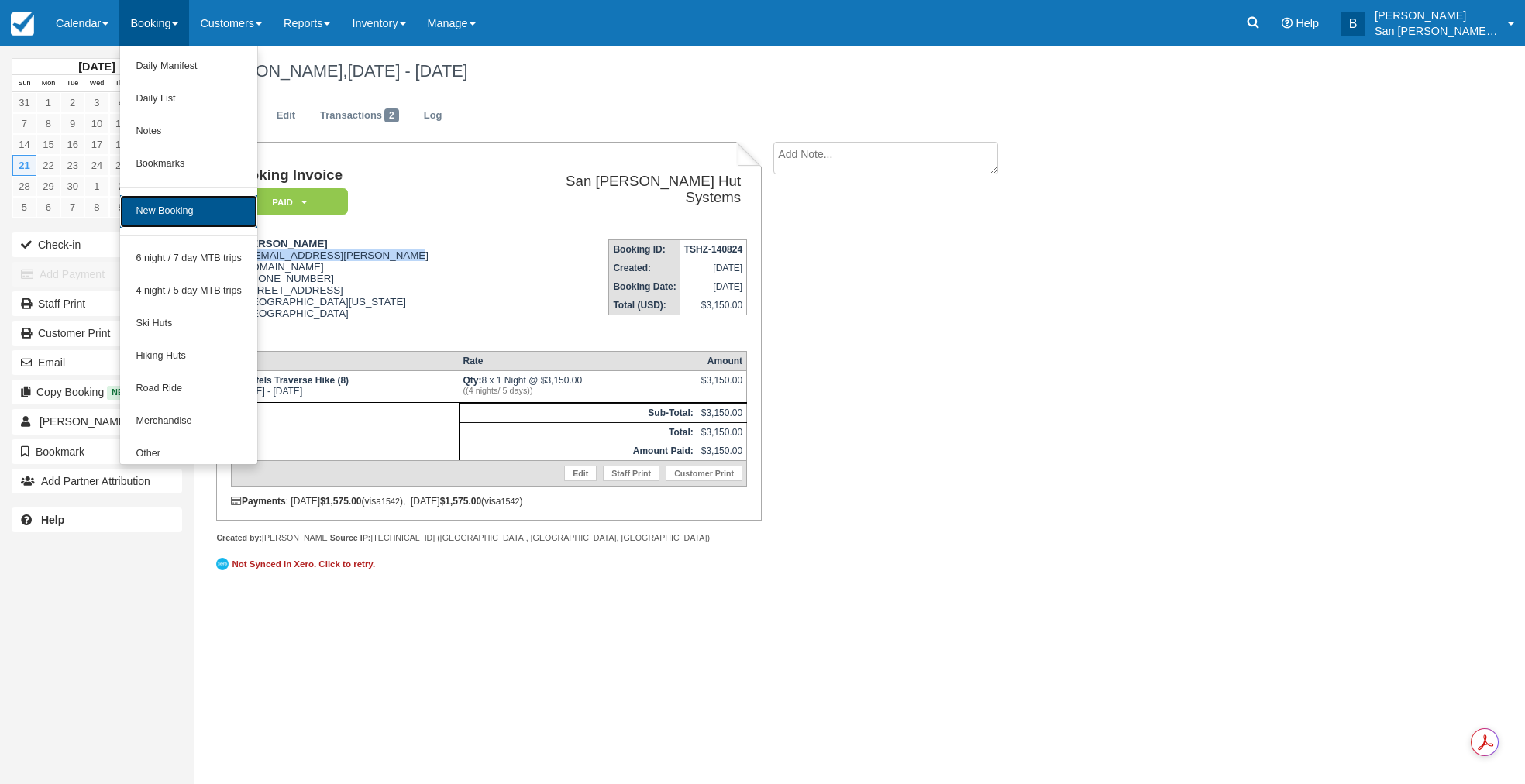
click at [168, 205] on link "New Booking" at bounding box center [188, 212] width 137 height 32
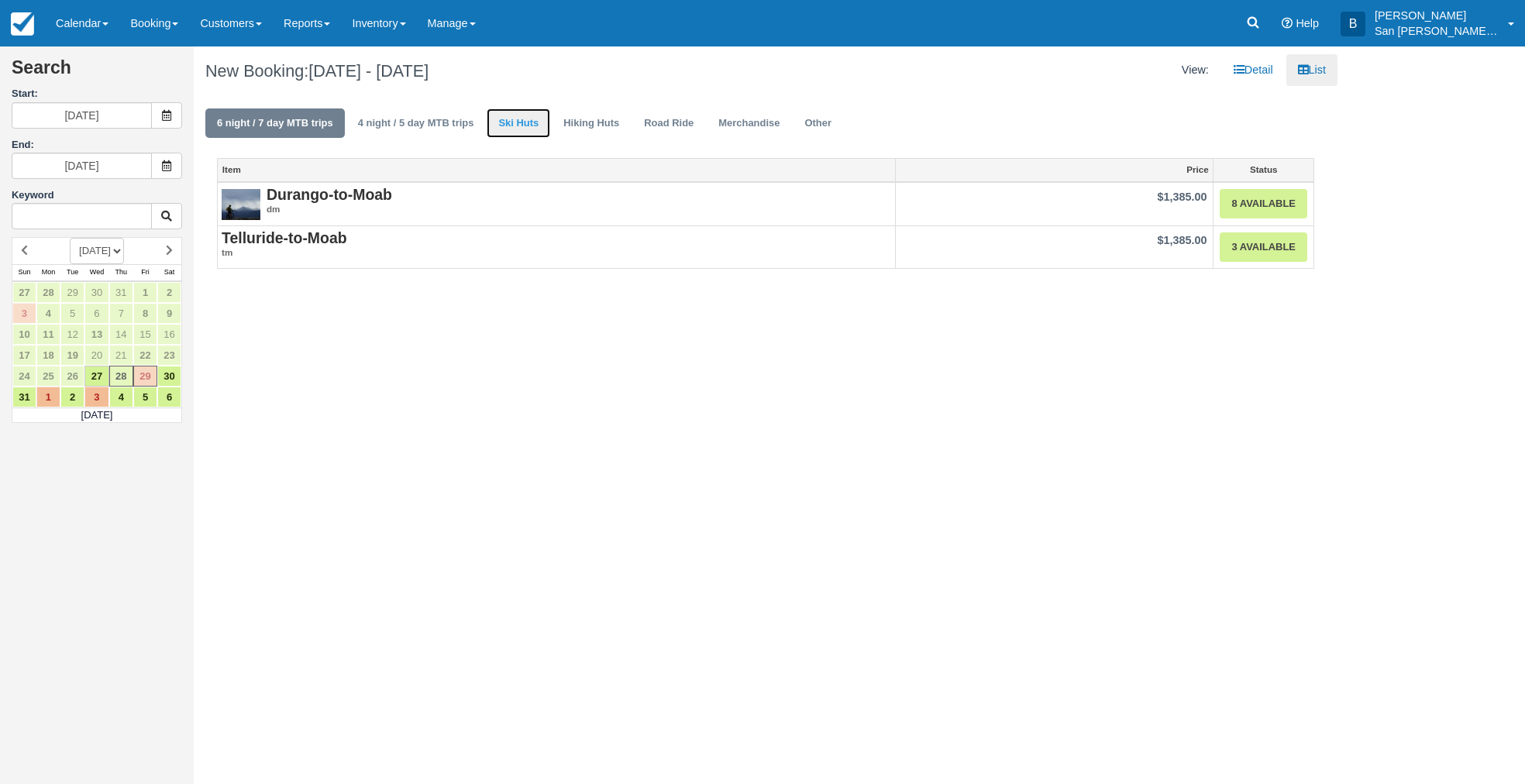
click at [536, 118] on link "Ski Huts" at bounding box center [518, 124] width 64 height 30
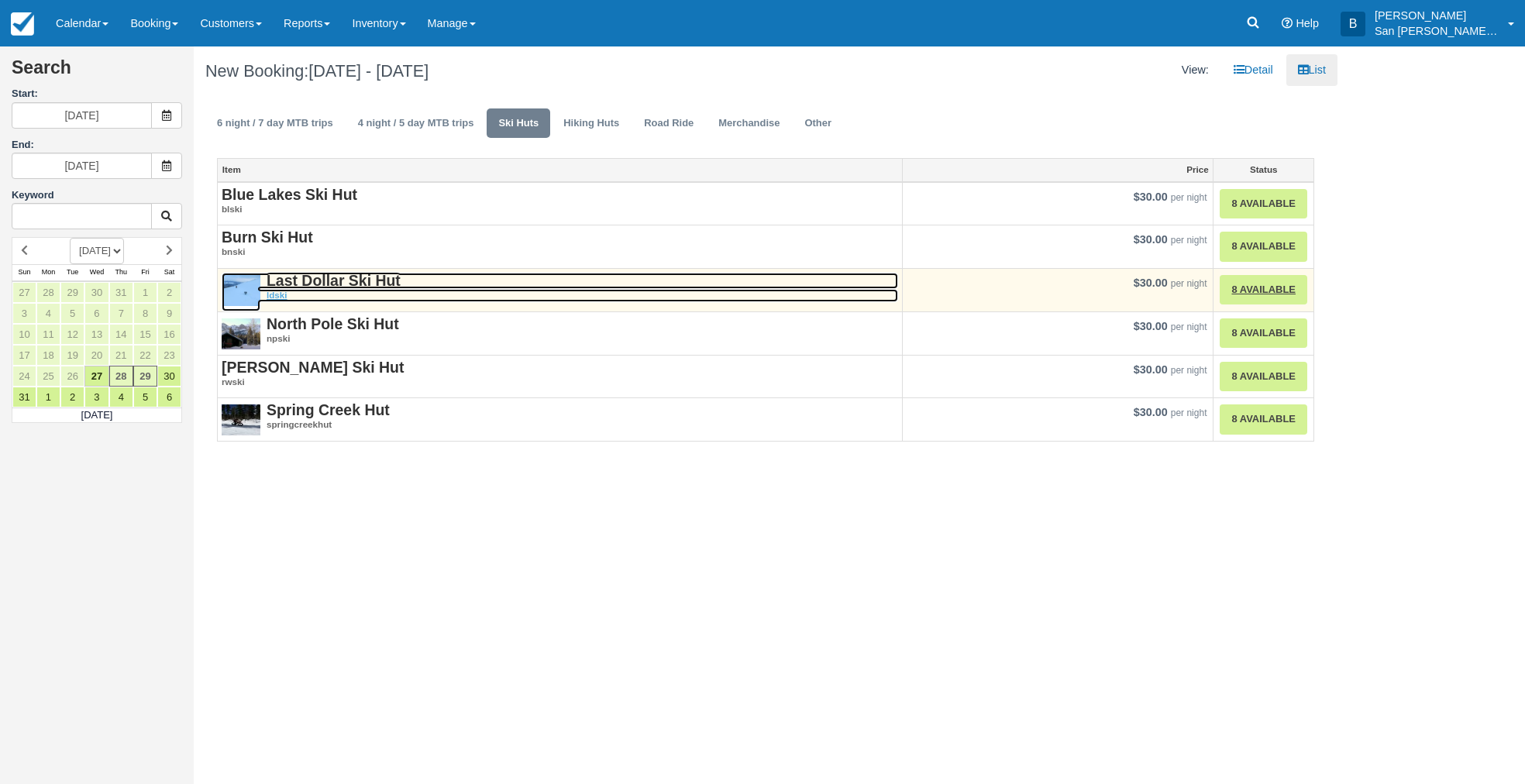
click at [338, 275] on strong "Last Dollar Ski Hut" at bounding box center [333, 280] width 134 height 17
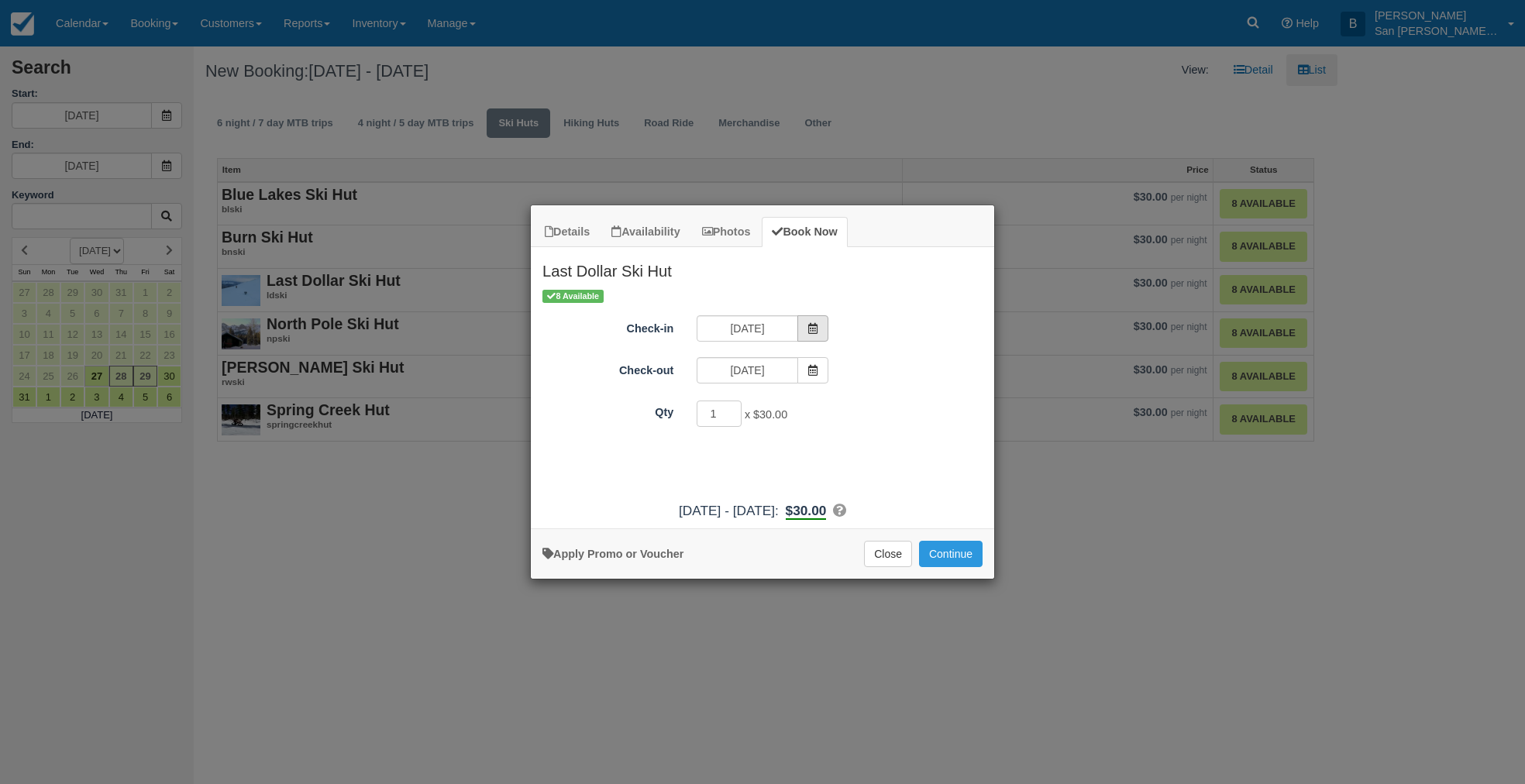
click at [814, 331] on icon "Item Modal" at bounding box center [813, 328] width 11 height 11
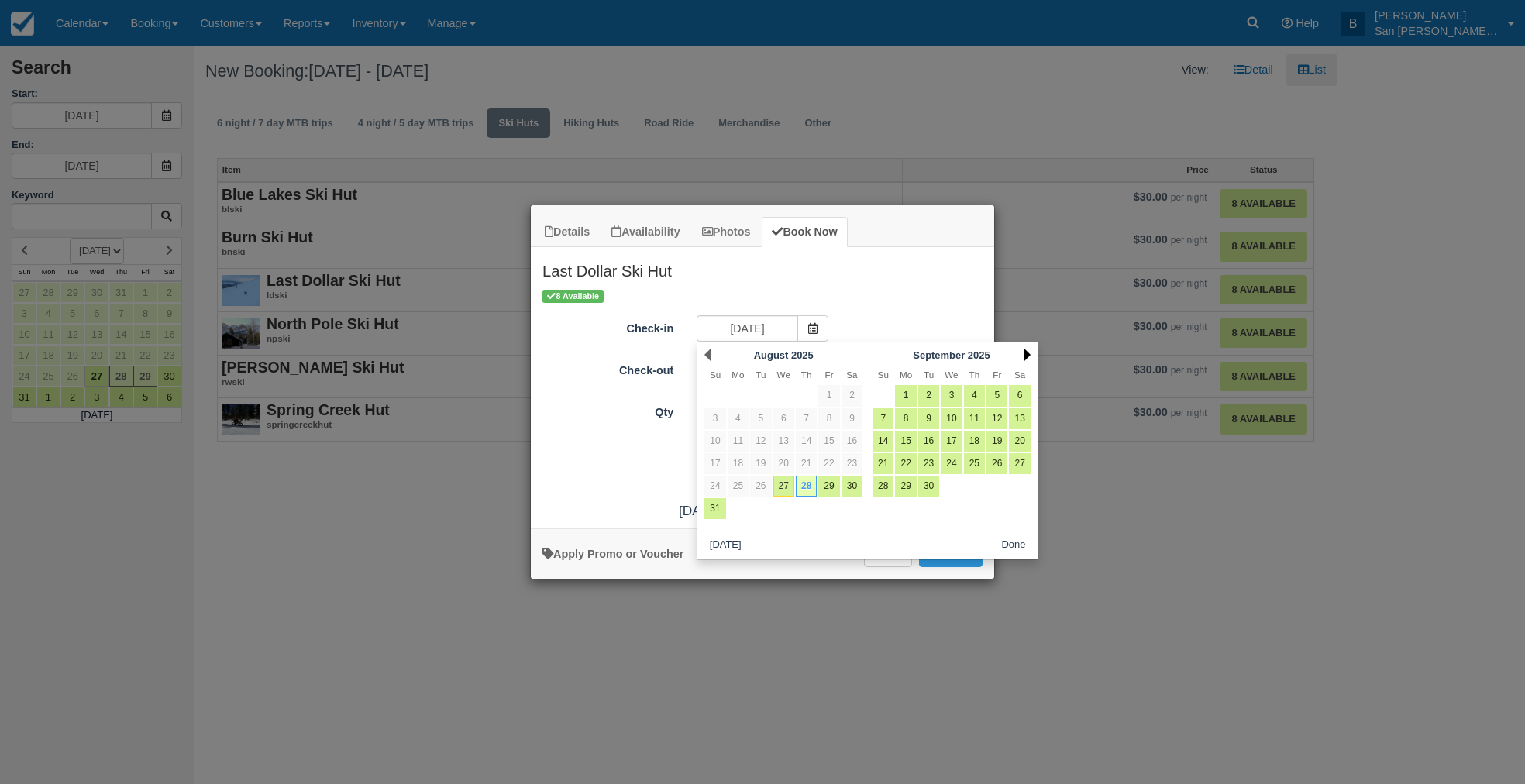
click at [1025, 351] on link "Next" at bounding box center [1027, 355] width 6 height 13
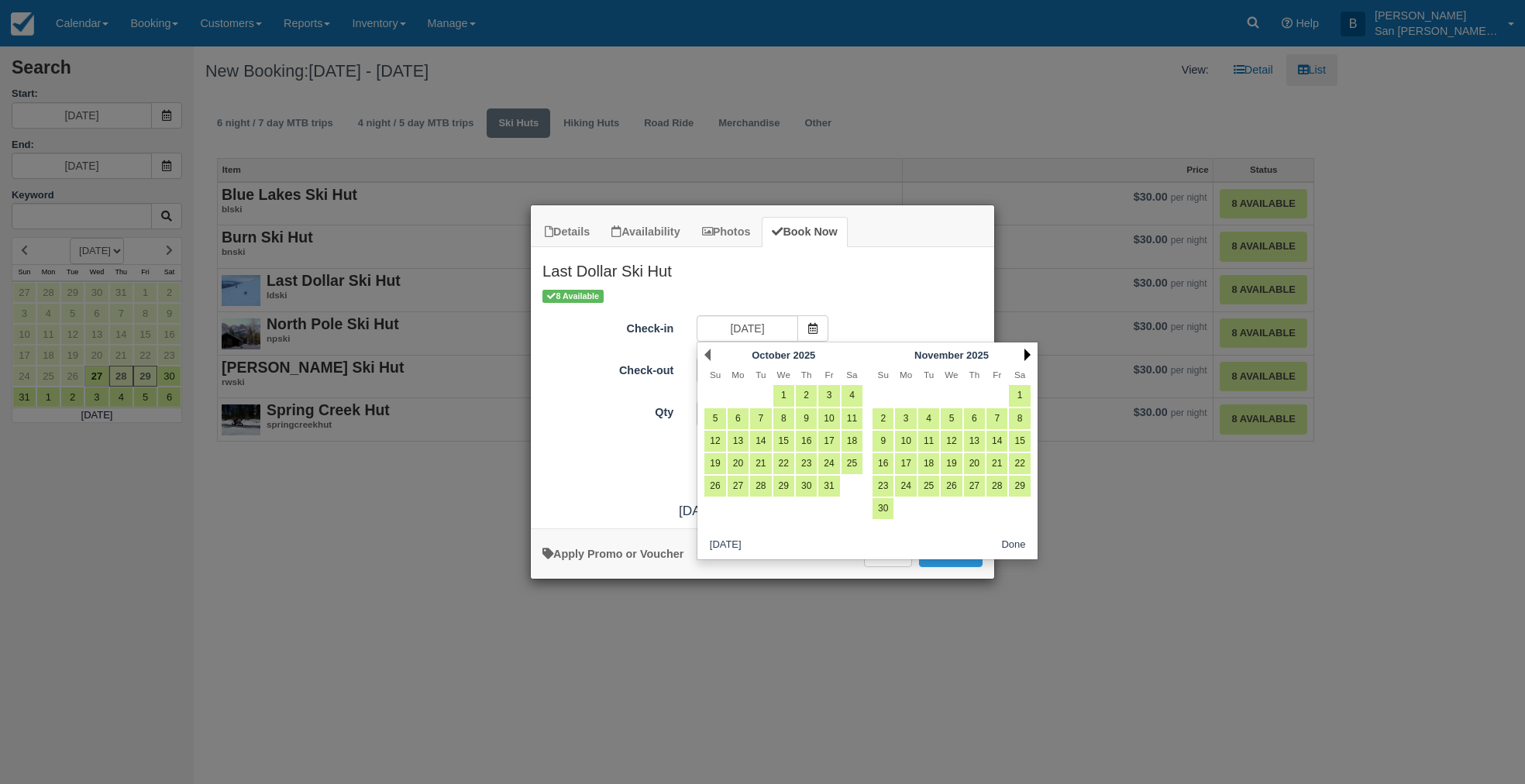
click at [1025, 351] on link "Next" at bounding box center [1027, 355] width 6 height 13
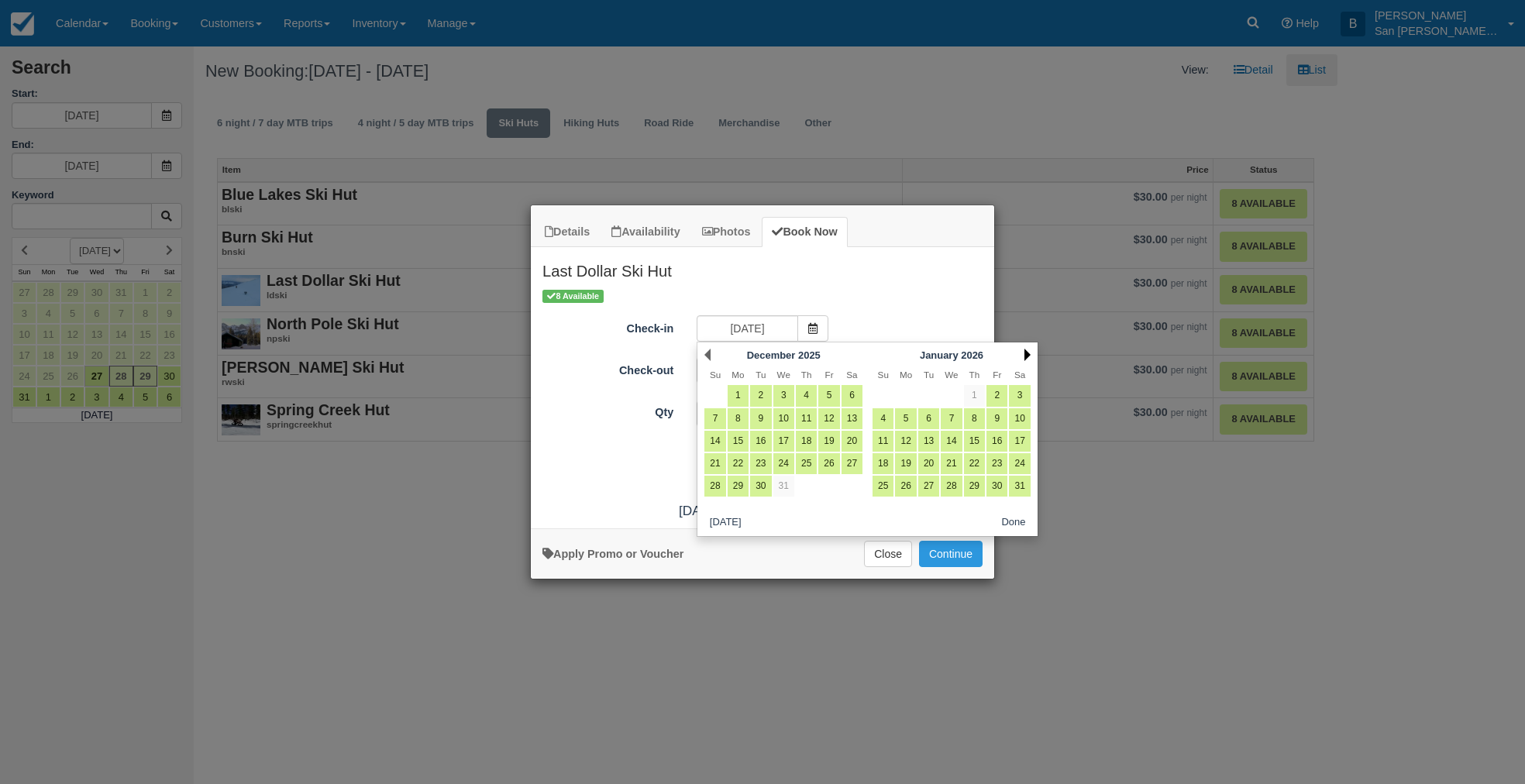
click at [1025, 351] on link "Next" at bounding box center [1027, 355] width 6 height 13
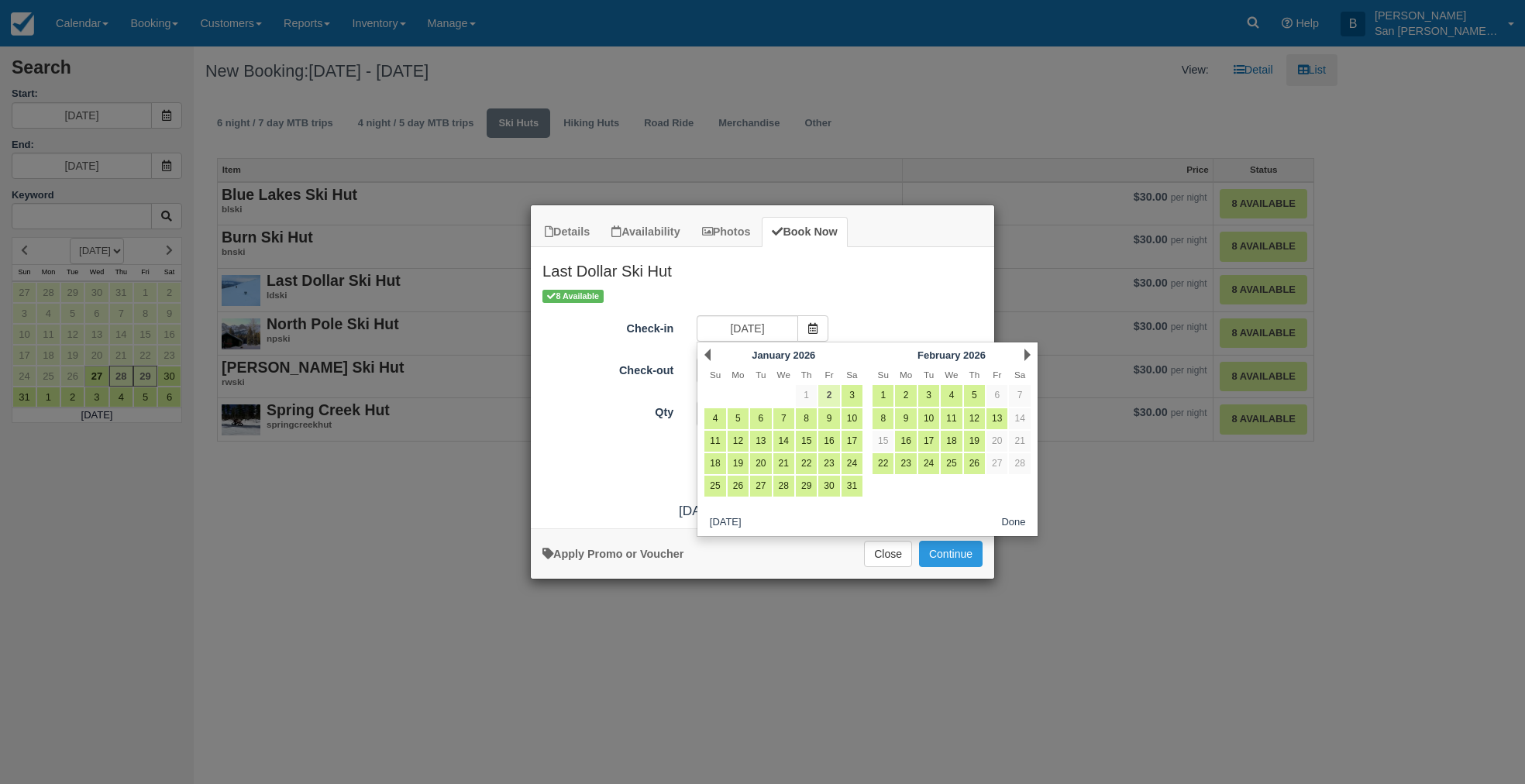
click at [825, 391] on link "2" at bounding box center [828, 395] width 21 height 21
type input "01/02/26"
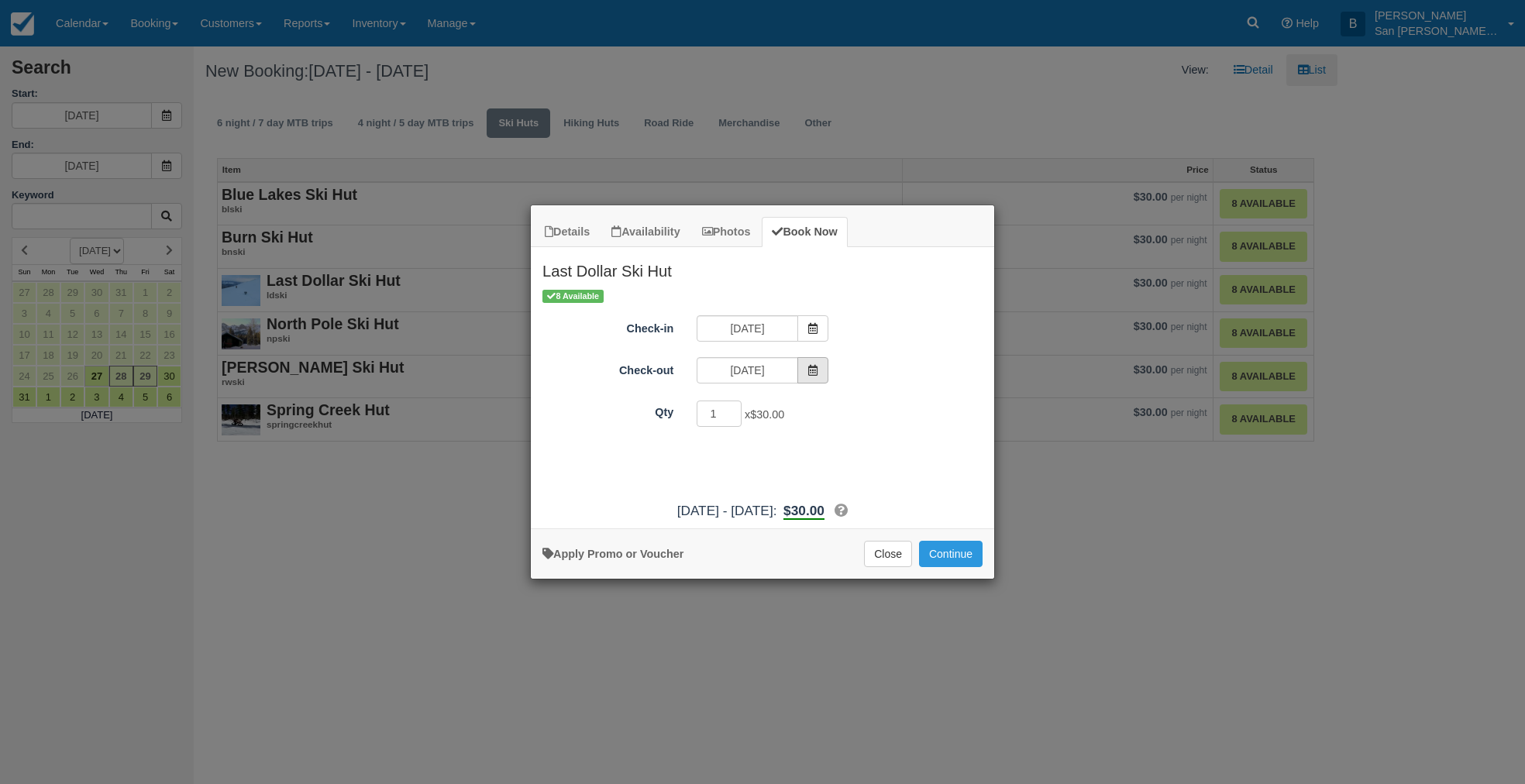
click at [815, 374] on icon "Item Modal" at bounding box center [813, 370] width 11 height 11
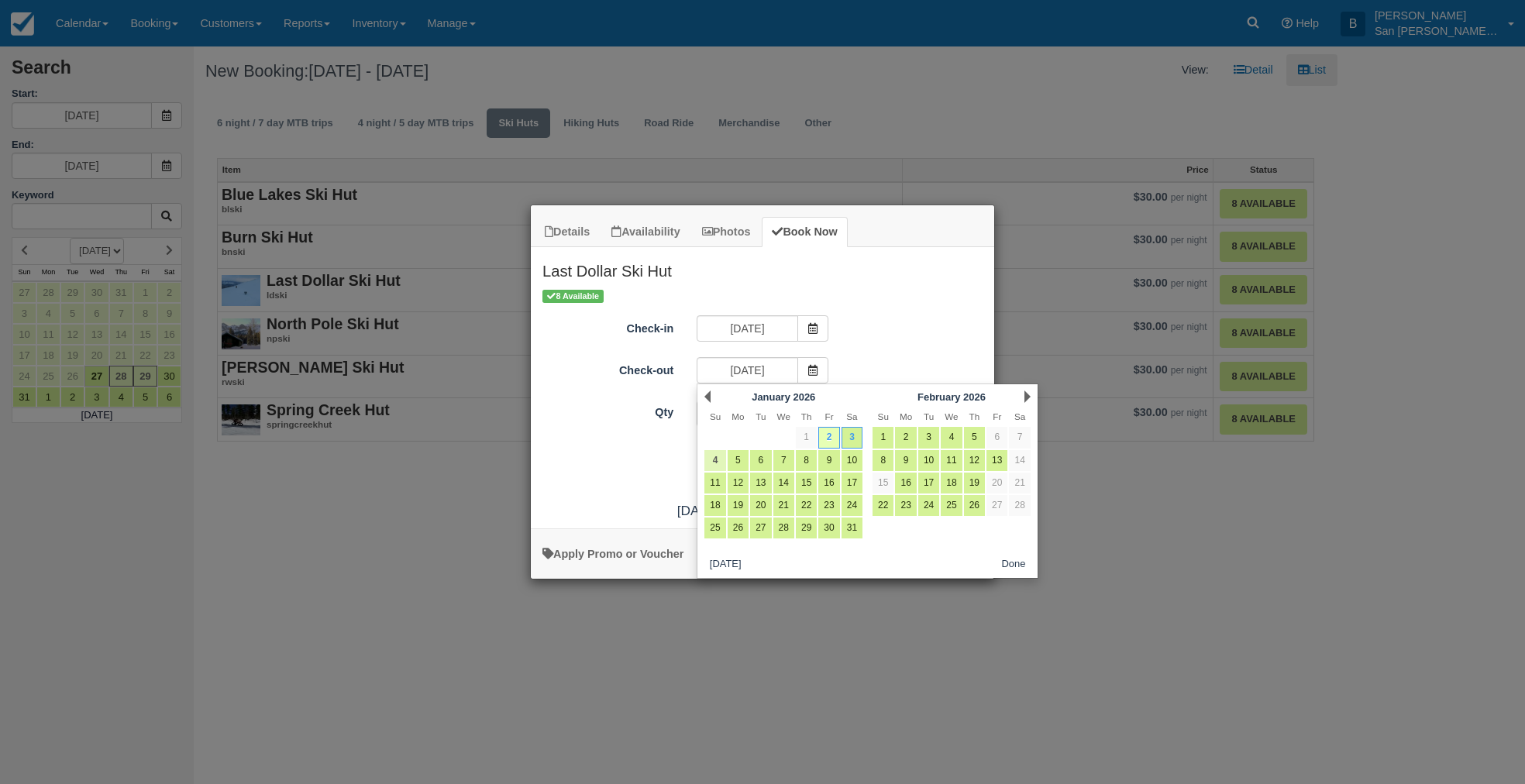
click at [724, 457] on link "4" at bounding box center [714, 460] width 21 height 21
type input "01/04/26"
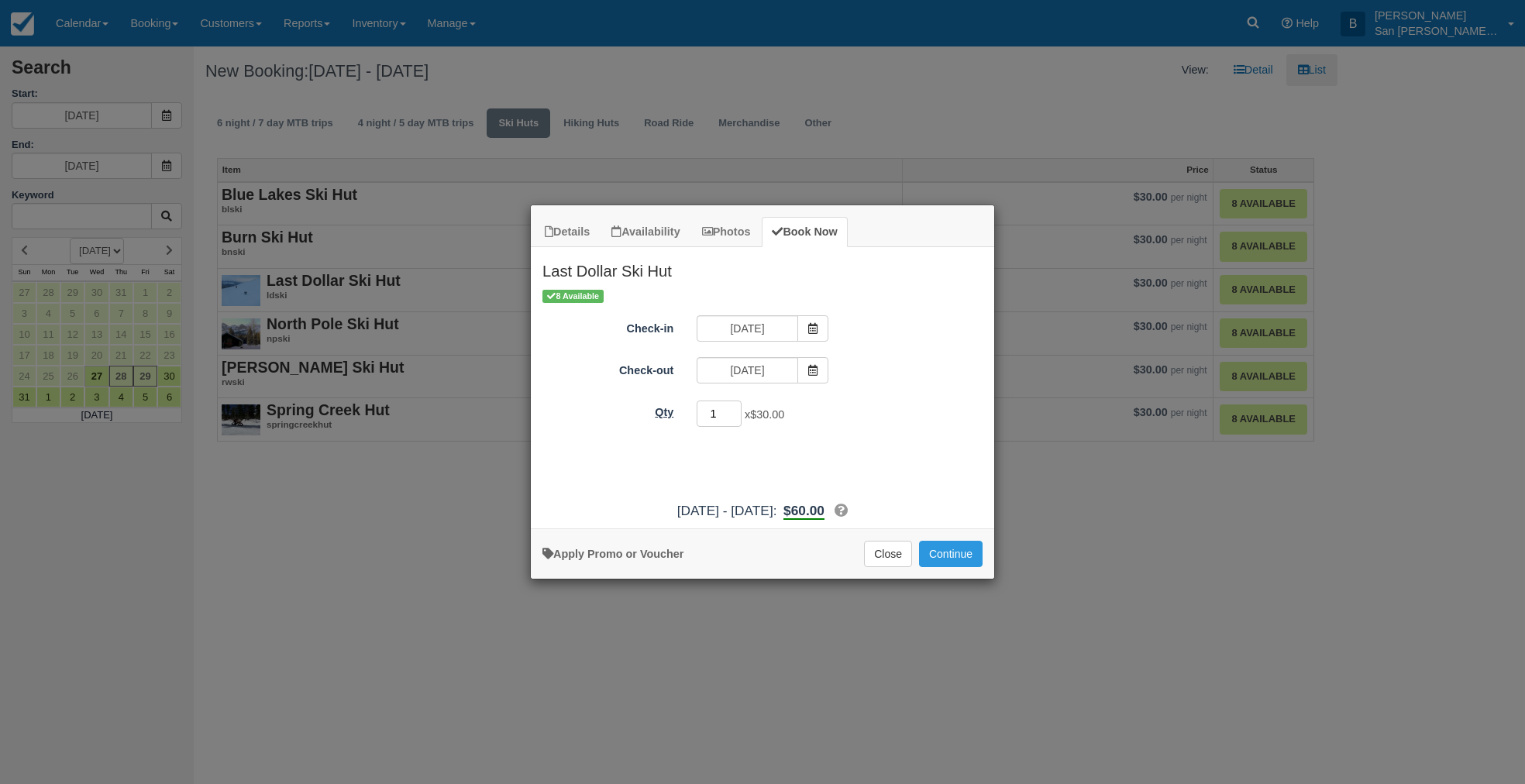
drag, startPoint x: 725, startPoint y: 411, endPoint x: 679, endPoint y: 403, distance: 46.7
click at [679, 403] on div "Qty 1 x $30.00 Required." at bounding box center [762, 414] width 464 height 30
type input "8"
click at [962, 558] on button "Continue" at bounding box center [950, 553] width 64 height 26
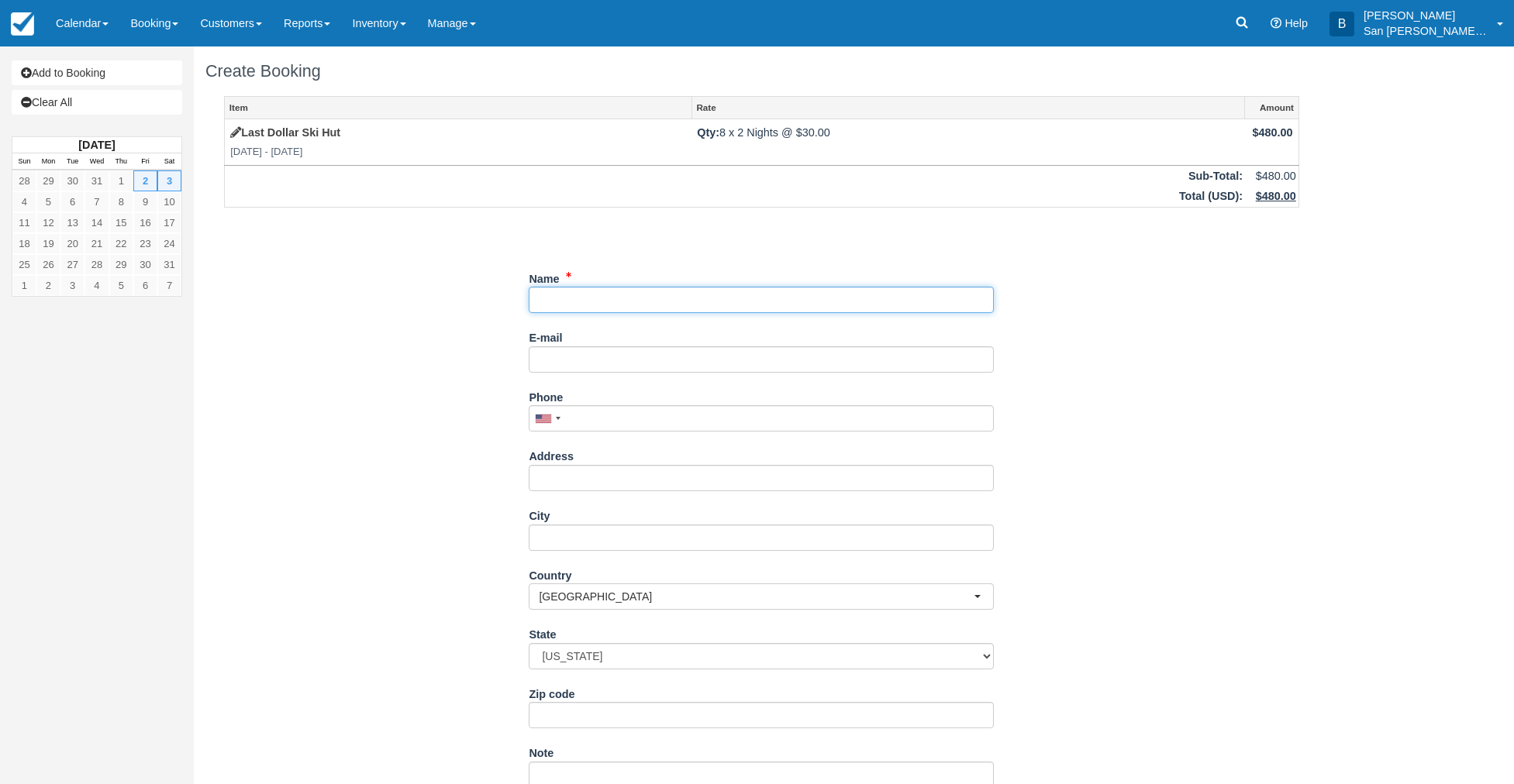
click at [543, 304] on input "Name" at bounding box center [761, 300] width 465 height 26
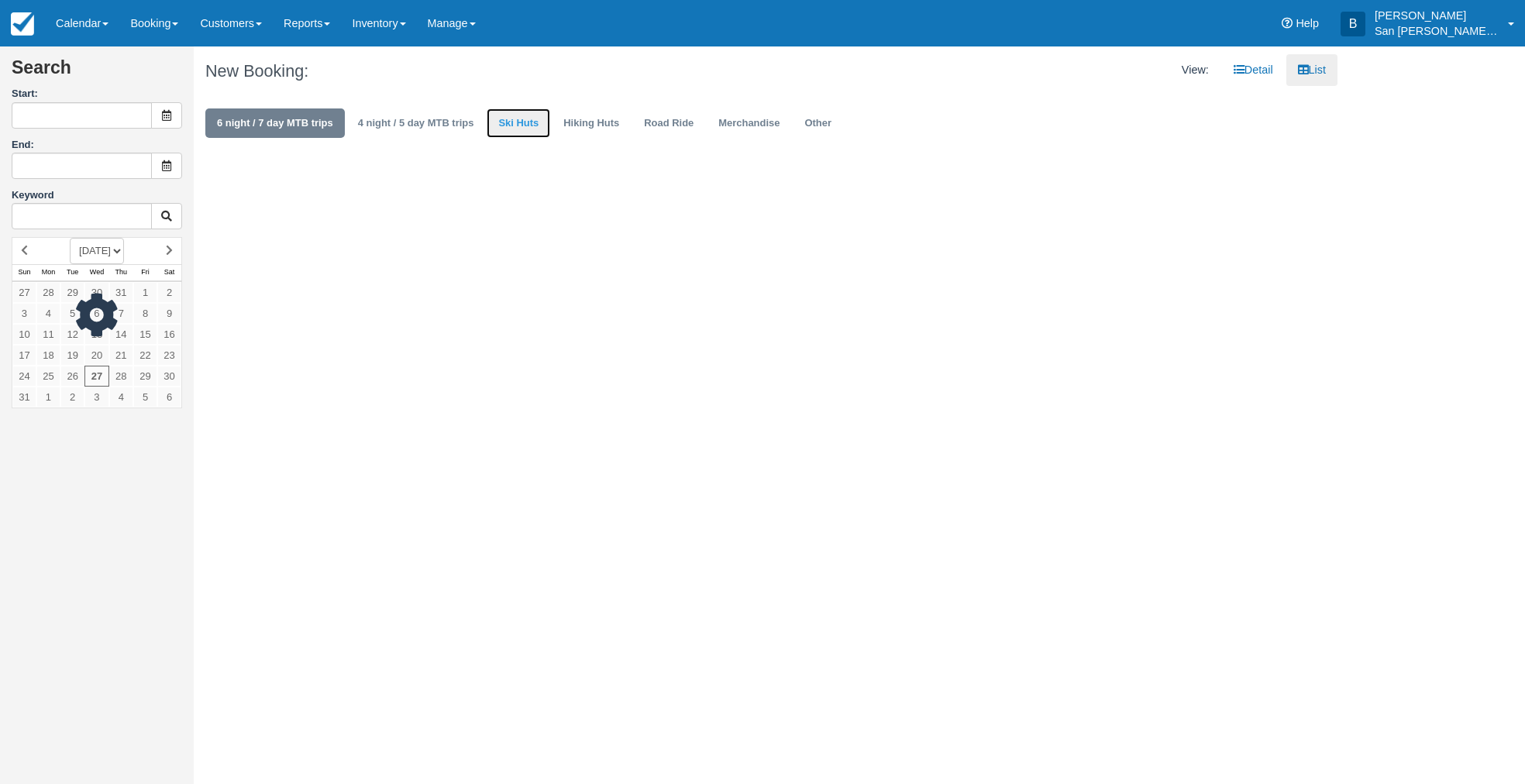
click at [518, 122] on link "Ski Huts" at bounding box center [518, 124] width 64 height 30
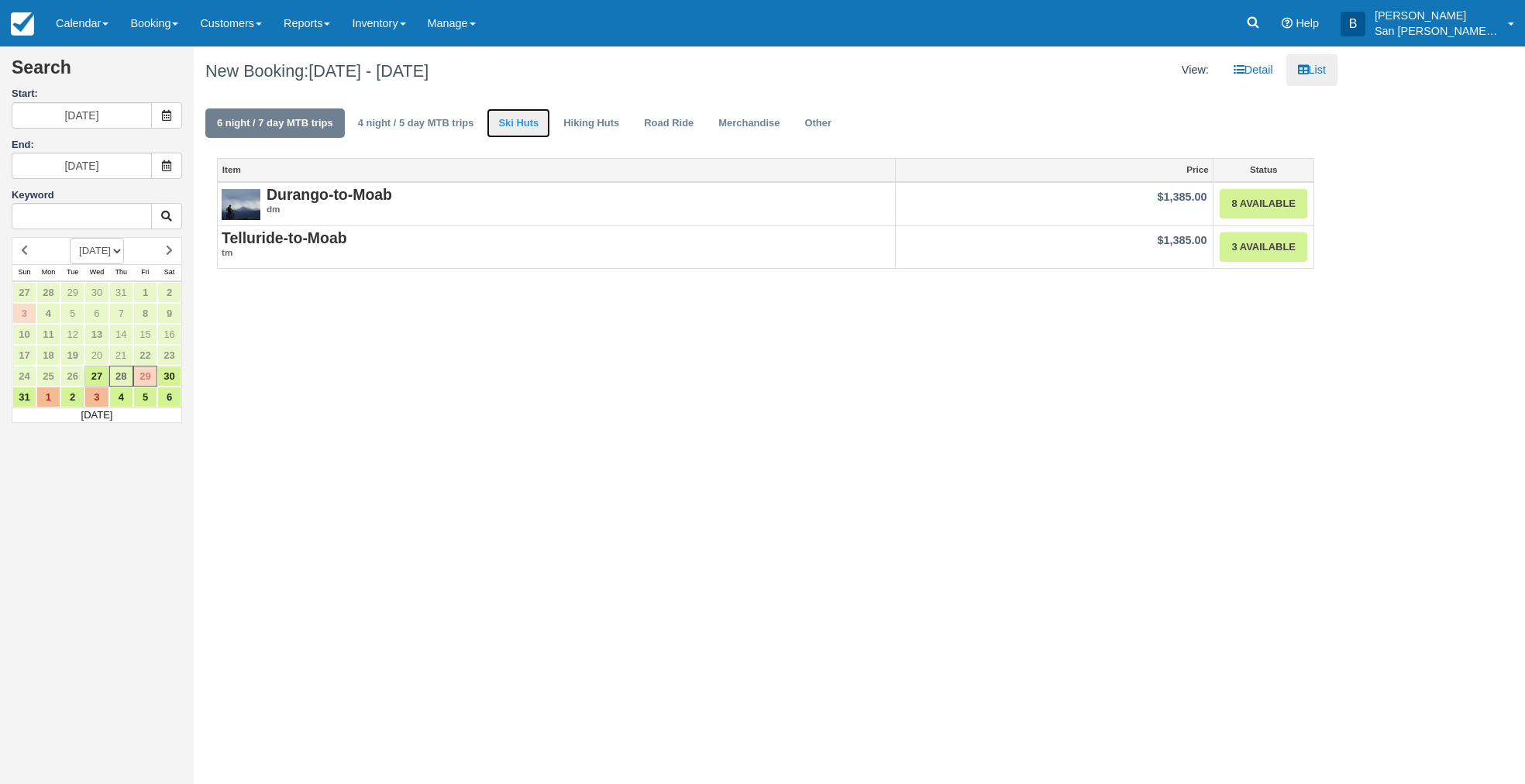
click at [519, 132] on link "Ski Huts" at bounding box center [518, 124] width 64 height 30
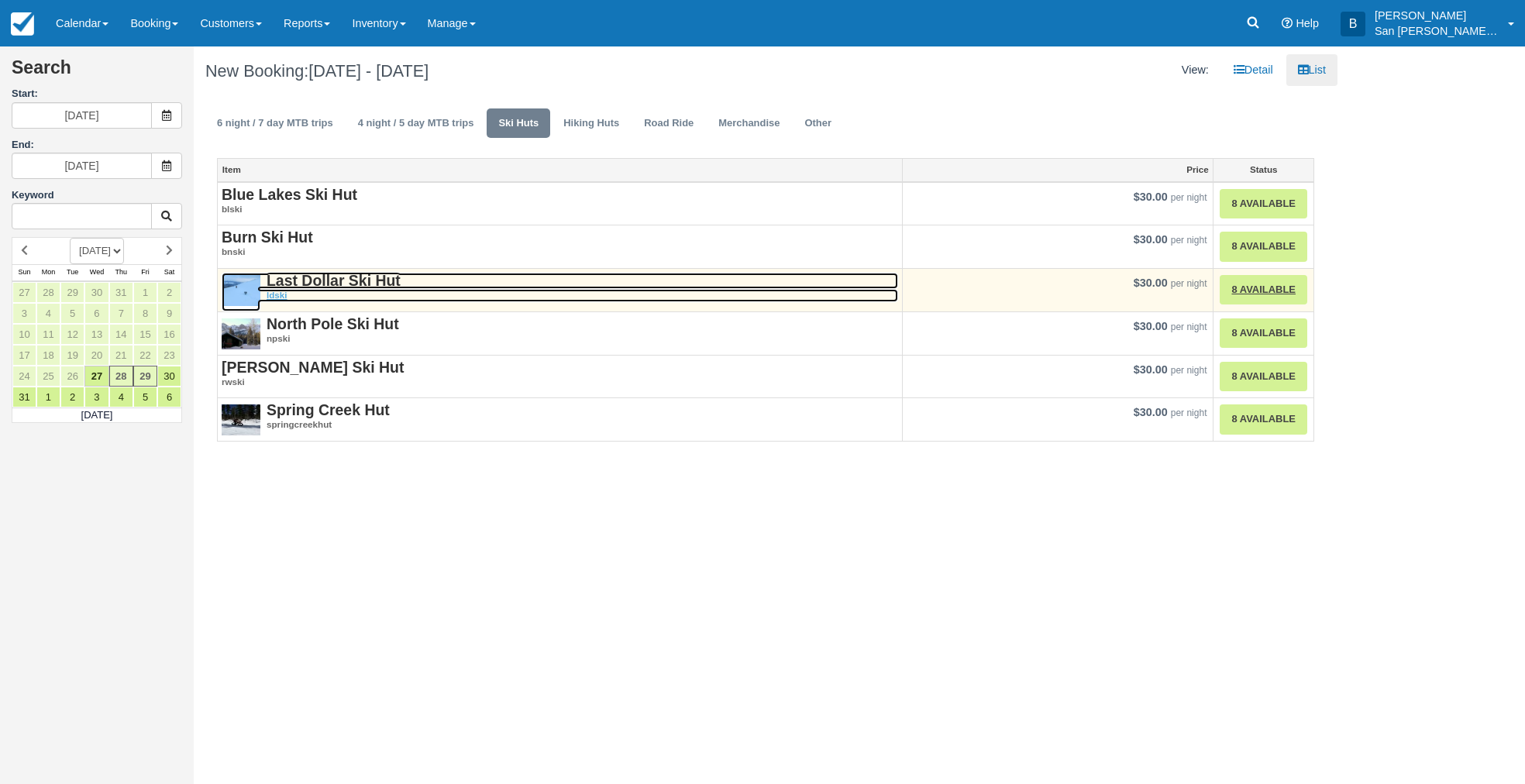
click at [284, 275] on strong "Last Dollar Ski Hut" at bounding box center [333, 280] width 134 height 17
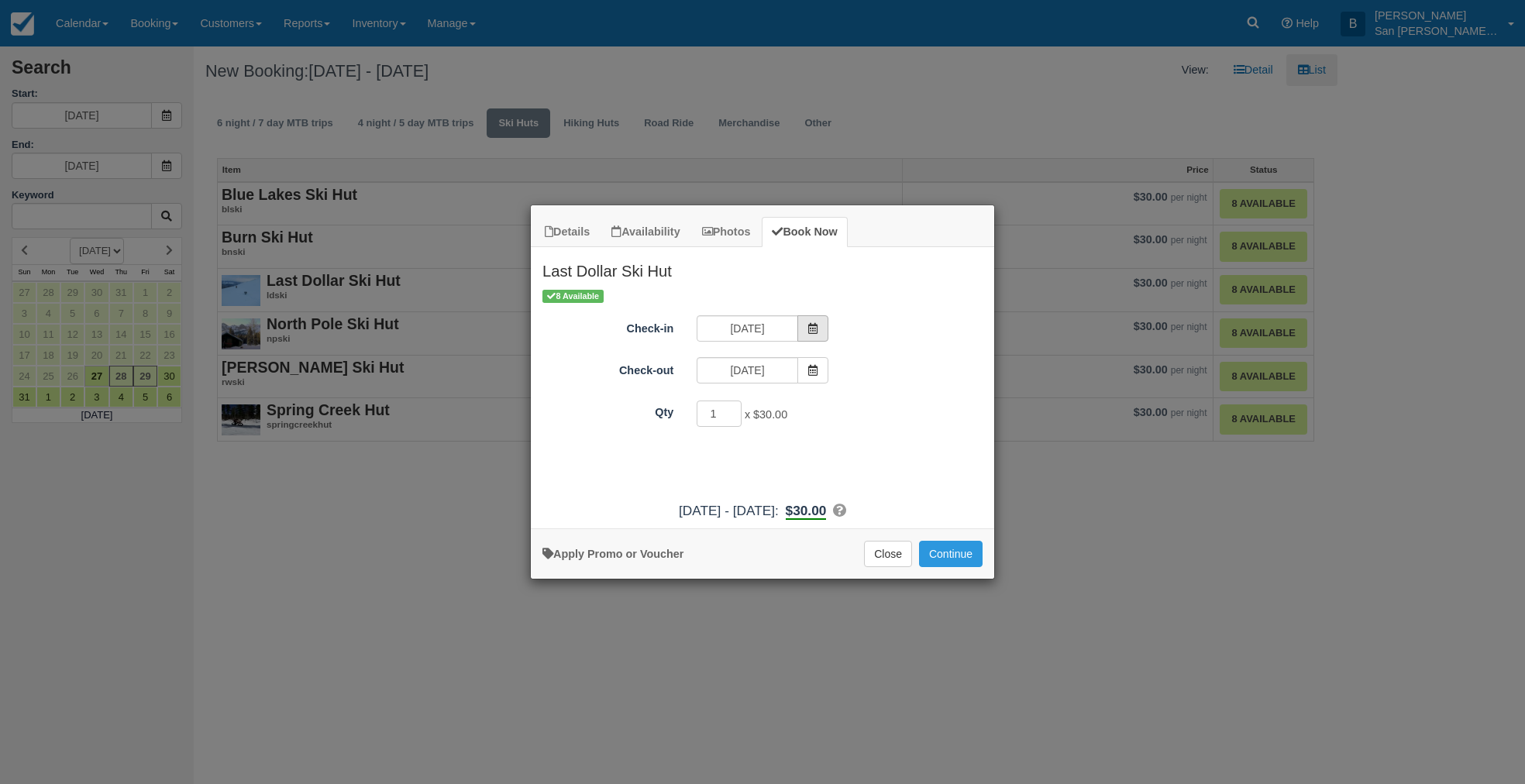
click at [820, 325] on span "Item Modal" at bounding box center [813, 328] width 31 height 26
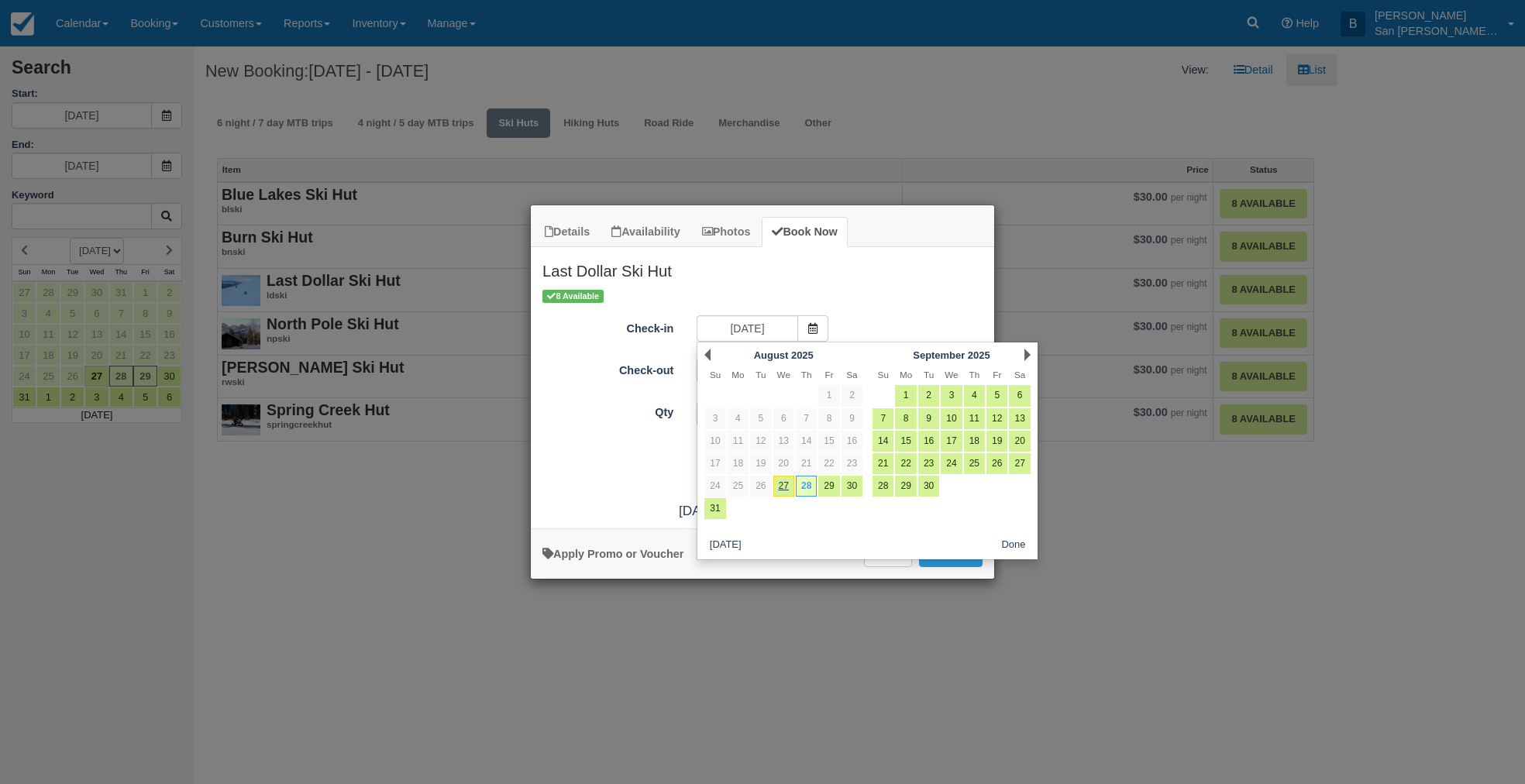
click at [1023, 350] on div "Next September 2025" at bounding box center [951, 355] width 168 height 22
click at [1028, 352] on link "Next" at bounding box center [1027, 355] width 6 height 13
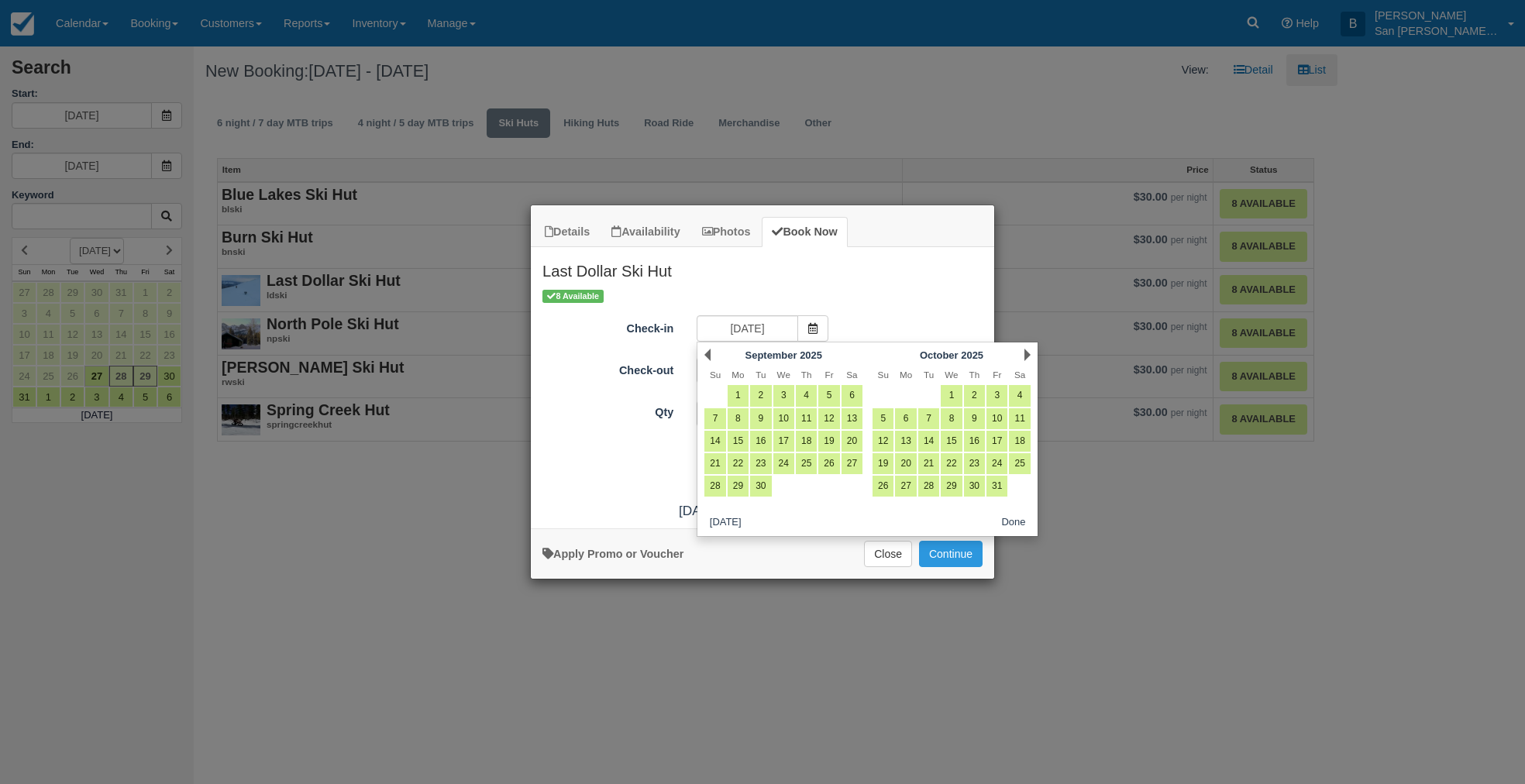
click at [1028, 351] on link "Next" at bounding box center [1027, 355] width 6 height 13
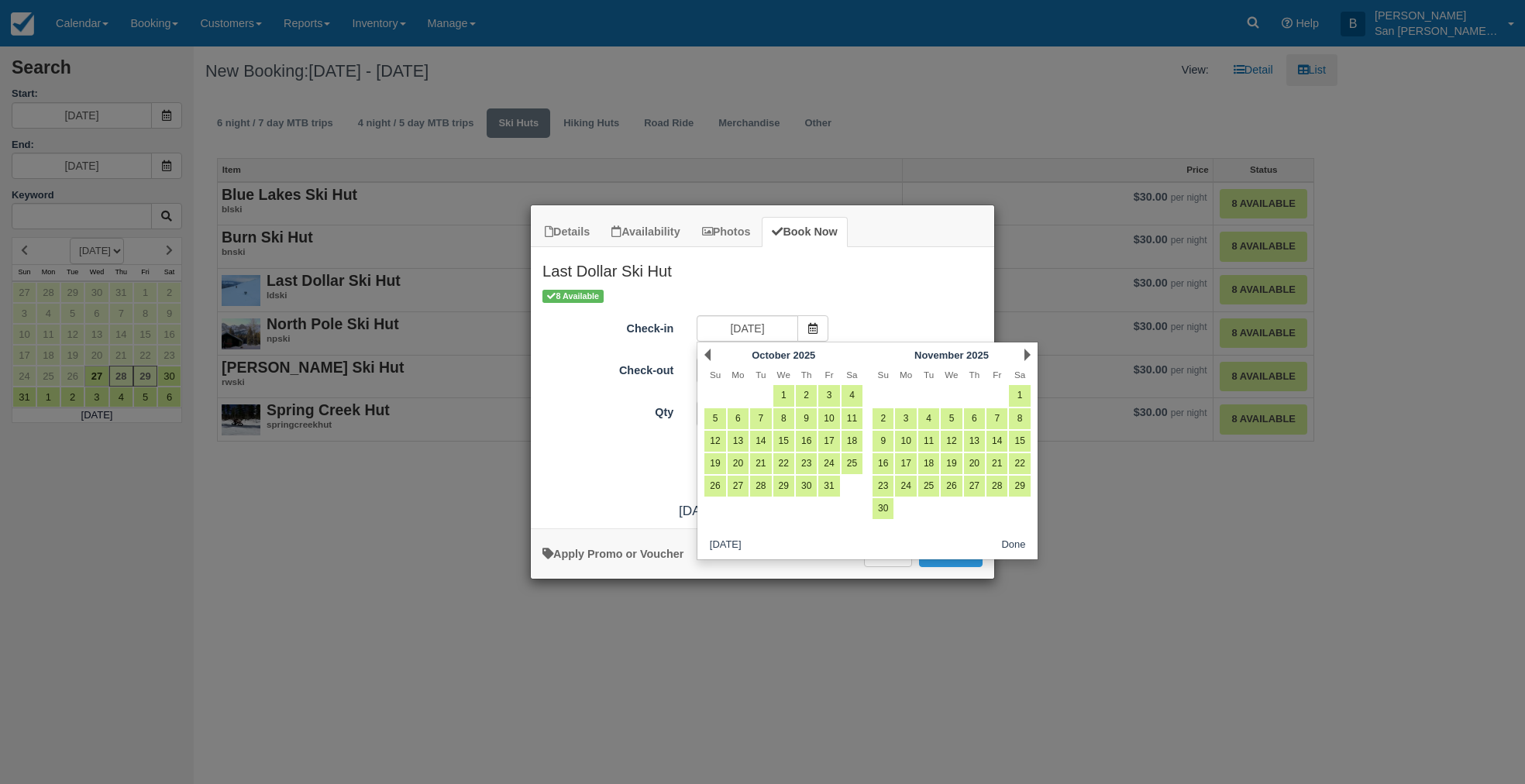
click at [1028, 351] on link "Next" at bounding box center [1027, 355] width 6 height 13
click at [1028, 352] on link "Next" at bounding box center [1027, 355] width 6 height 13
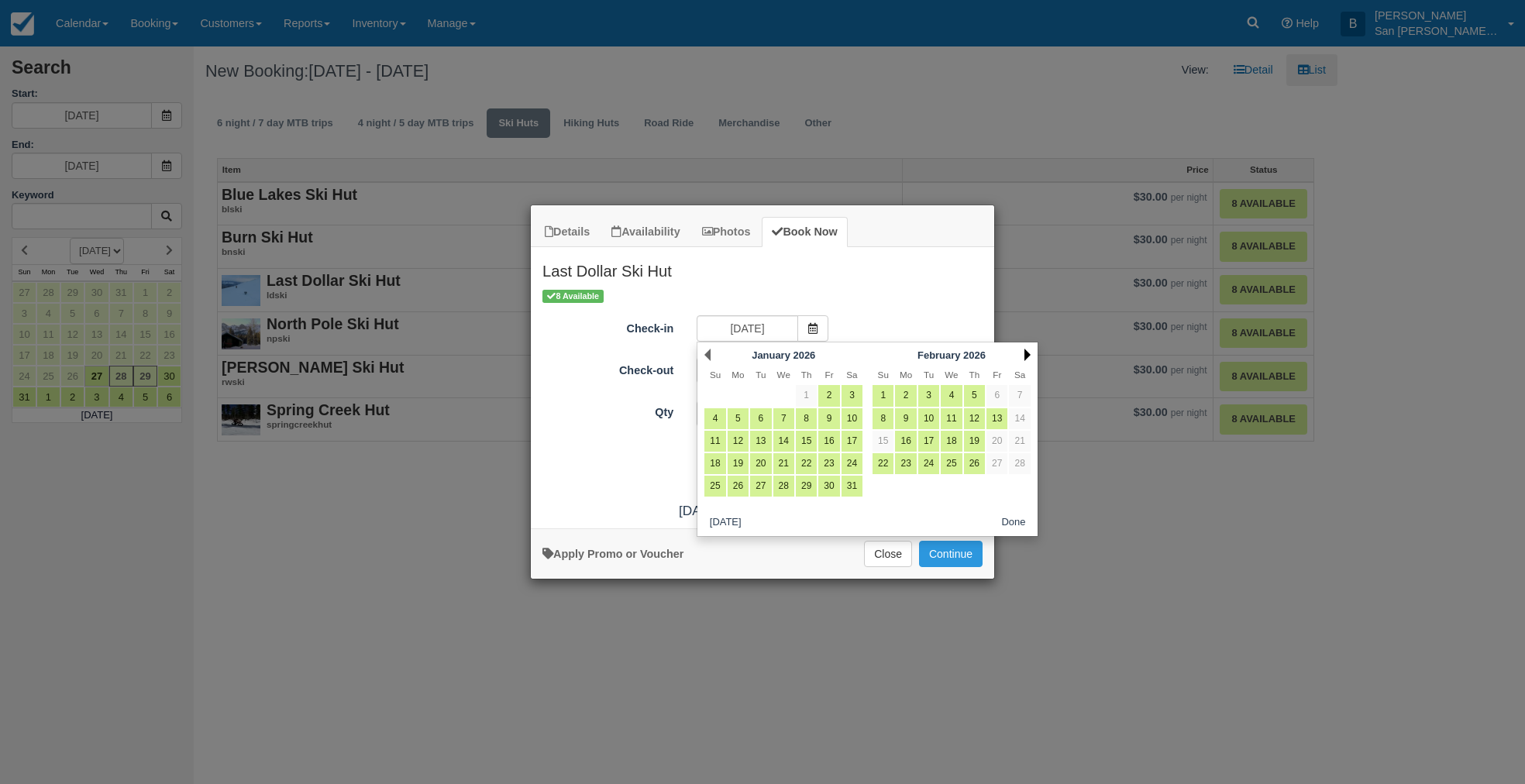
click at [1028, 352] on link "Next" at bounding box center [1027, 355] width 6 height 13
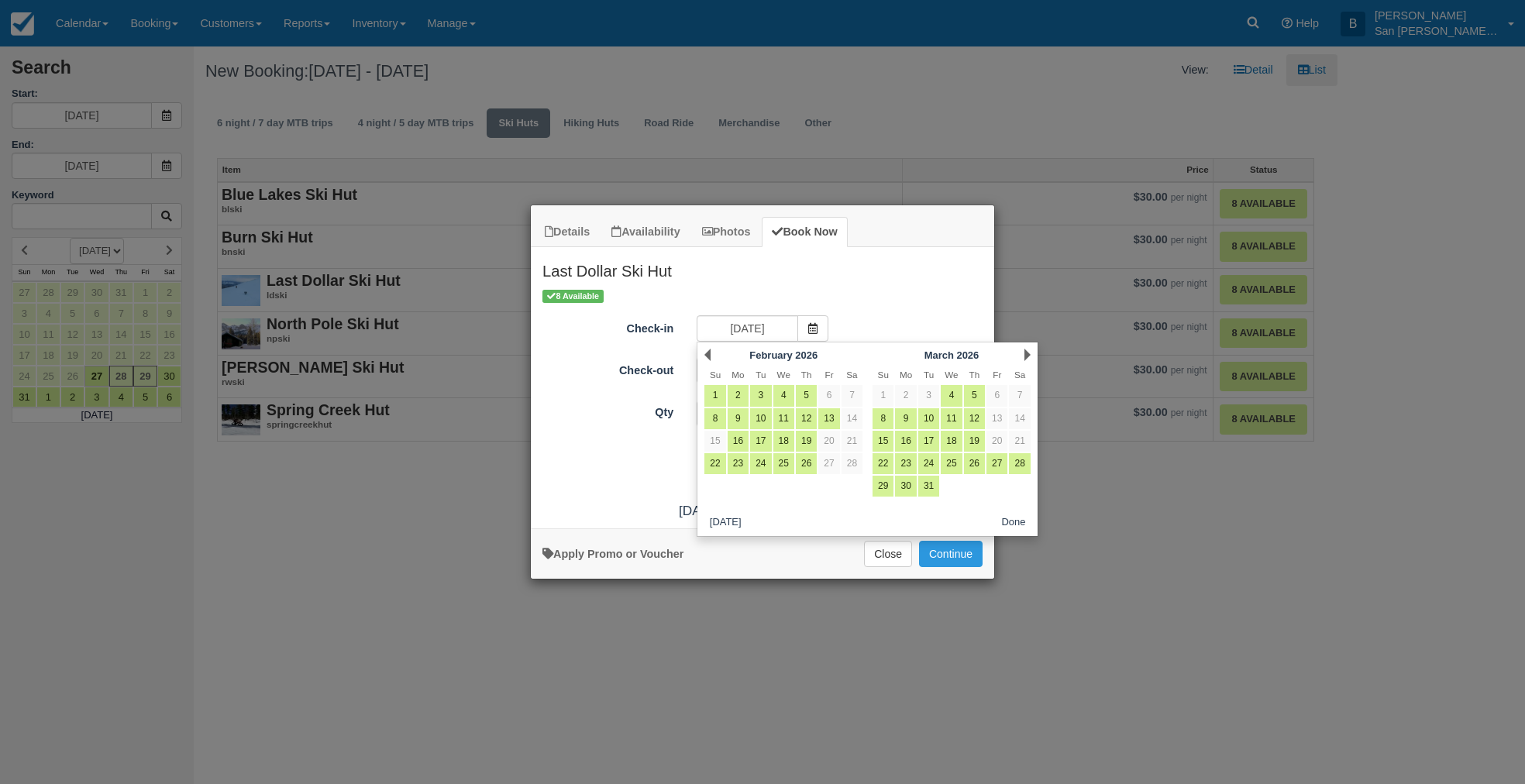
click at [1028, 352] on link "Next" at bounding box center [1027, 355] width 6 height 13
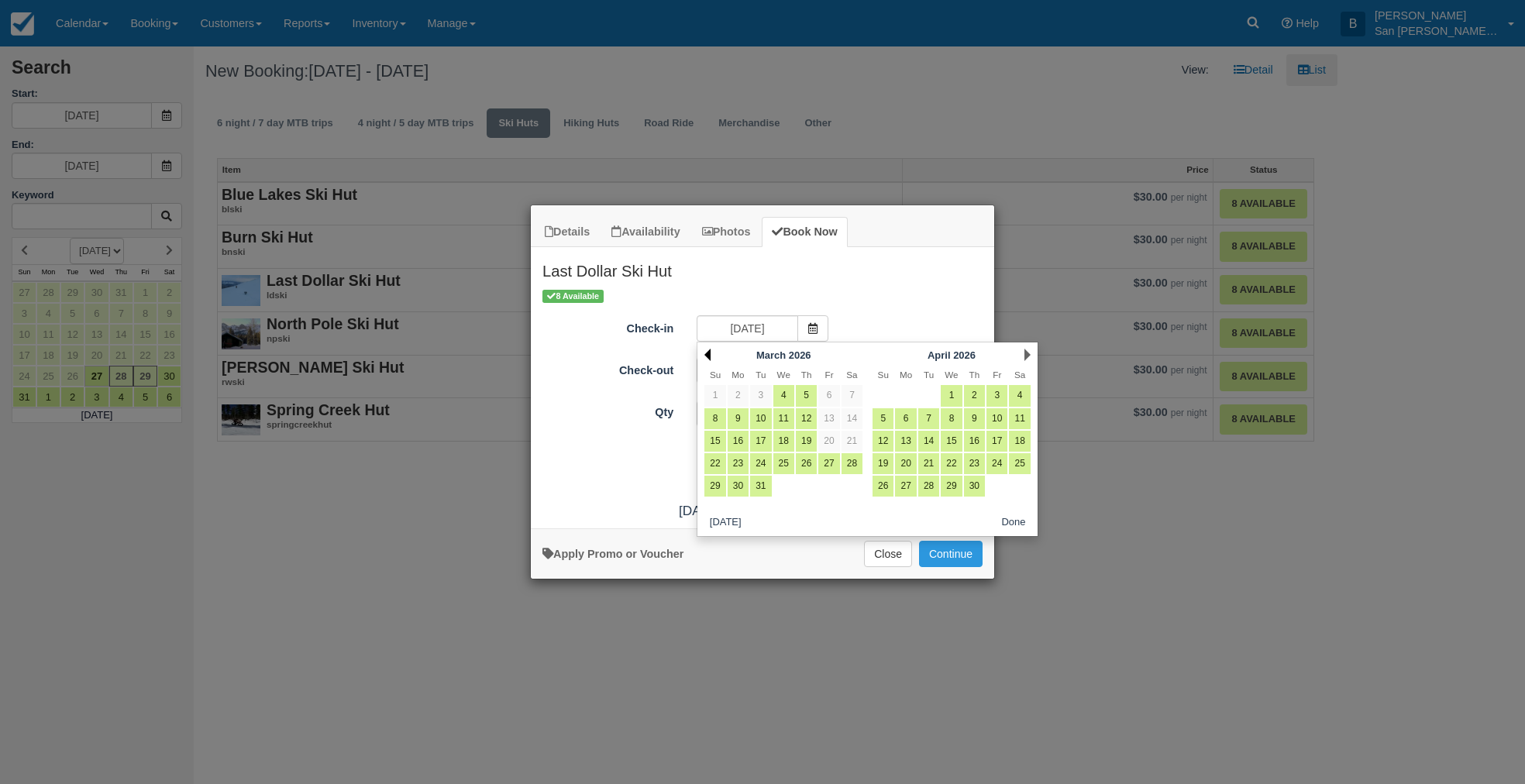
click at [704, 353] on link "Prev" at bounding box center [707, 355] width 6 height 13
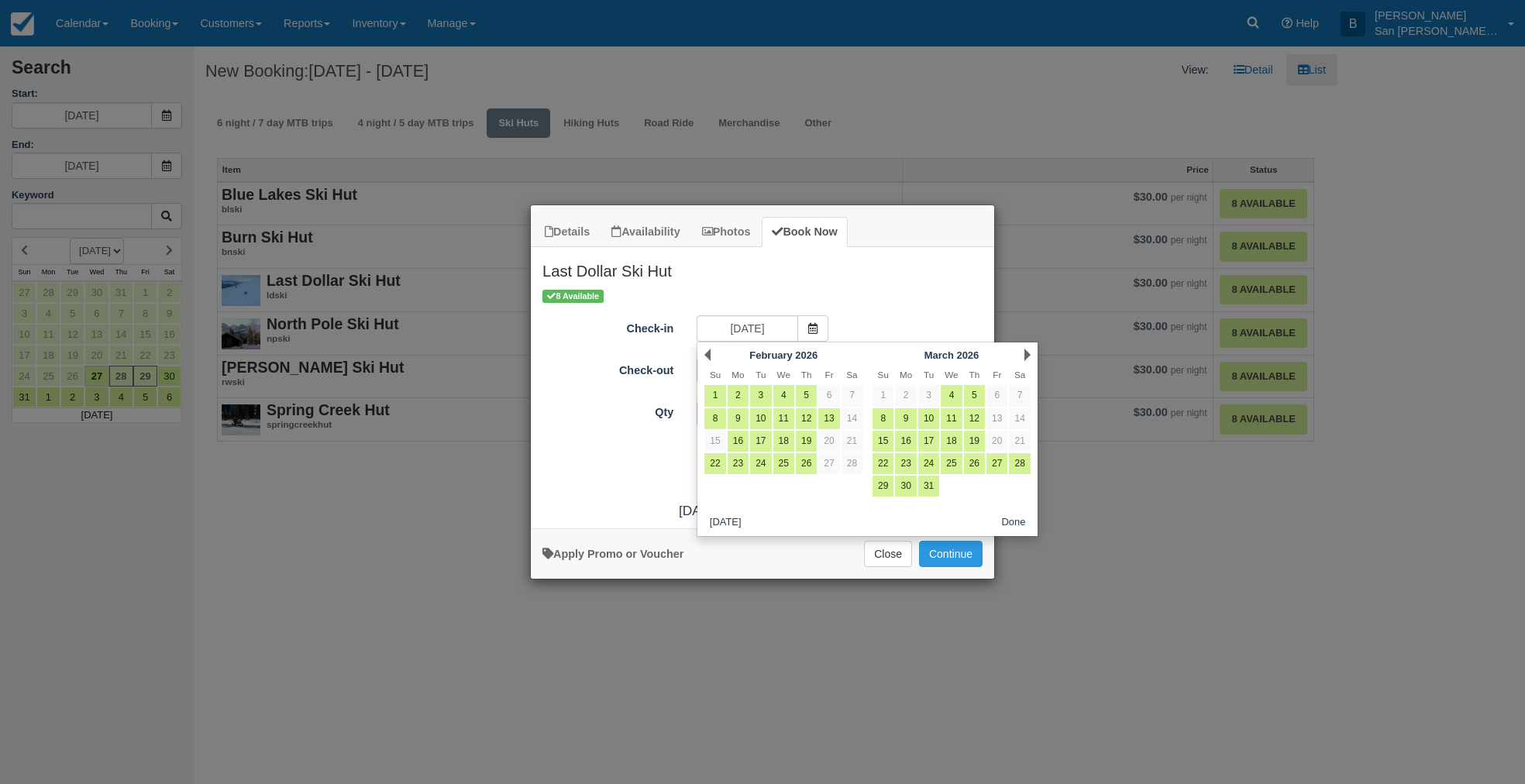
click at [704, 353] on link "Prev" at bounding box center [707, 355] width 6 height 13
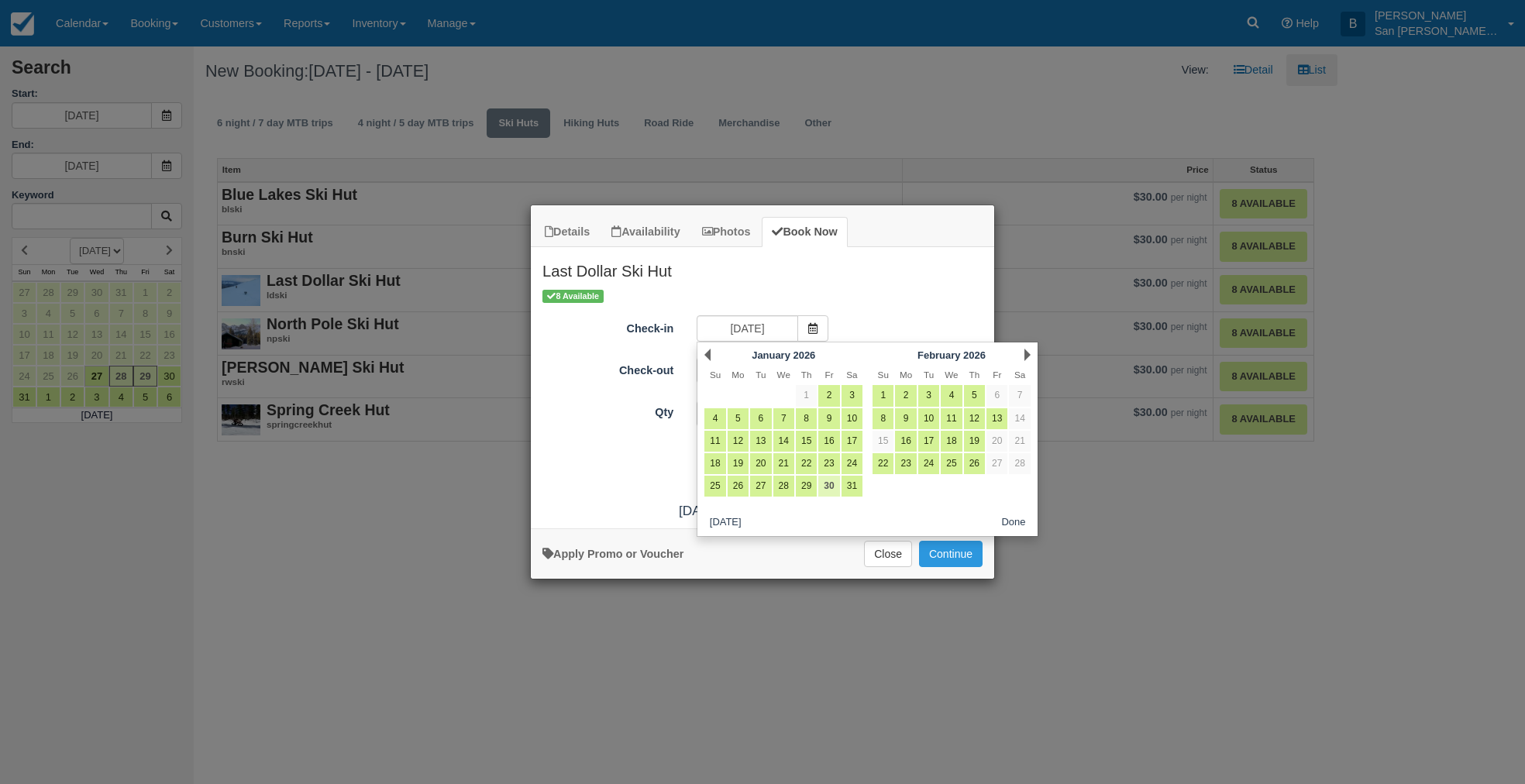
click at [833, 484] on link "30" at bounding box center [828, 485] width 21 height 21
type input "01/30/26"
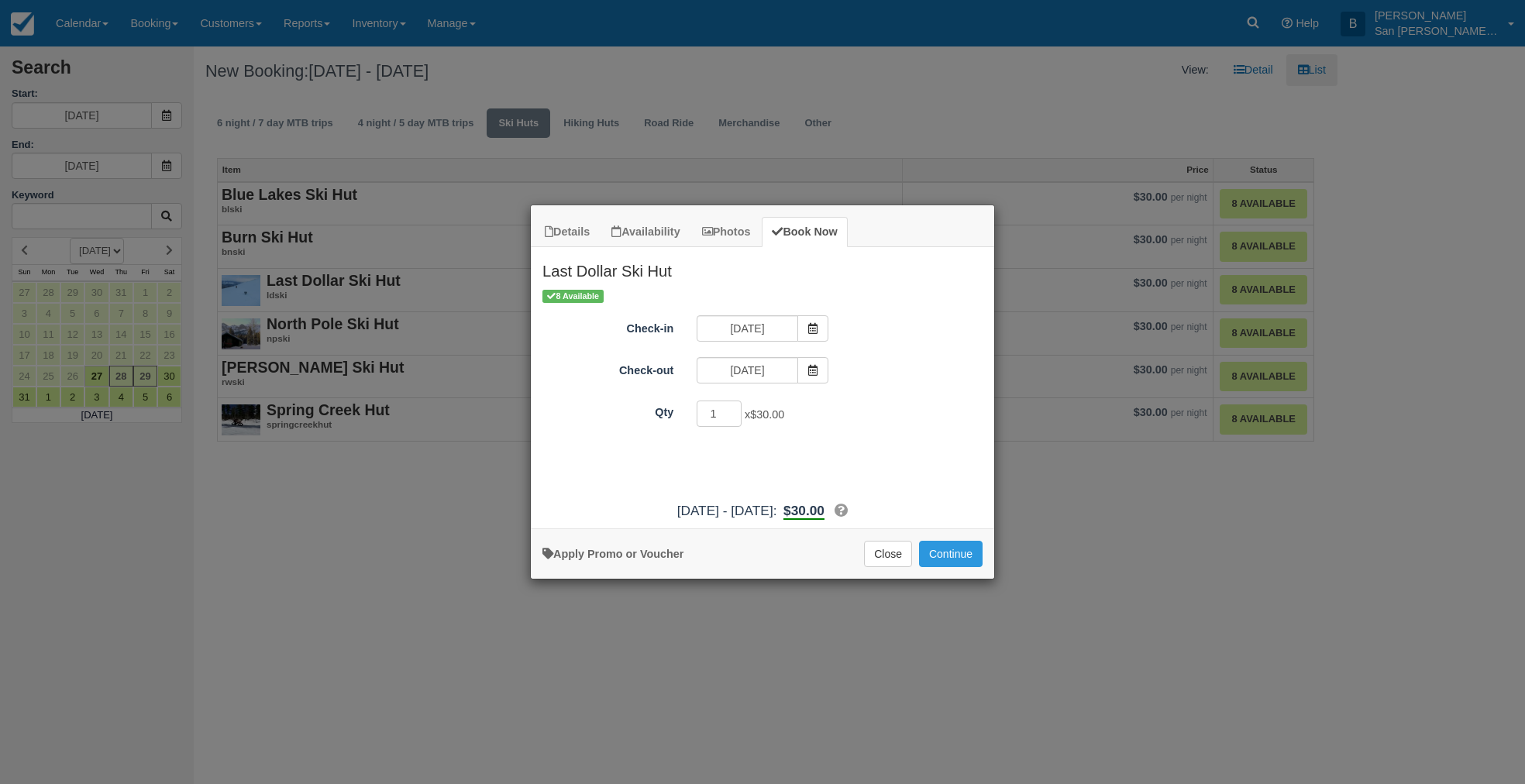
drag, startPoint x: 812, startPoint y: 369, endPoint x: 830, endPoint y: 367, distance: 18.1
click at [824, 367] on span "Item Modal" at bounding box center [813, 370] width 31 height 26
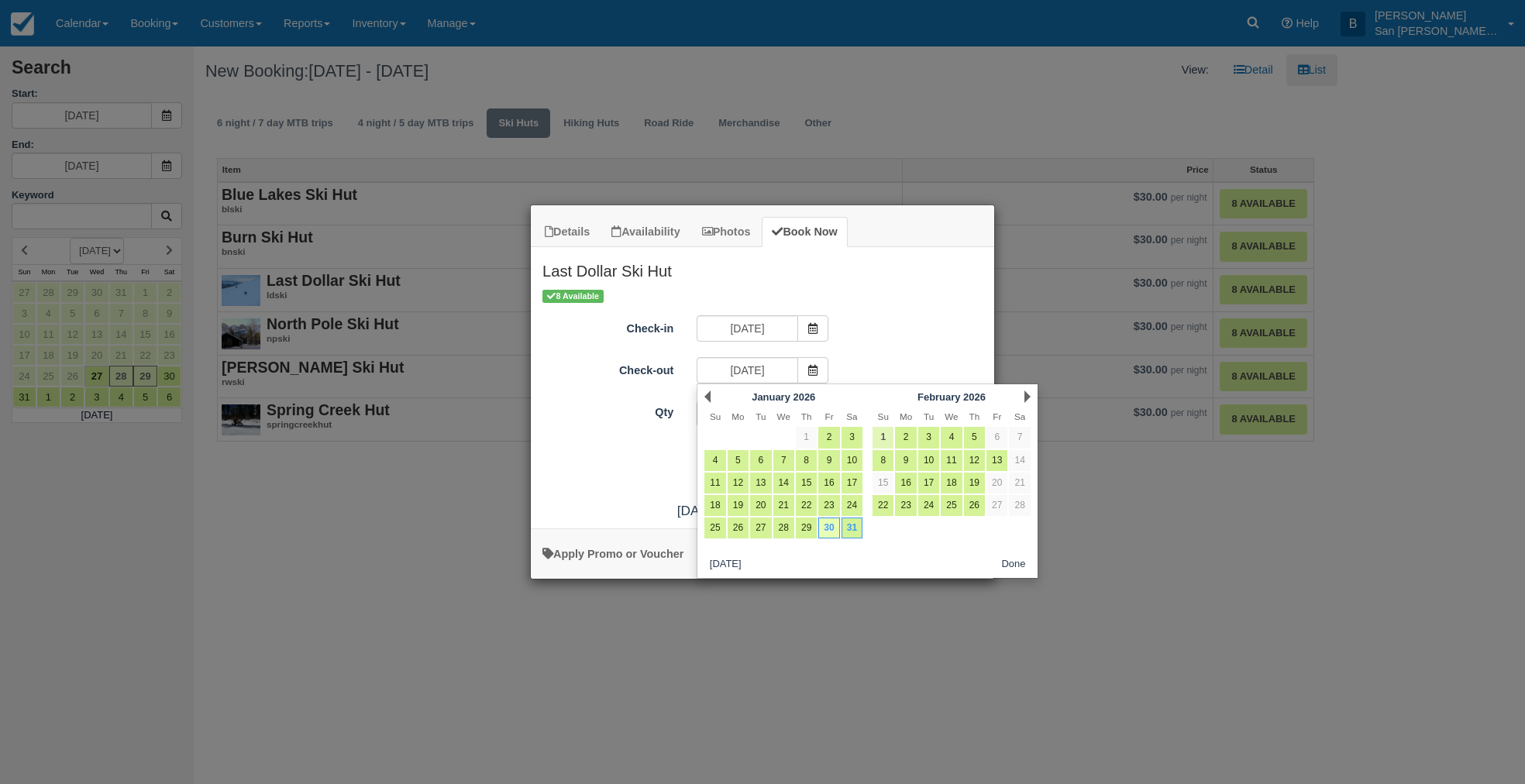
click at [876, 431] on link "1" at bounding box center [883, 437] width 21 height 21
type input "02/01/26"
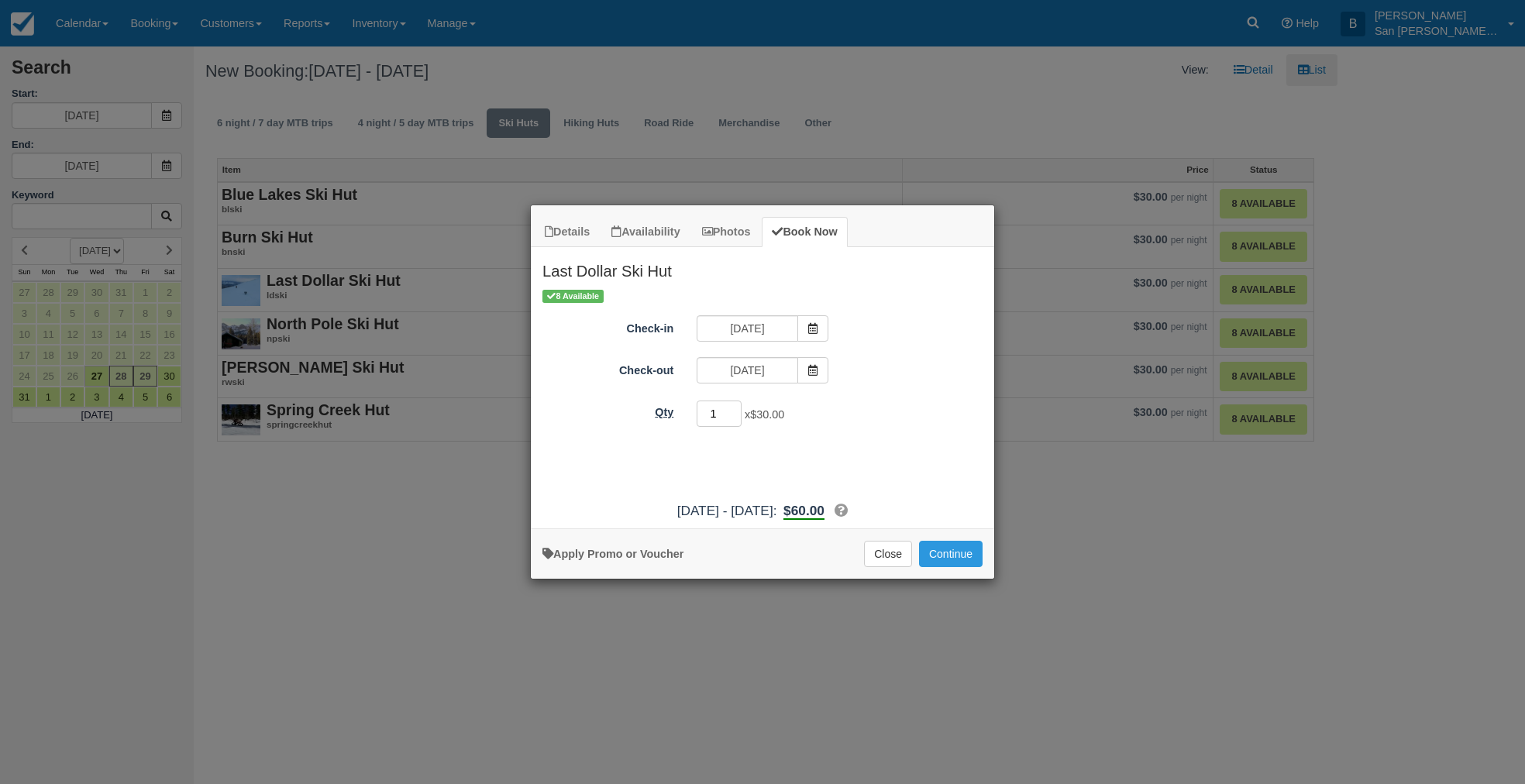
drag, startPoint x: 717, startPoint y: 406, endPoint x: 661, endPoint y: 404, distance: 56.0
click at [661, 404] on div "Qty 1 x $30.00 Required." at bounding box center [762, 414] width 464 height 30
type input "8"
click at [973, 551] on button "Continue" at bounding box center [950, 553] width 64 height 26
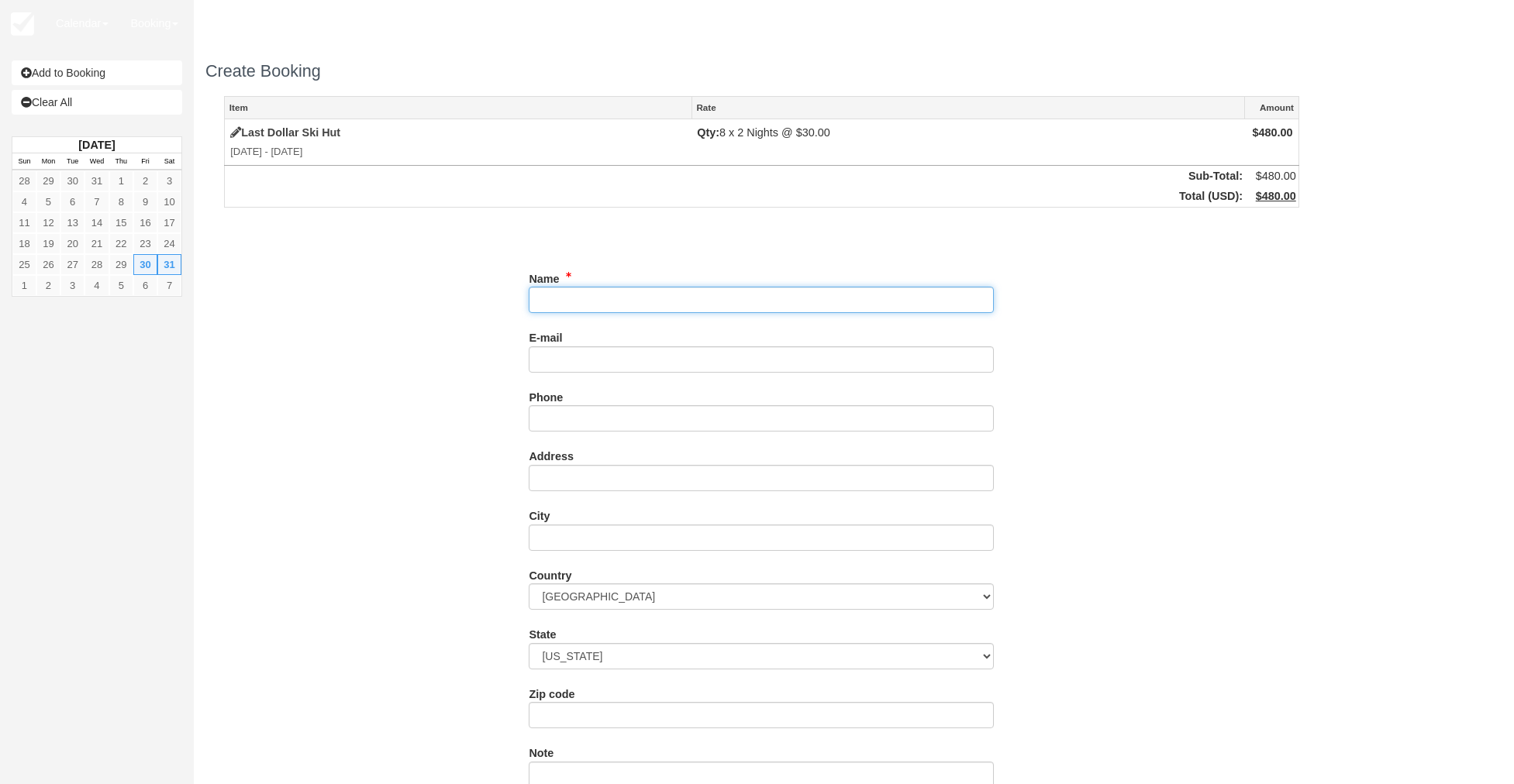
click at [582, 311] on input "Name" at bounding box center [761, 300] width 465 height 26
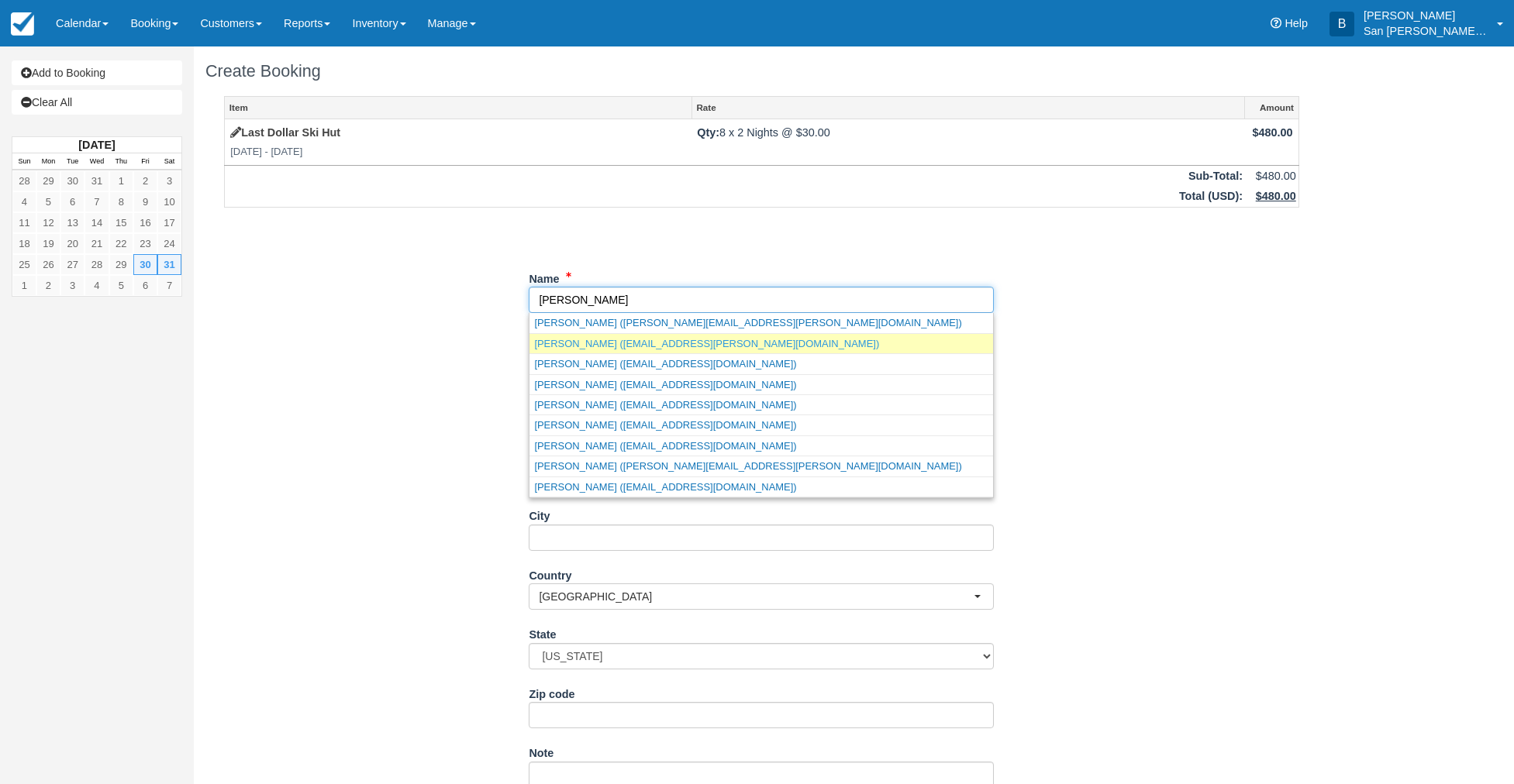
click at [589, 350] on link "[PERSON_NAME] ([EMAIL_ADDRESS][PERSON_NAME][DOMAIN_NAME])" at bounding box center [761, 344] width 464 height 20
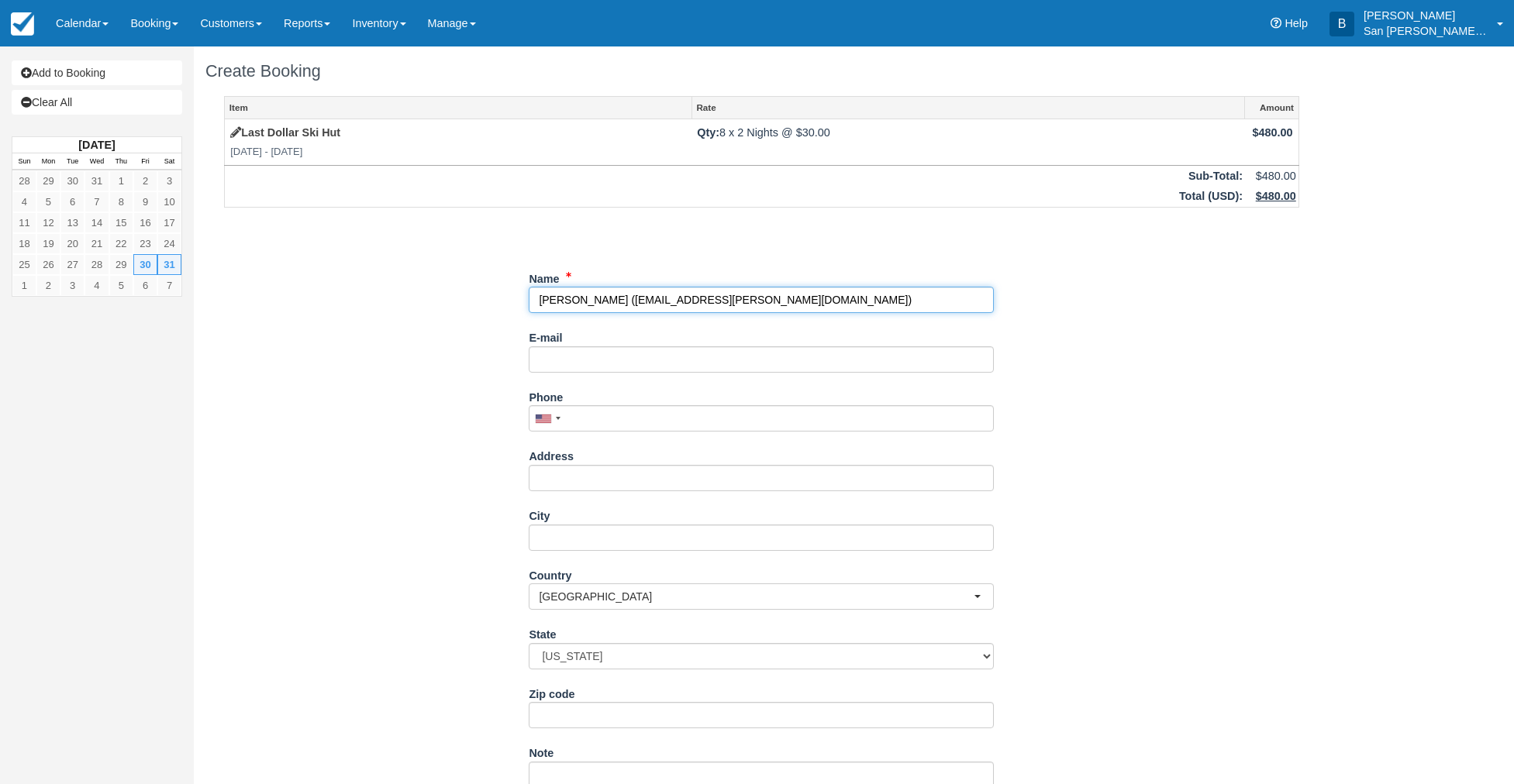
type input "[PERSON_NAME]"
type input "[EMAIL_ADDRESS][PERSON_NAME][DOMAIN_NAME]"
type input "2015 Overlook Drive"
type input "Grand Junction"
type input "81505"
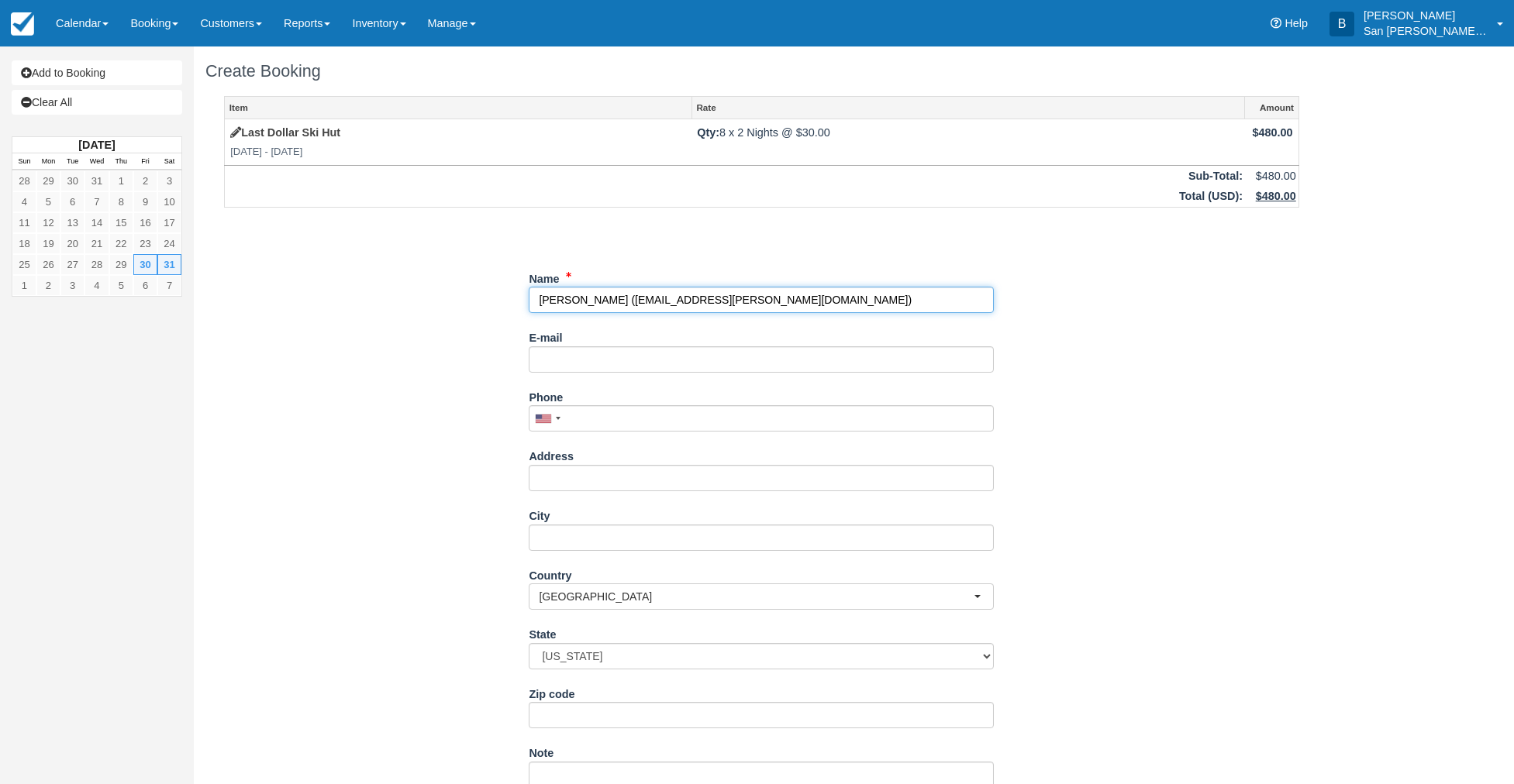
type input "+19702703843"
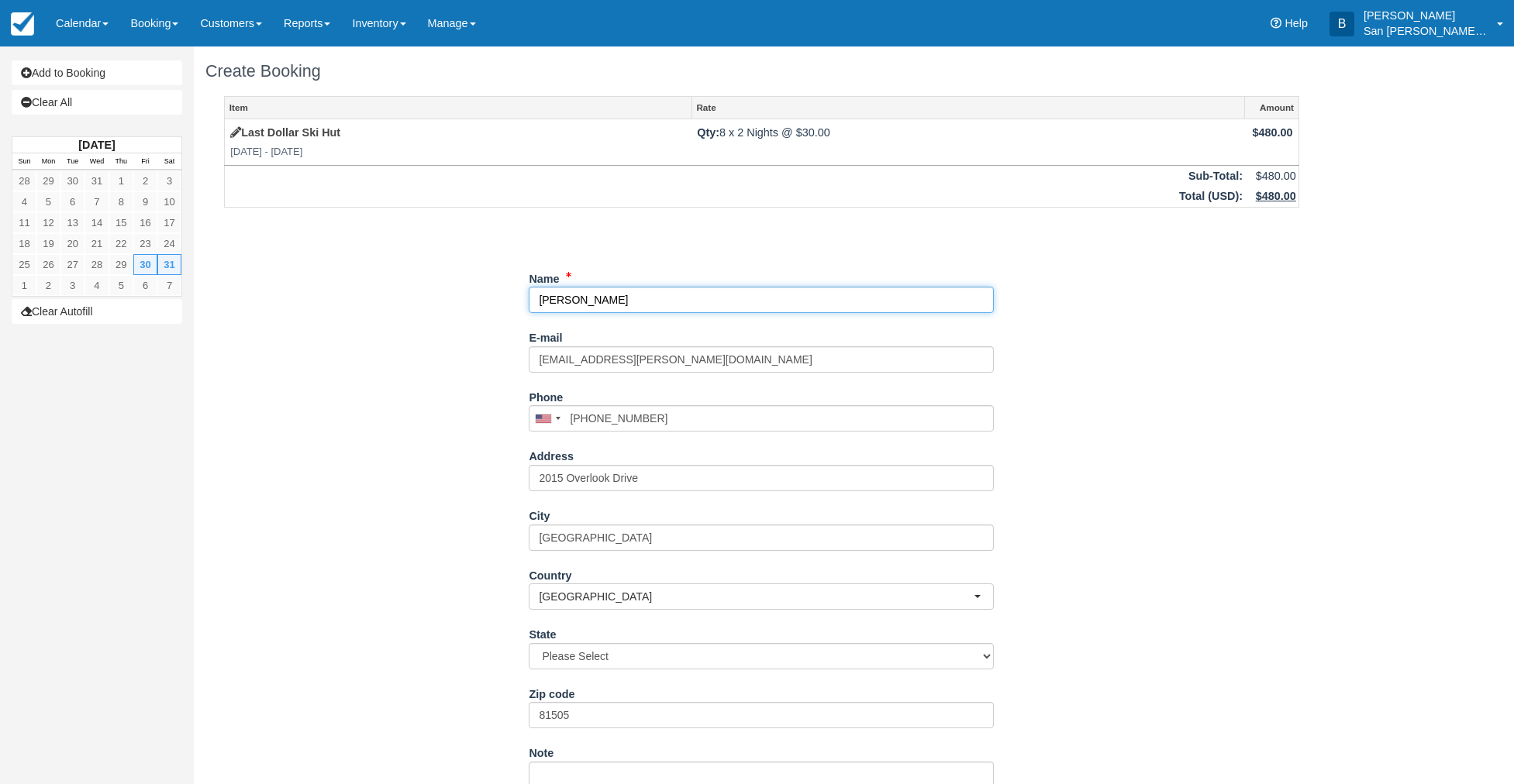
select select "CO"
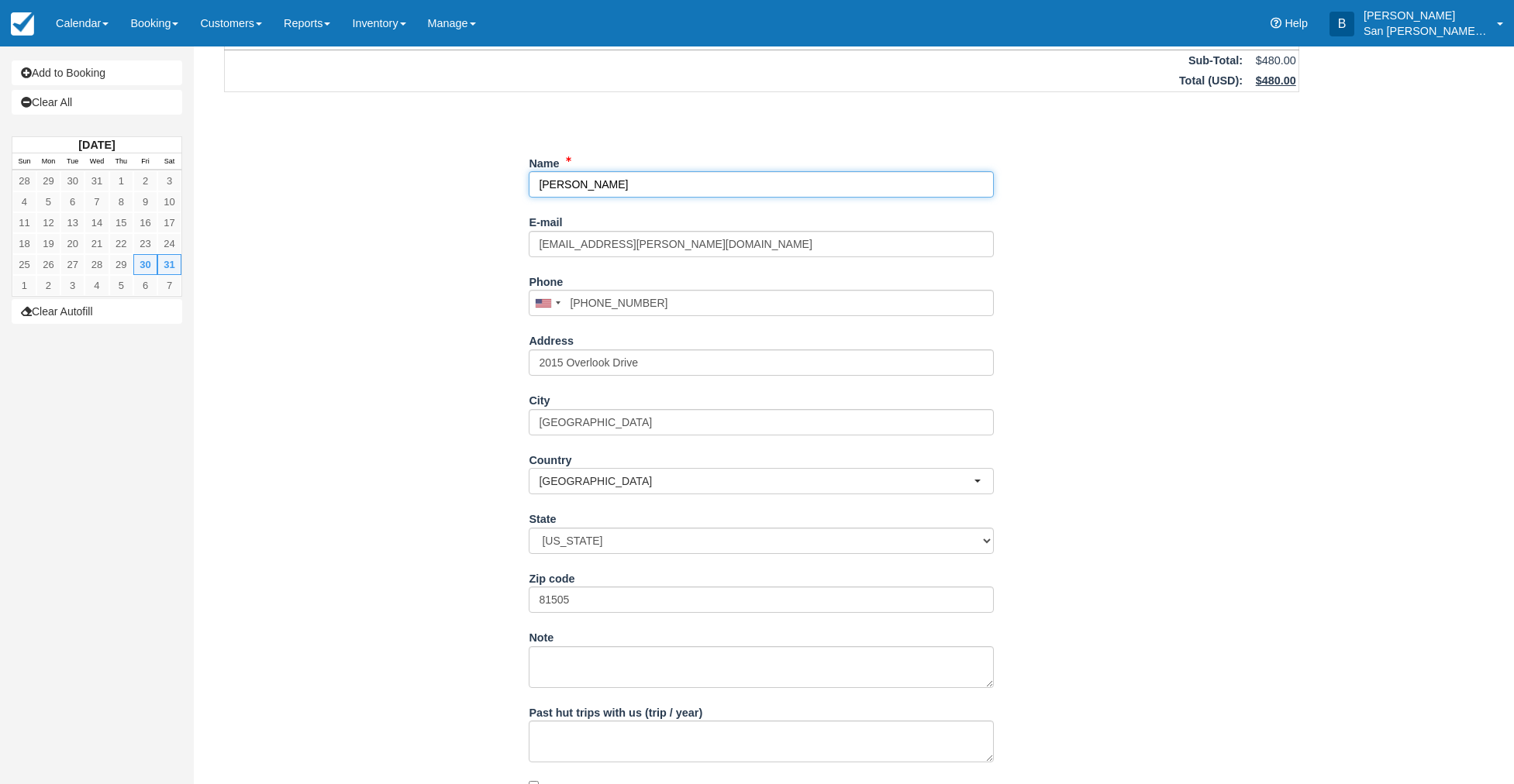
scroll to position [179, 0]
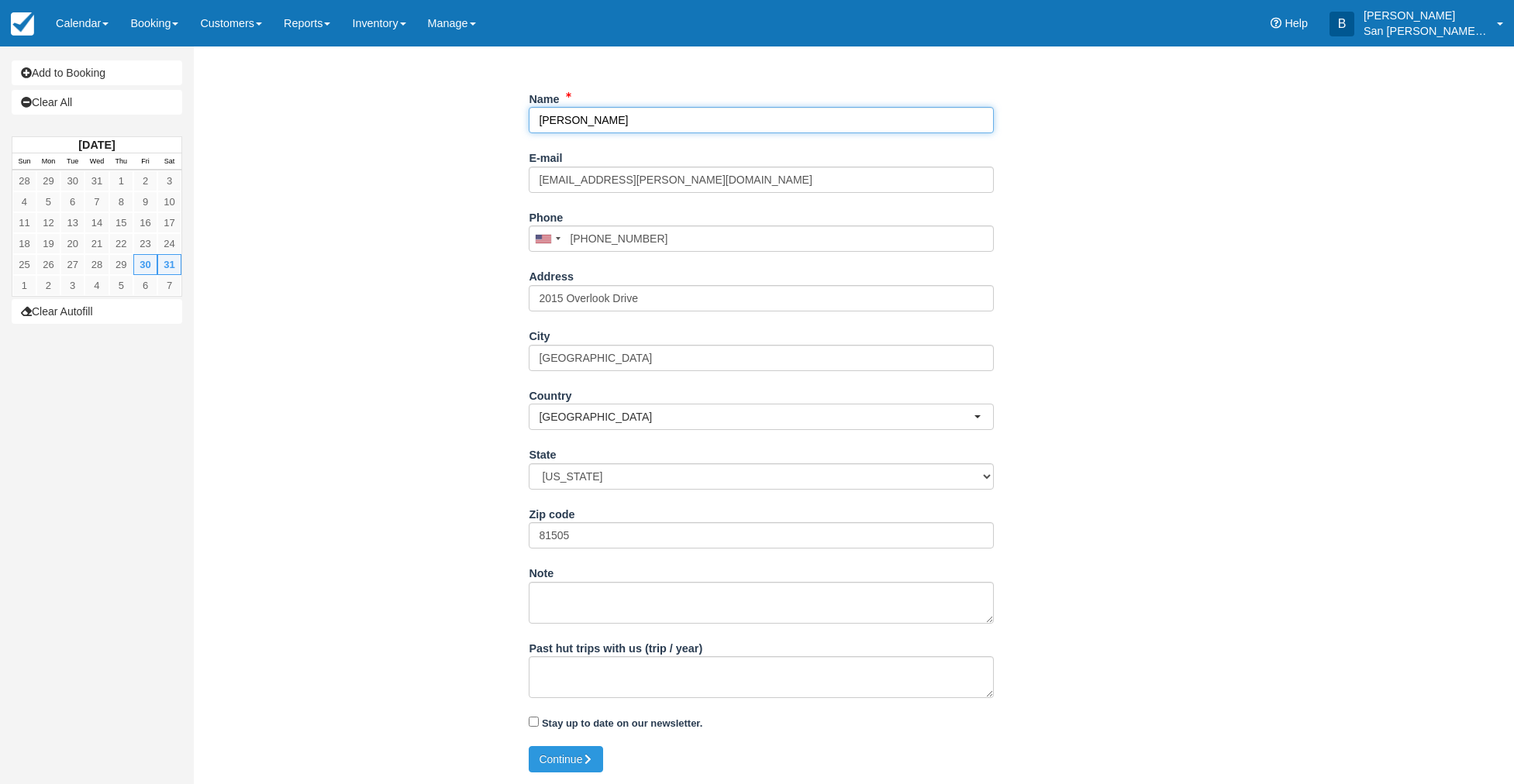
type input "[PERSON_NAME]"
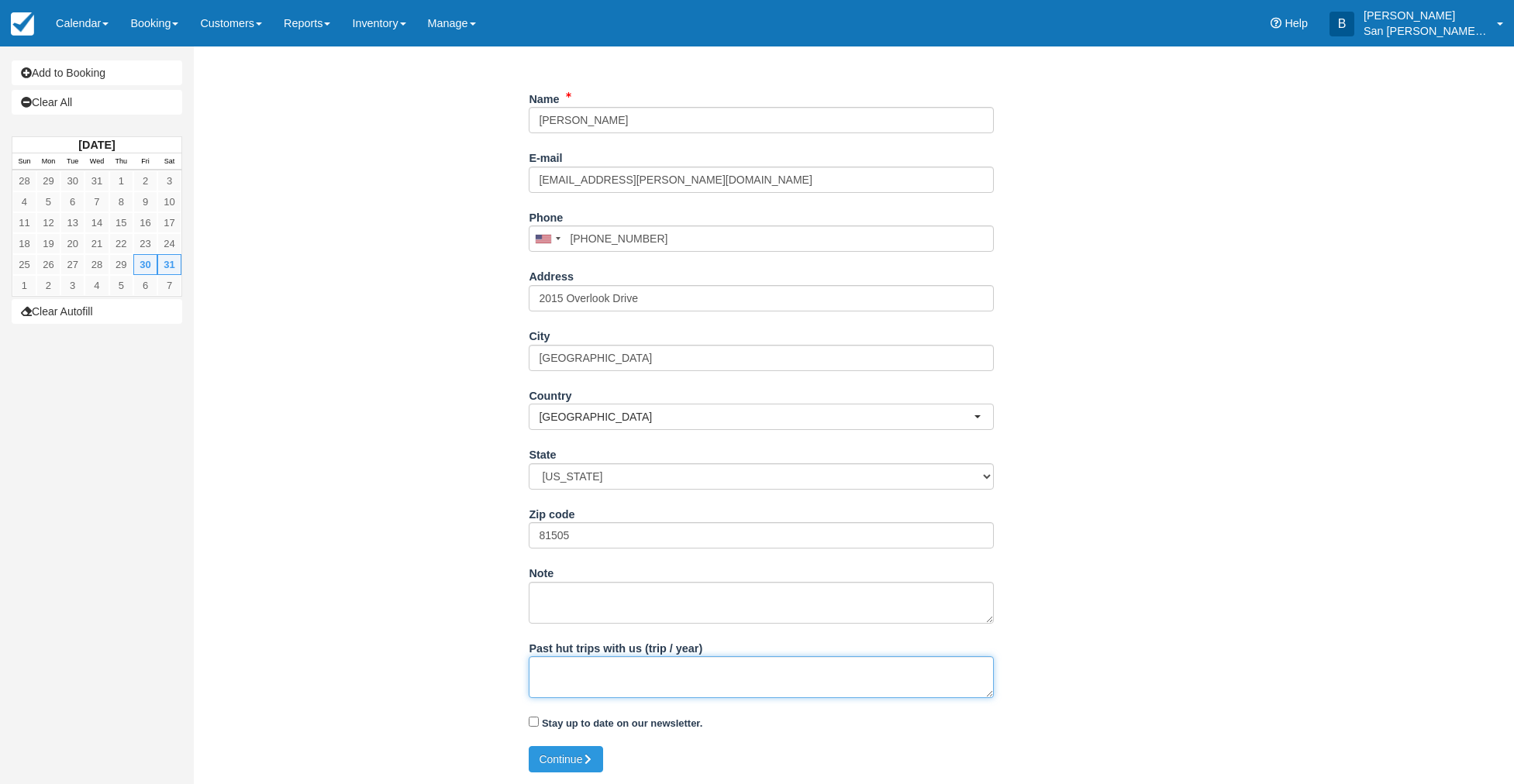
click at [701, 675] on textarea "Past hut trips with us (trip / year)" at bounding box center [761, 677] width 465 height 42
type textarea "Yes, LD the past couple years"
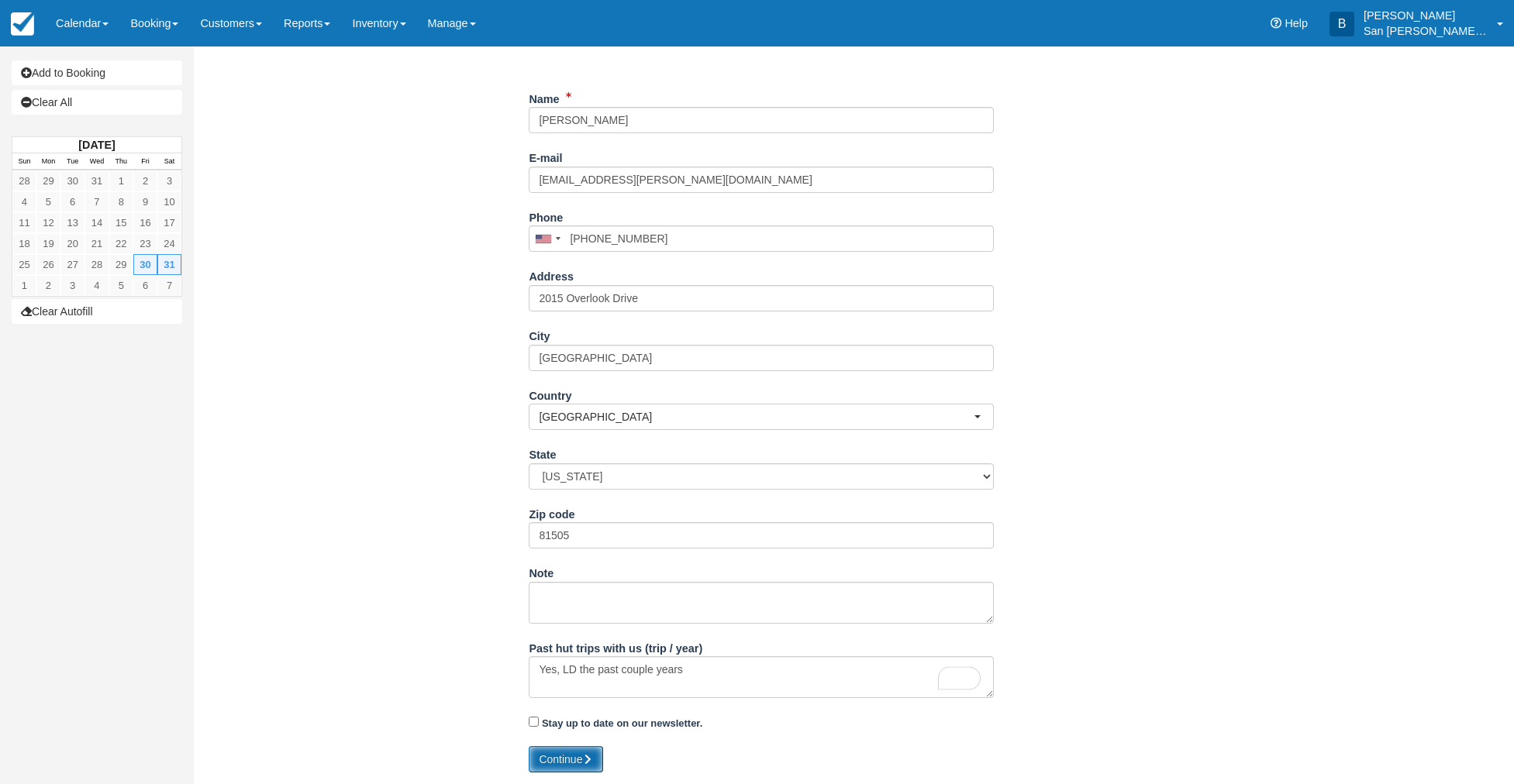
click at [566, 761] on button "Continue" at bounding box center [565, 759] width 74 height 26
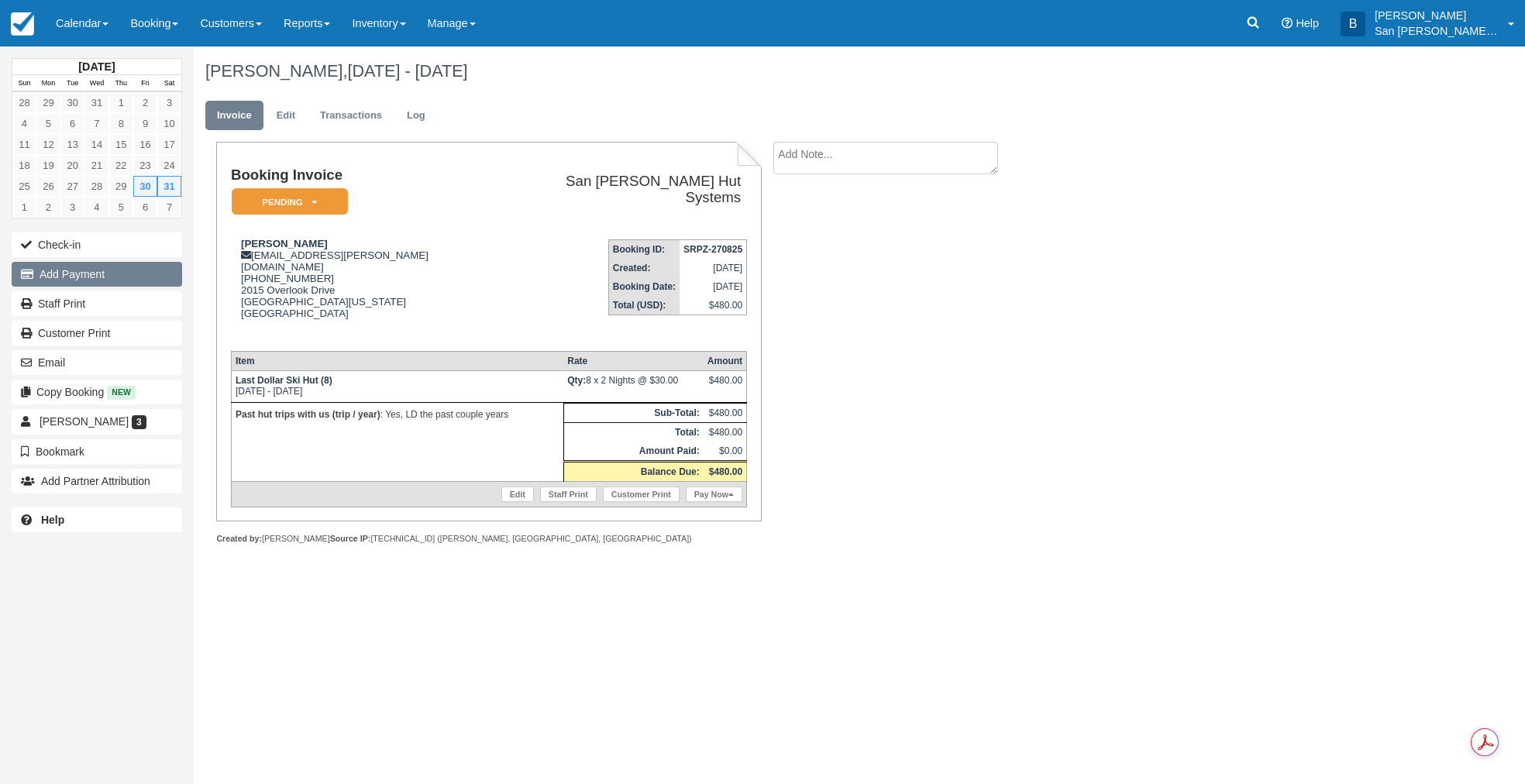
click at [68, 273] on button "Add Payment" at bounding box center [97, 274] width 170 height 25
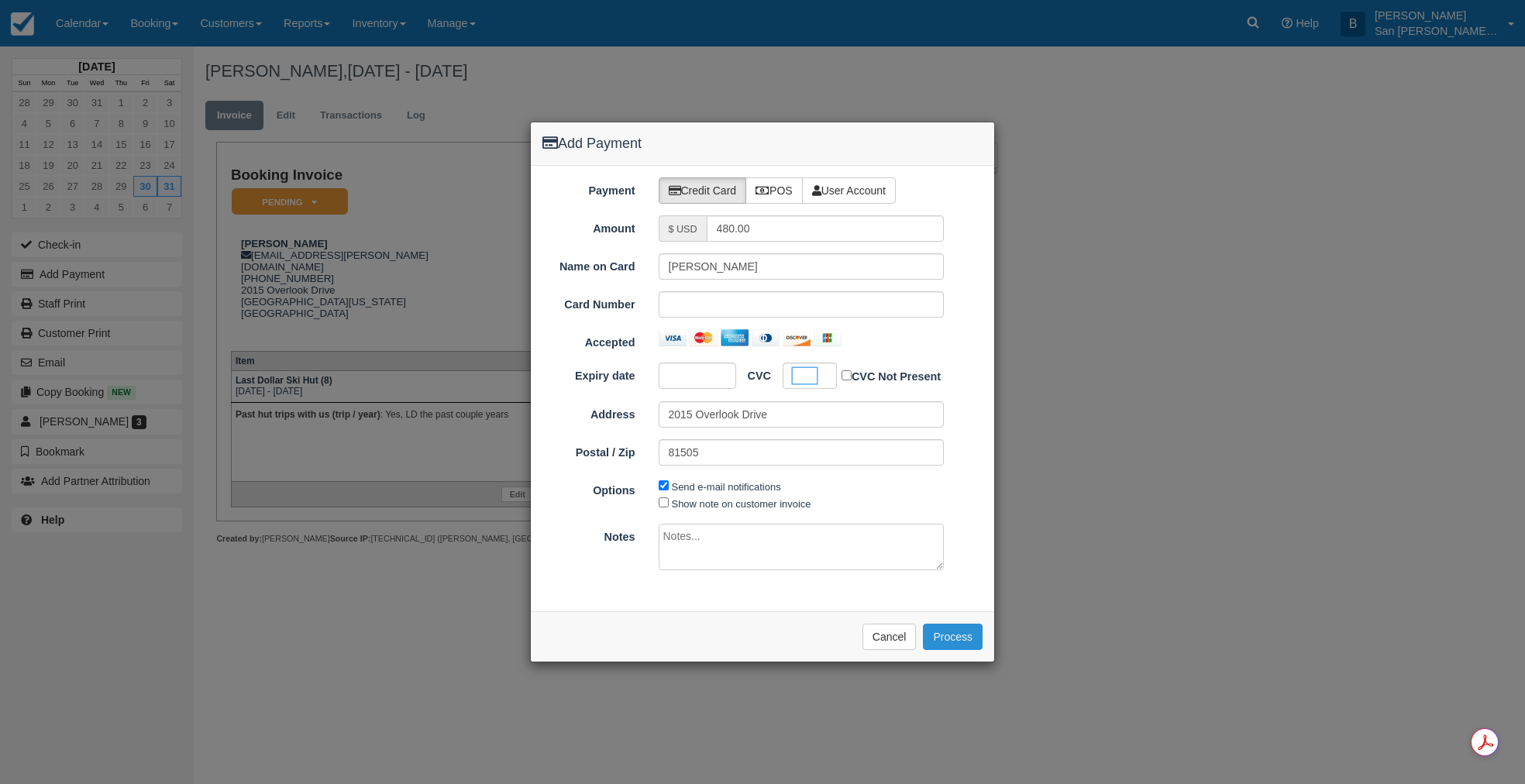
click at [953, 640] on button "Process" at bounding box center [953, 636] width 60 height 26
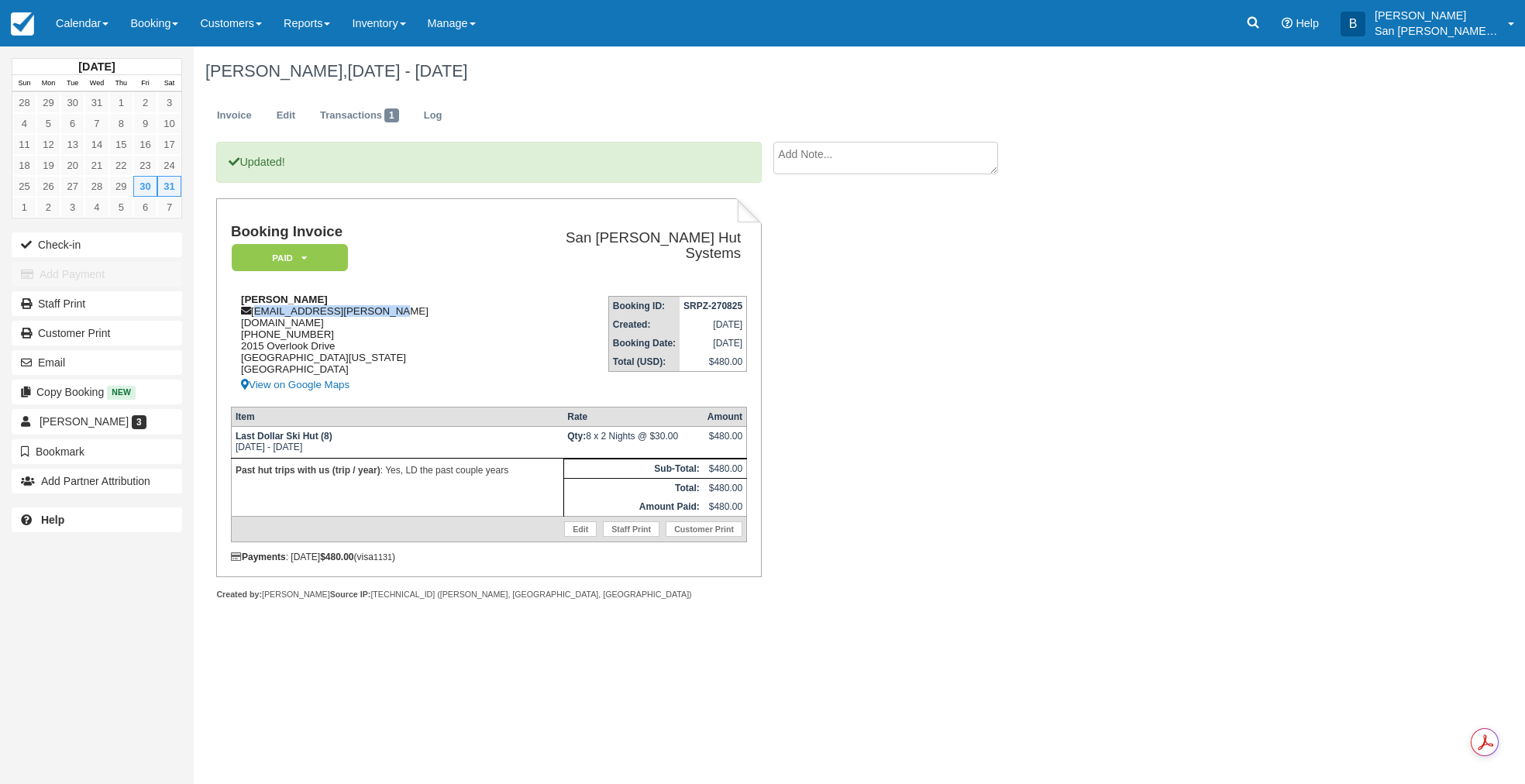
drag, startPoint x: 254, startPoint y: 309, endPoint x: 384, endPoint y: 309, distance: 130.0
click at [405, 309] on div "[PERSON_NAME] [EMAIL_ADDRESS][PERSON_NAME][DOMAIN_NAME] [PHONE_NUMBER] [STREET_…" at bounding box center [367, 344] width 274 height 100
copy div "[EMAIL_ADDRESS][PERSON_NAME][DOMAIN_NAME]"
click at [67, 311] on link "Staff Print" at bounding box center [97, 304] width 170 height 25
click at [1271, 13] on link at bounding box center [1253, 23] width 36 height 47
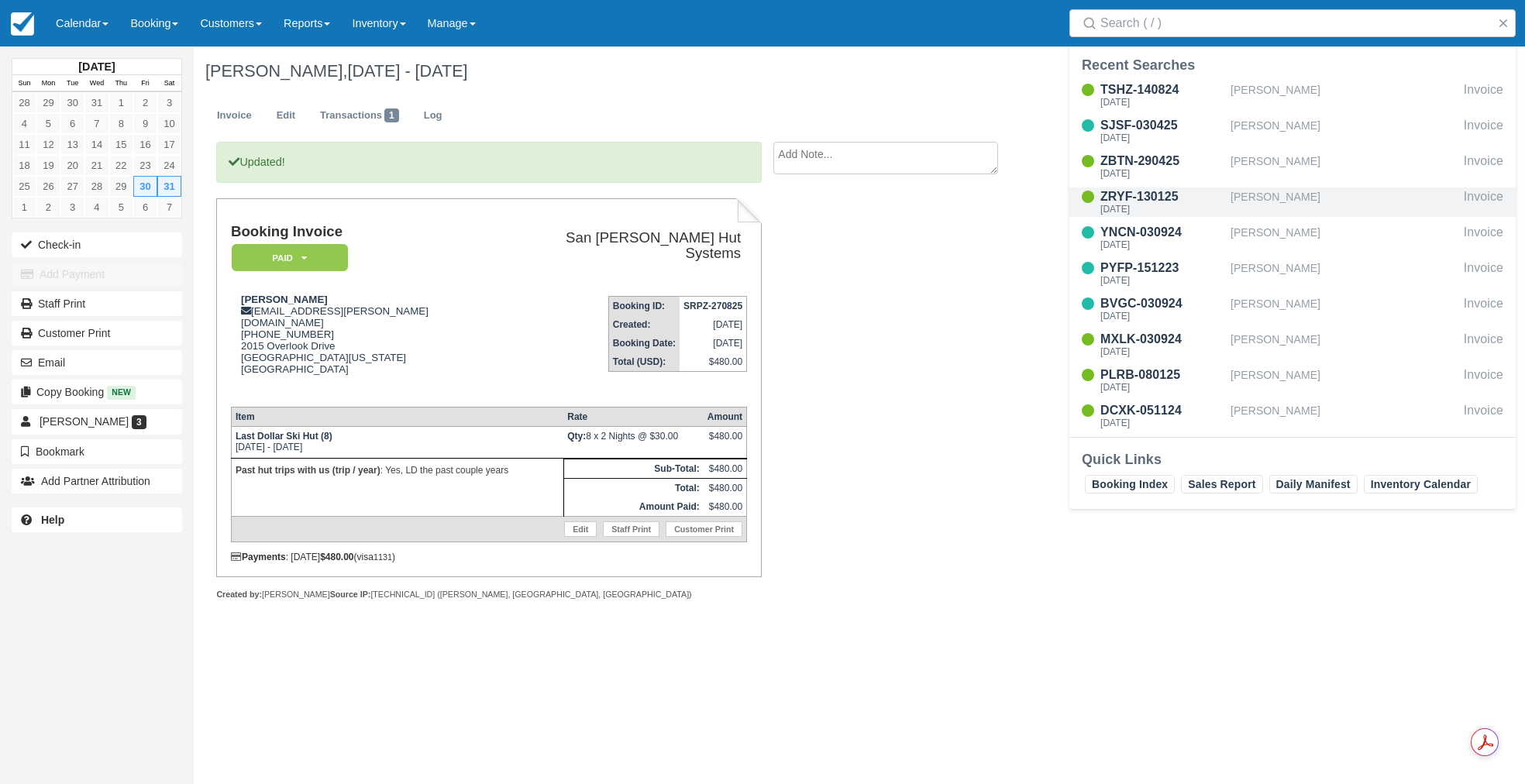
click at [1265, 206] on div "[PERSON_NAME]" at bounding box center [1344, 202] width 227 height 30
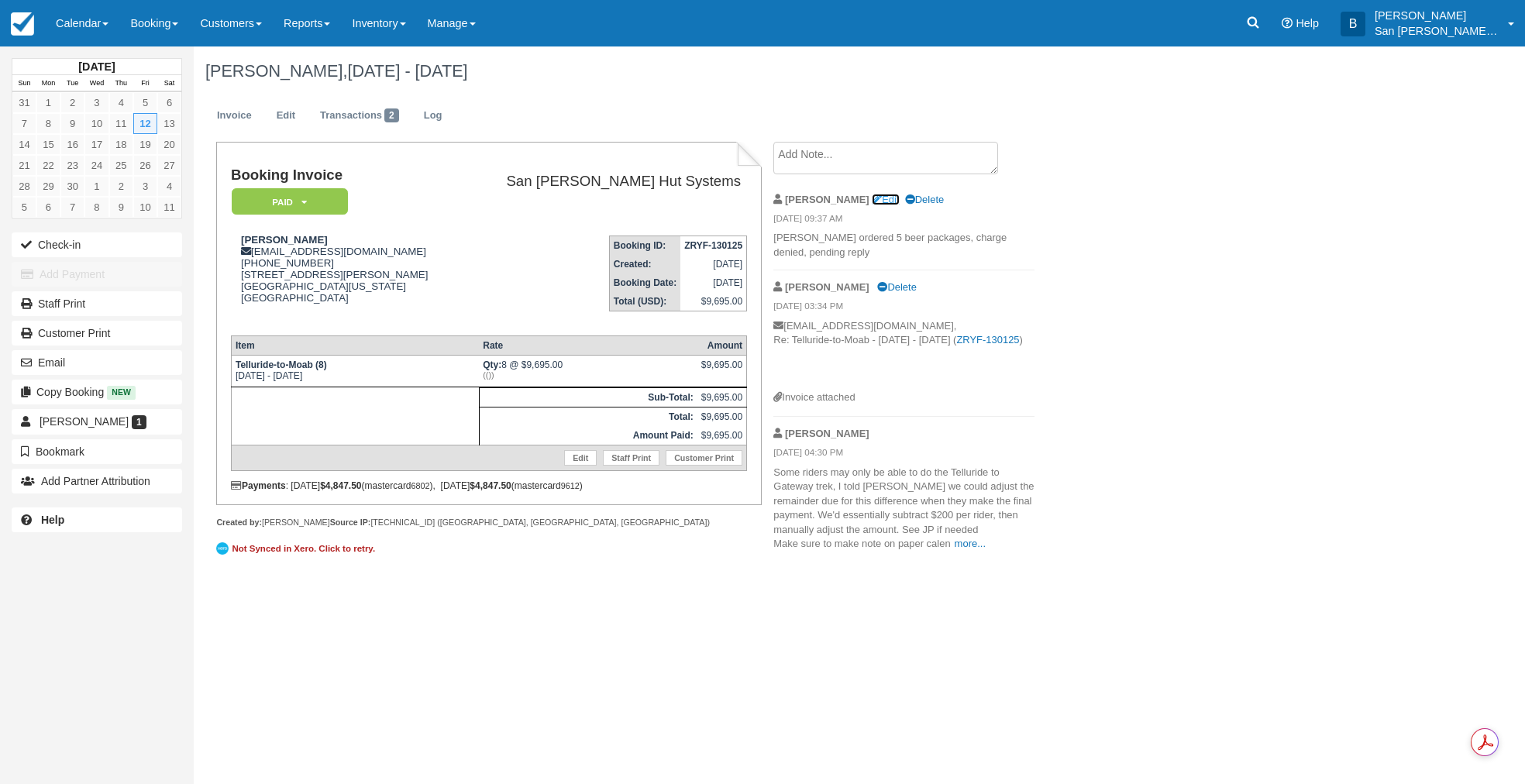
click at [872, 201] on link "Edit" at bounding box center [885, 199] width 27 height 12
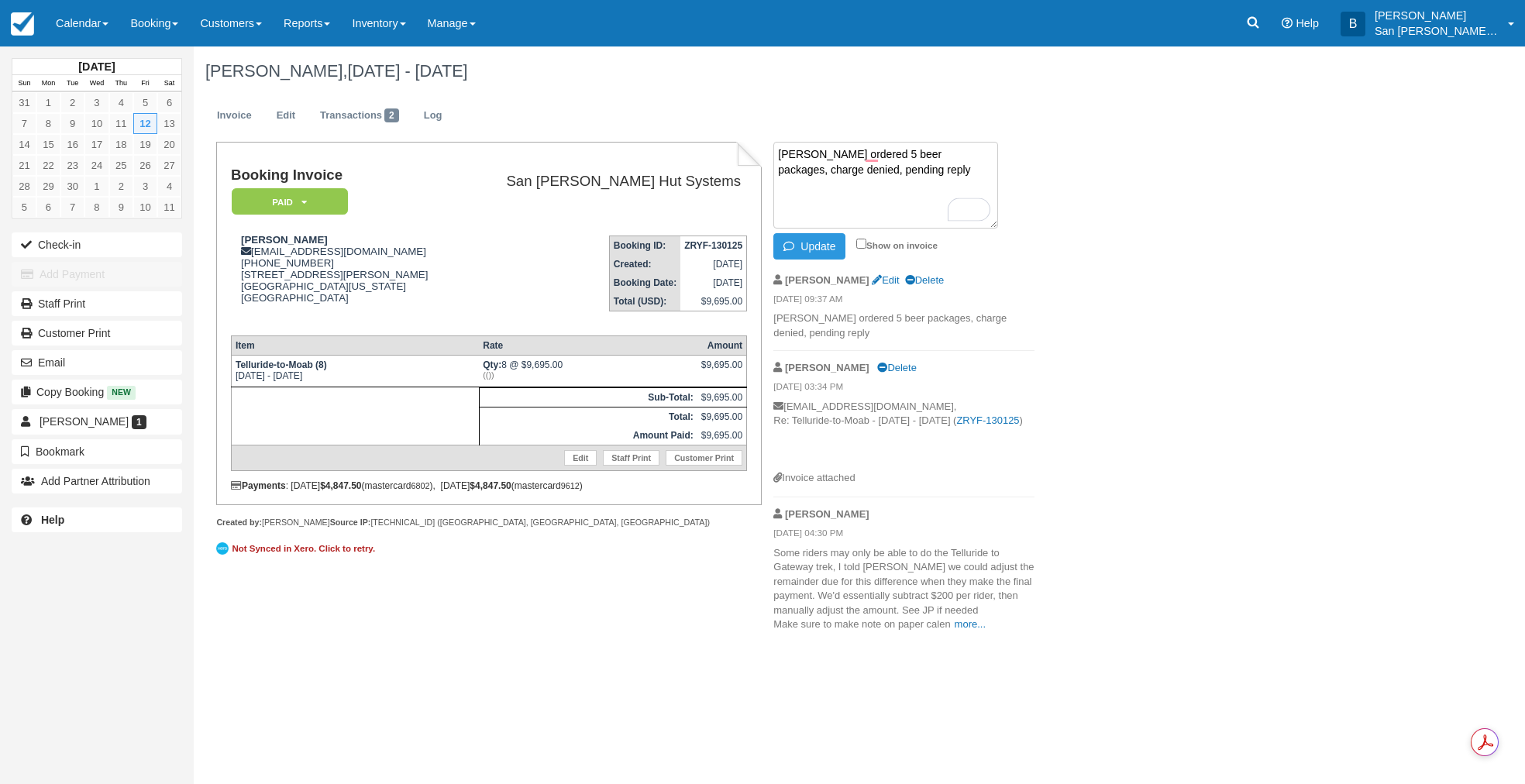
drag, startPoint x: 949, startPoint y: 156, endPoint x: 975, endPoint y: 178, distance: 34.1
click at [975, 178] on textarea "[PERSON_NAME] ordered 5 beer packages, charge denied, pending reply" at bounding box center [885, 185] width 224 height 87
type textarea "[PERSON_NAME] ordered 5 beer packages, charge recovered"
click at [831, 241] on button "Update" at bounding box center [809, 246] width 72 height 26
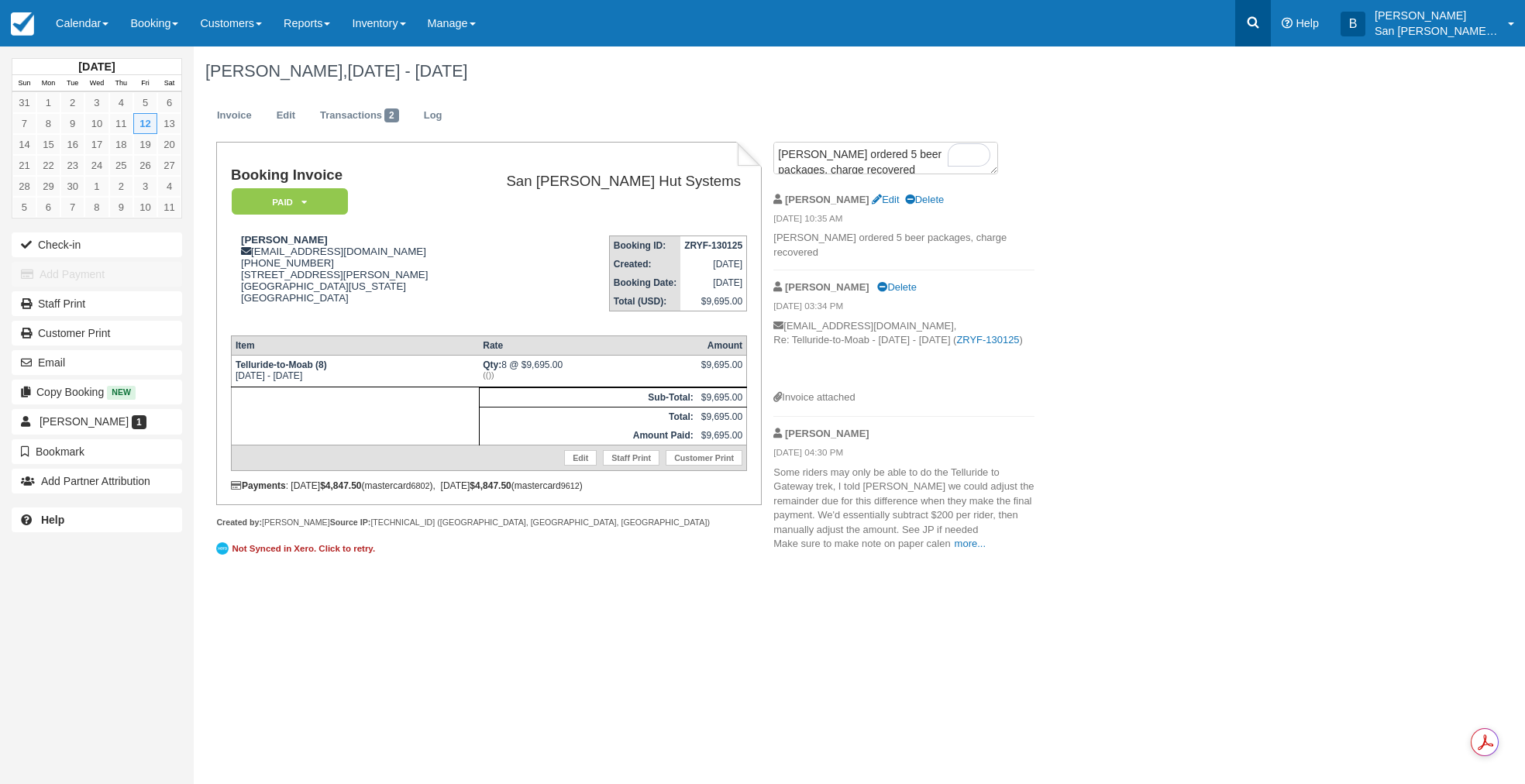
click at [1271, 26] on link at bounding box center [1253, 23] width 36 height 47
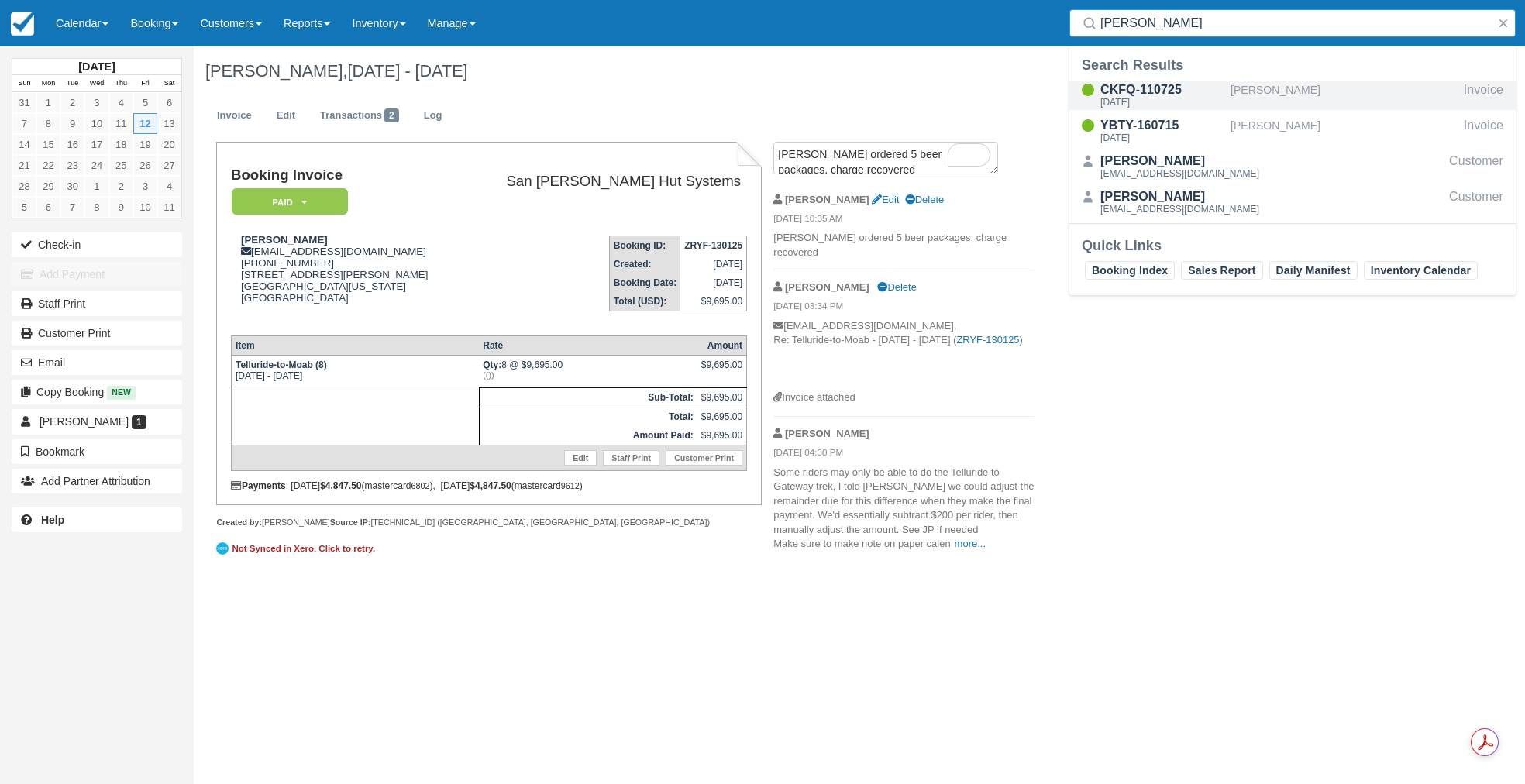
type input "[PERSON_NAME]"
click at [1172, 90] on div "CKFQ-110725" at bounding box center [1163, 90] width 124 height 19
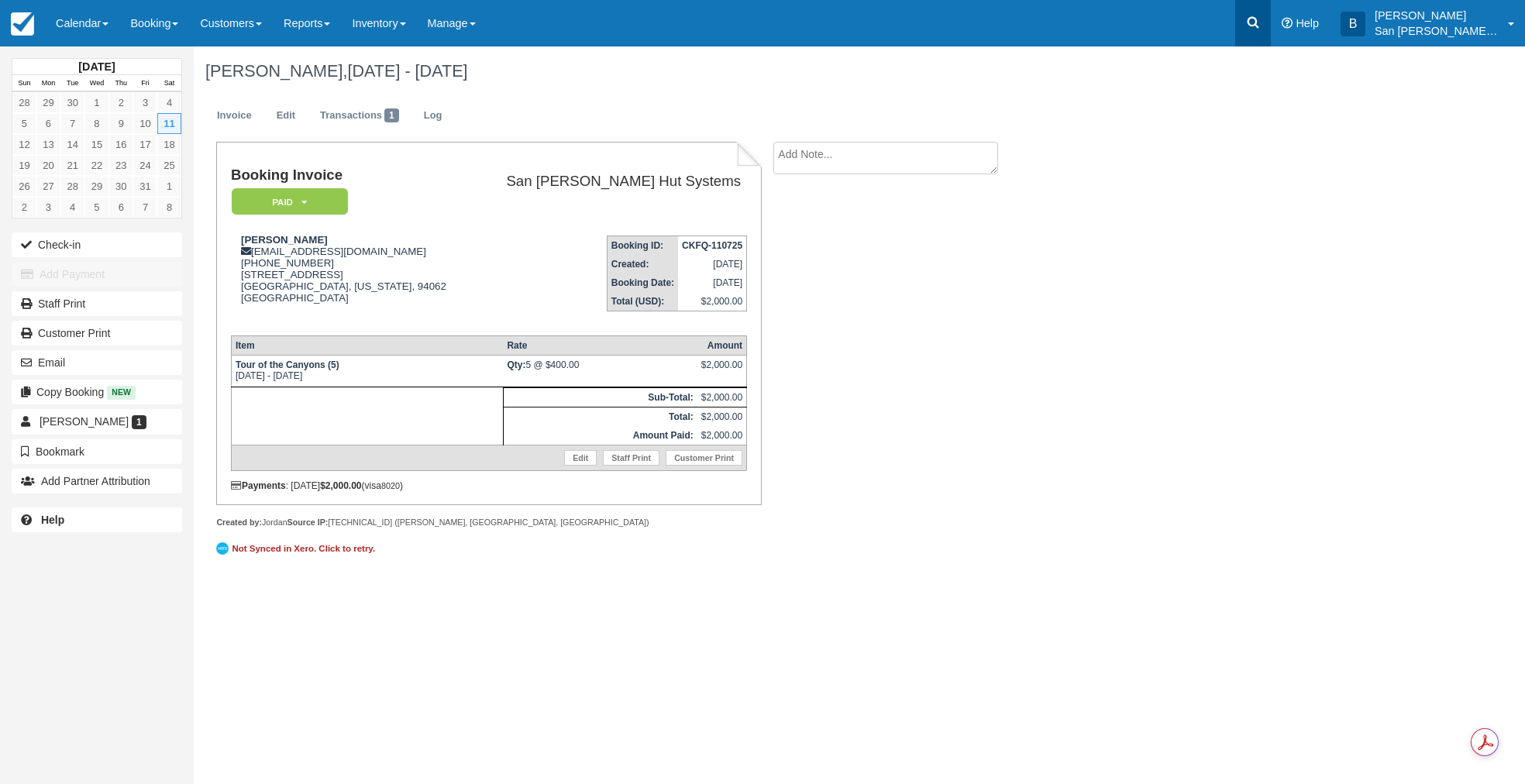
click at [1260, 20] on icon at bounding box center [1252, 22] width 15 height 15
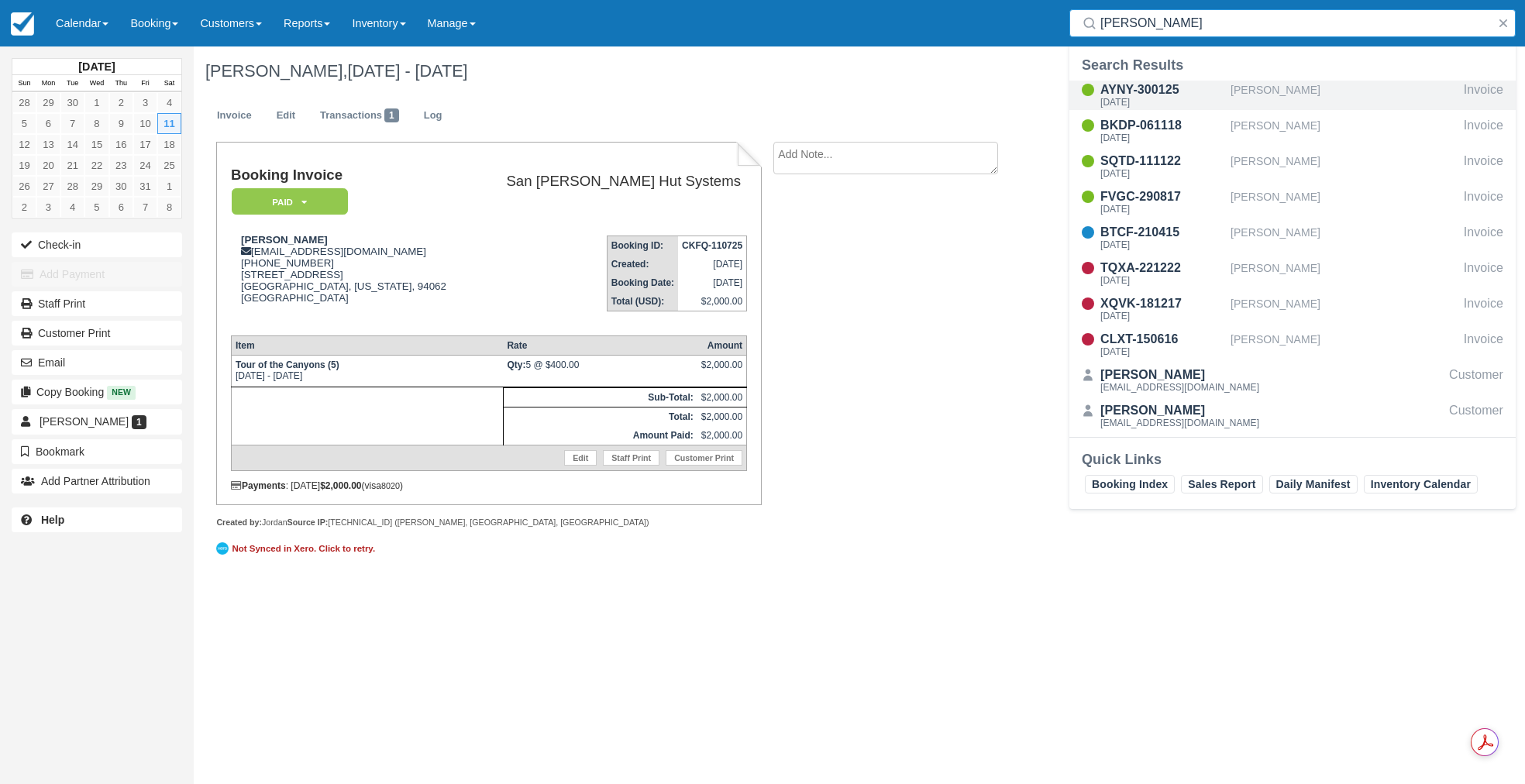
type input "platt"
click at [1152, 91] on div "AYNY-300125" at bounding box center [1163, 90] width 124 height 19
